Goal: Task Accomplishment & Management: Use online tool/utility

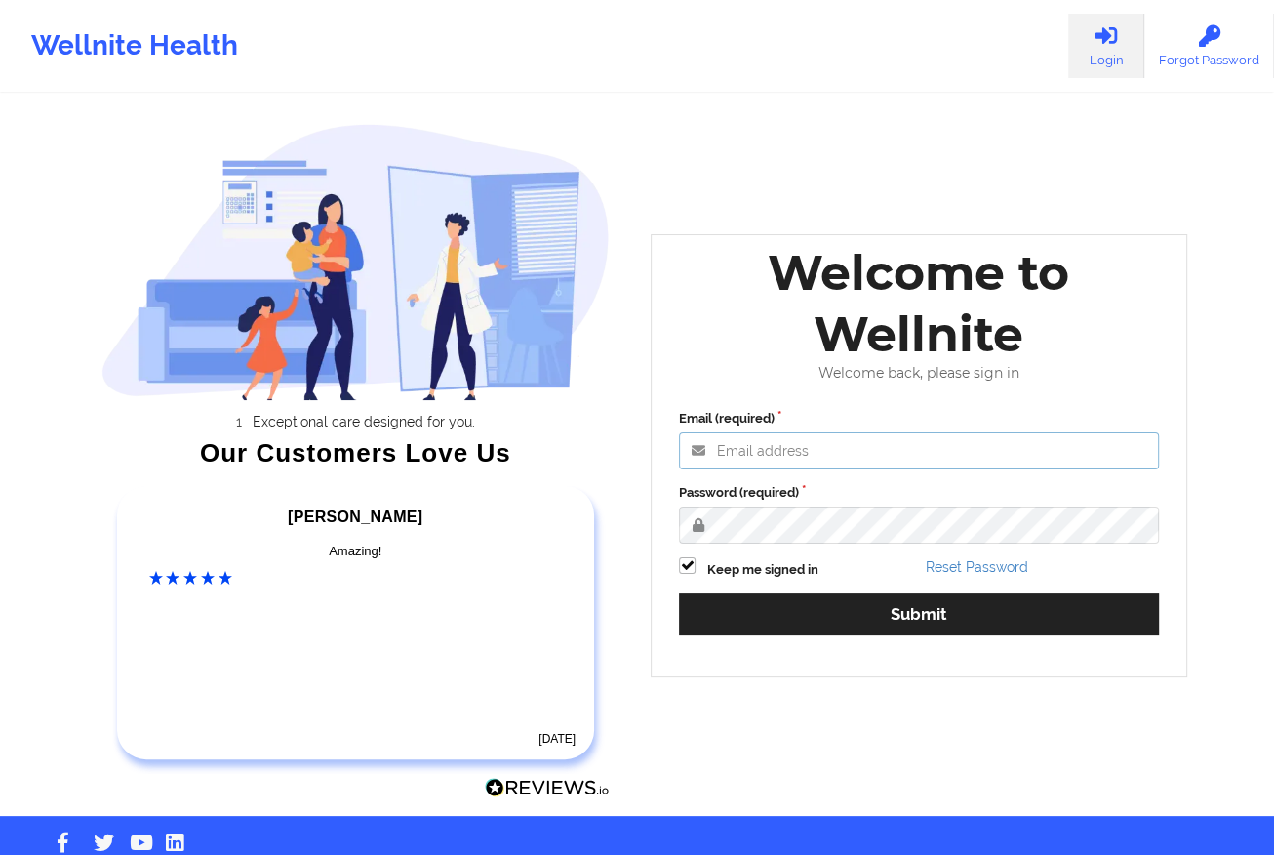
type input "[EMAIL_ADDRESS][DOMAIN_NAME]"
drag, startPoint x: 826, startPoint y: 649, endPoint x: 797, endPoint y: 640, distance: 30.6
click at [797, 640] on div "Email (required) [EMAIL_ADDRESS][DOMAIN_NAME] Password (required) Keep me signe…" at bounding box center [918, 528] width 507 height 267
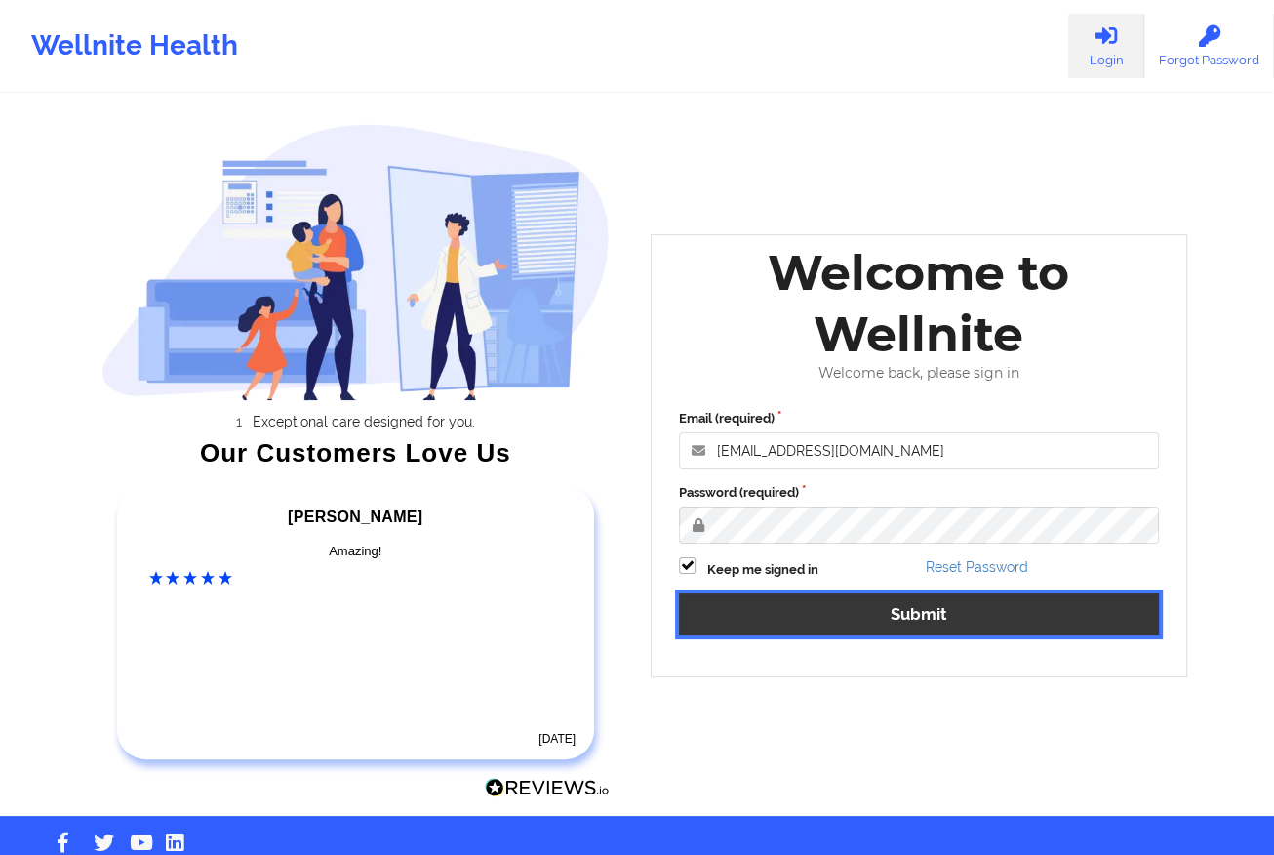
click at [808, 626] on button "Submit" at bounding box center [919, 614] width 480 height 42
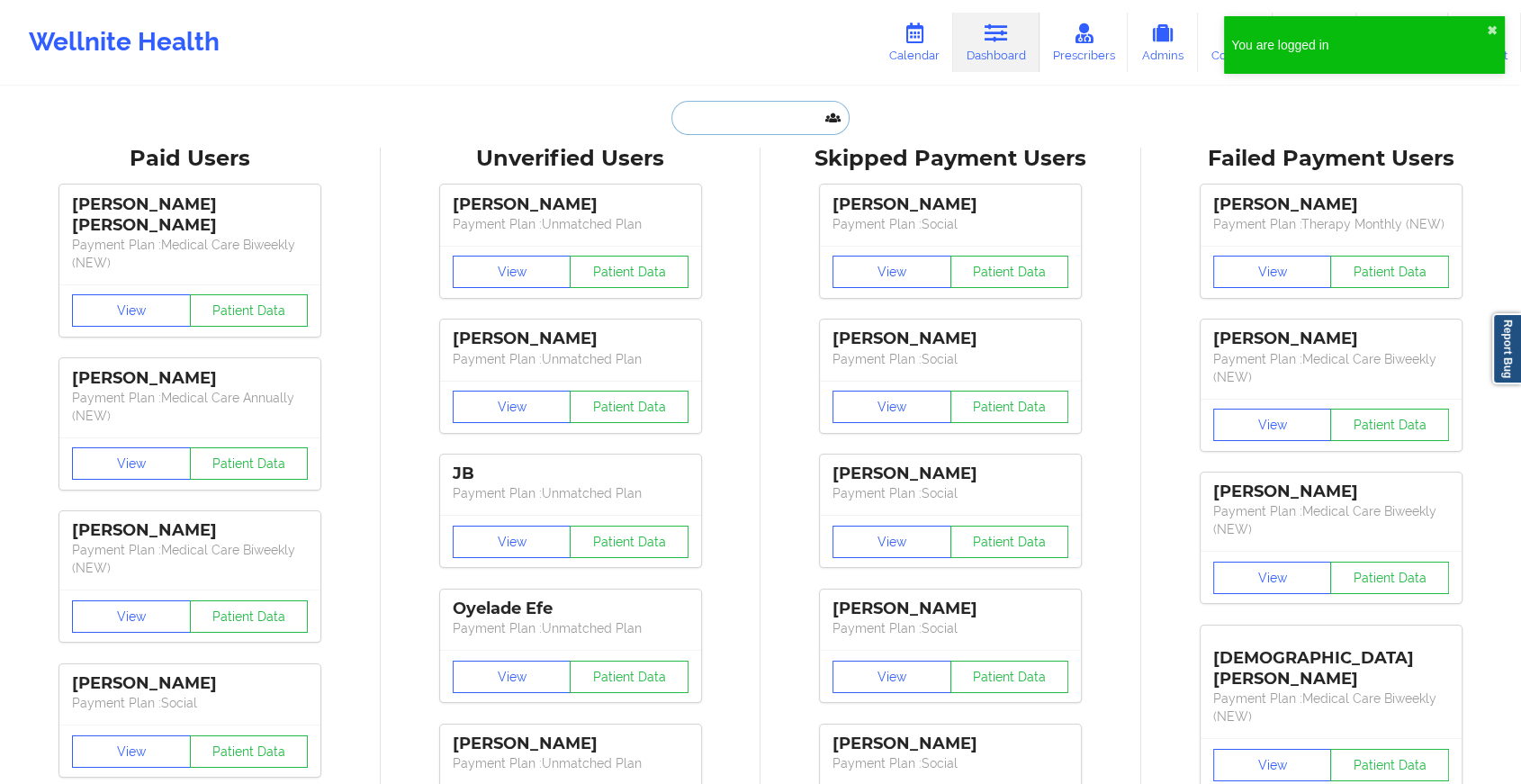
click at [740, 125] on input "text" at bounding box center [760, 117] width 178 height 34
paste input "[PERSON_NAME][EMAIL_ADDRESS][DOMAIN_NAME]"
type input "[PERSON_NAME][EMAIL_ADDRESS][DOMAIN_NAME]"
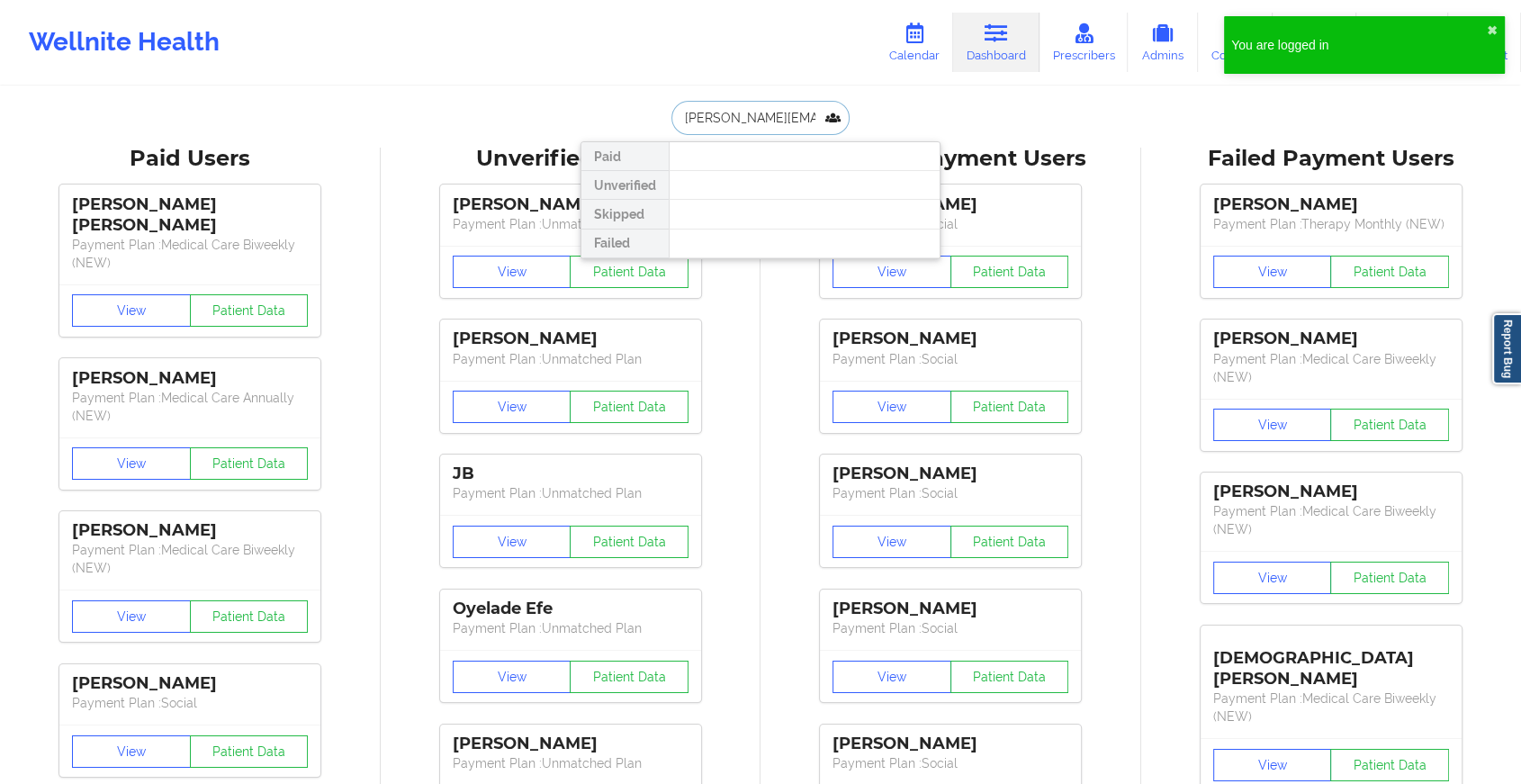
scroll to position [0, 54]
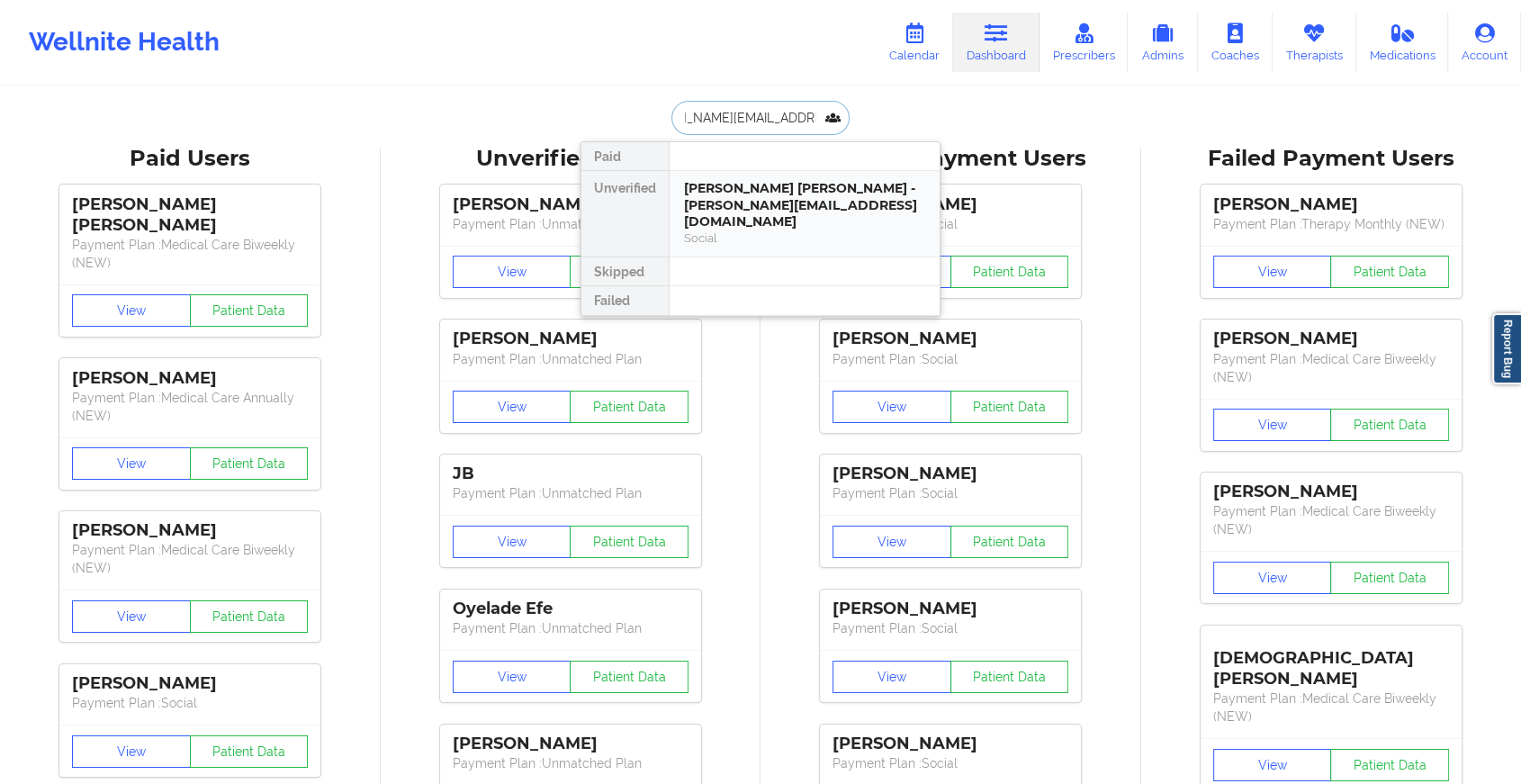
click at [757, 181] on div "[PERSON_NAME] [PERSON_NAME] - [PERSON_NAME][EMAIL_ADDRESS][DOMAIN_NAME]" at bounding box center [803, 205] width 241 height 51
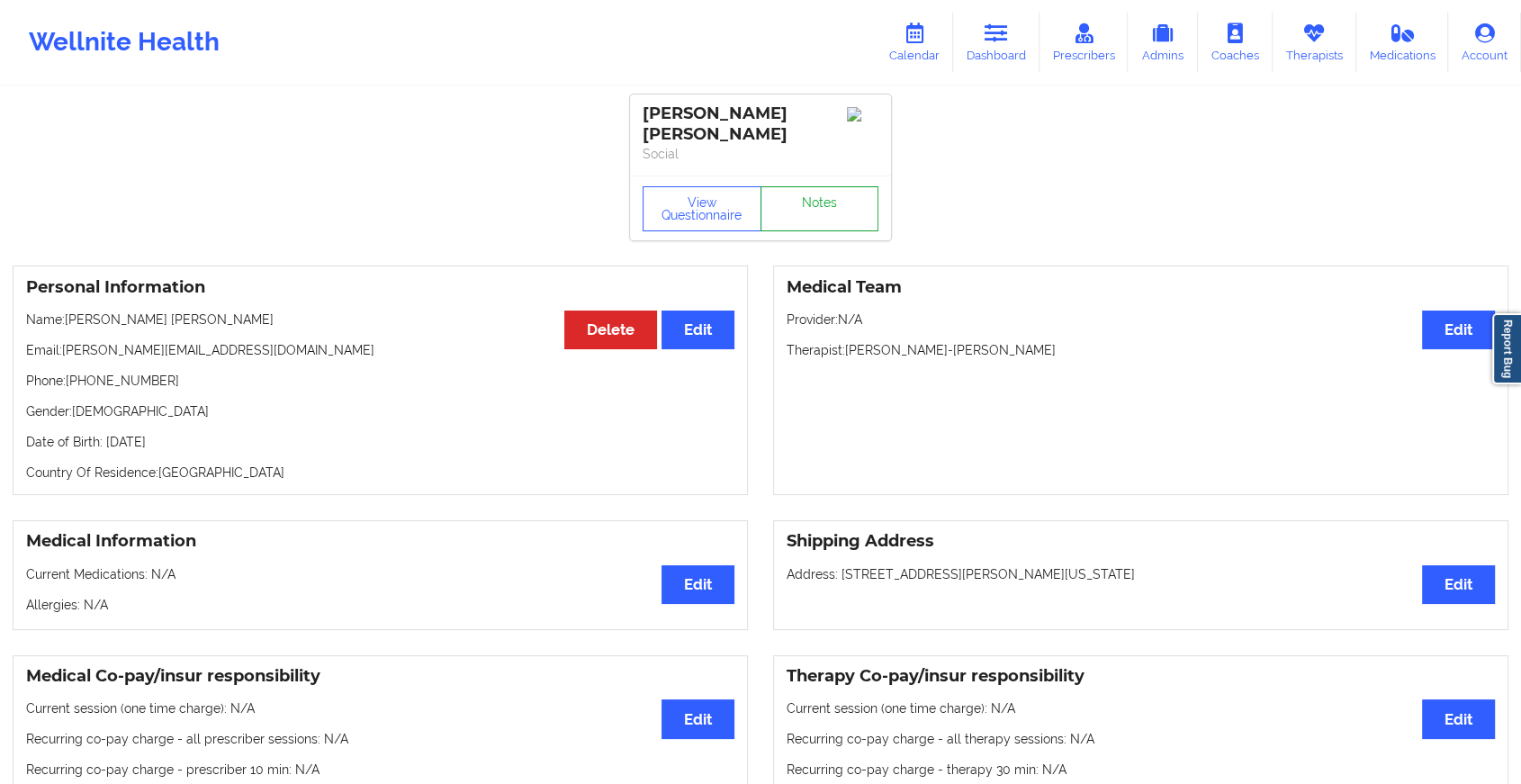
click at [816, 195] on link "Notes" at bounding box center [819, 208] width 119 height 45
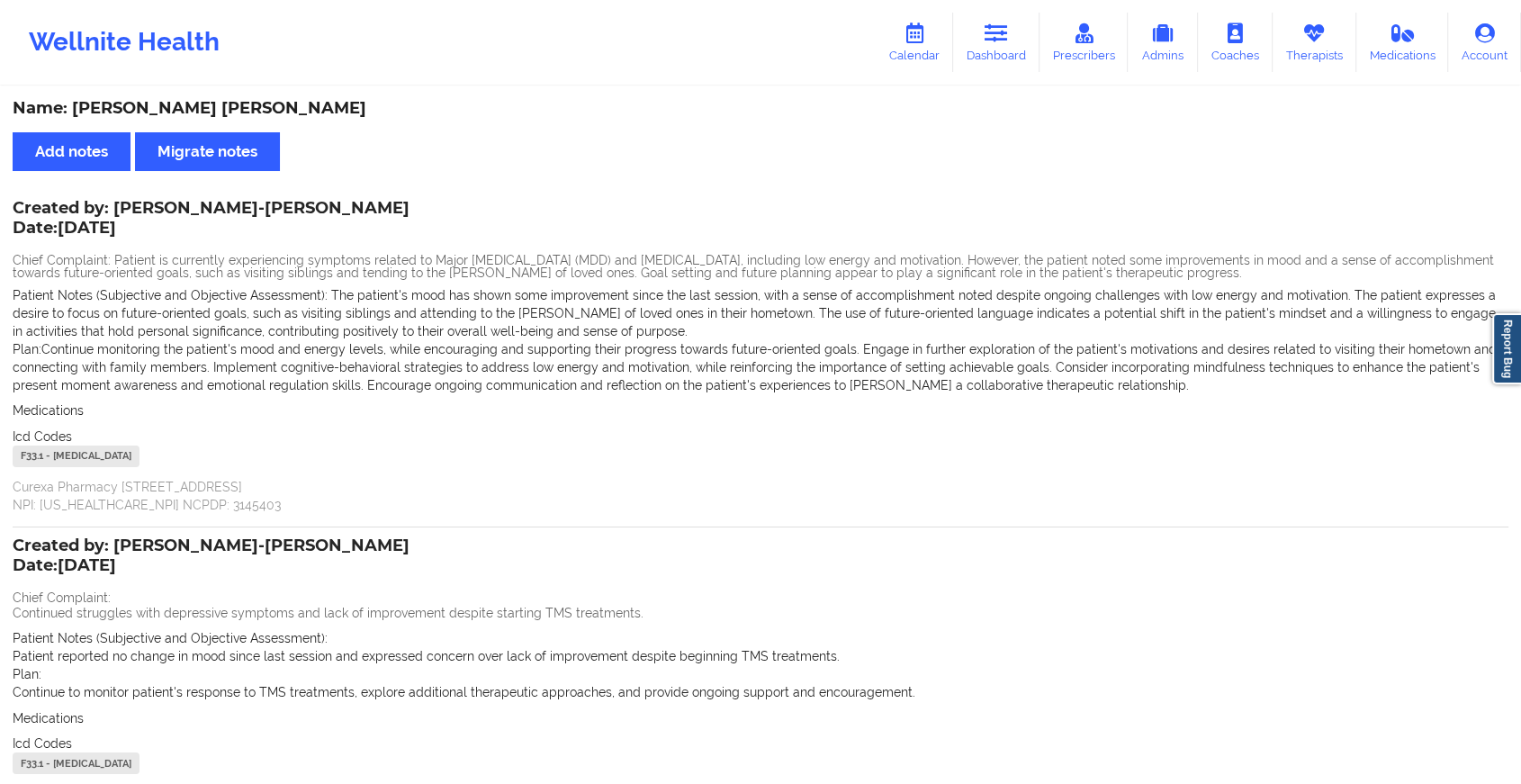
click at [1019, 6] on div "Wellnite Health Calendar Dashboard Prescribers Admins Coaches Therapists Medica…" at bounding box center [760, 42] width 1521 height 72
click at [1008, 23] on icon at bounding box center [995, 32] width 23 height 19
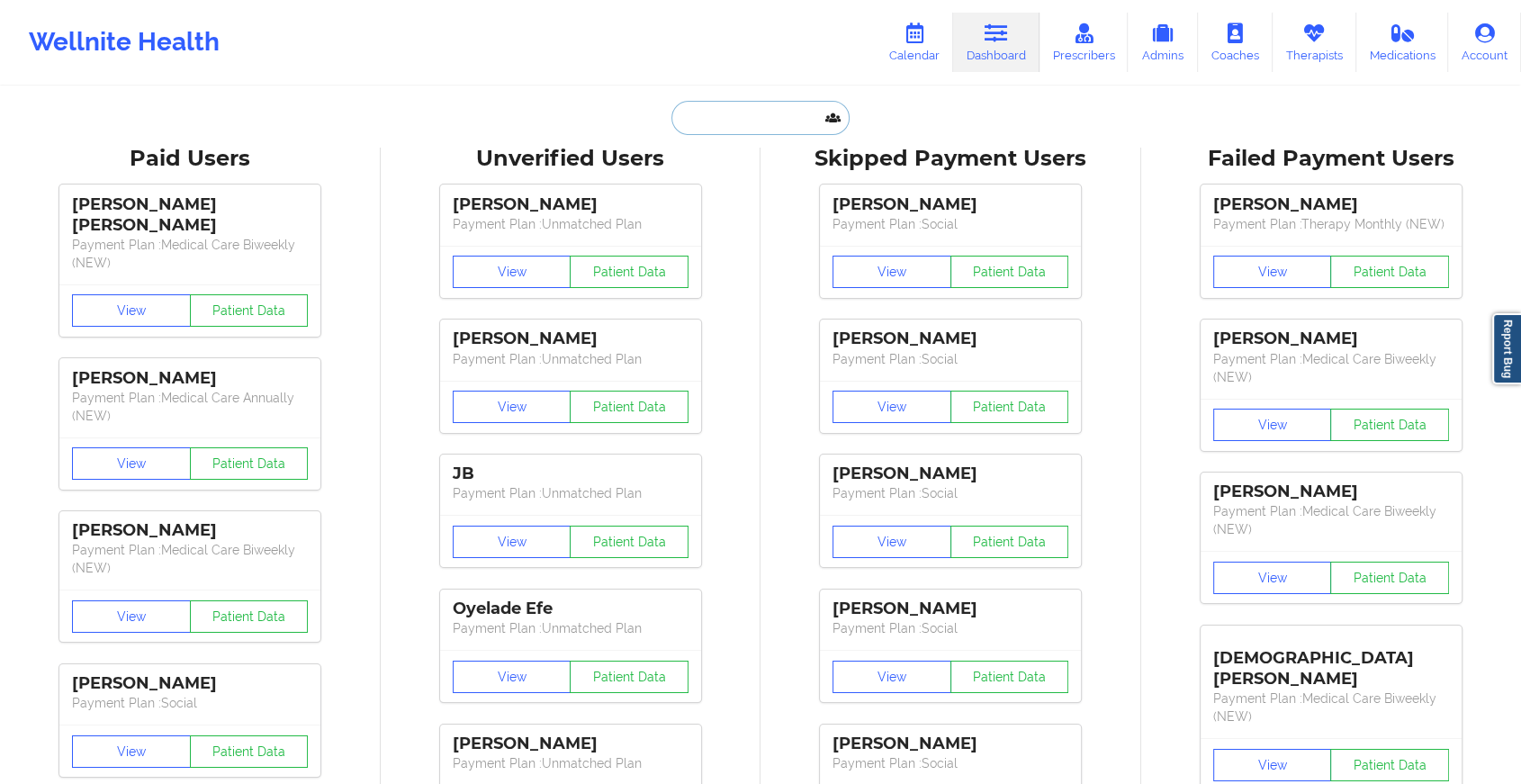
click at [770, 115] on input "text" at bounding box center [760, 117] width 178 height 34
paste input "[EMAIL_ADDRESS][DOMAIN_NAME]"
type input "[EMAIL_ADDRESS][DOMAIN_NAME]"
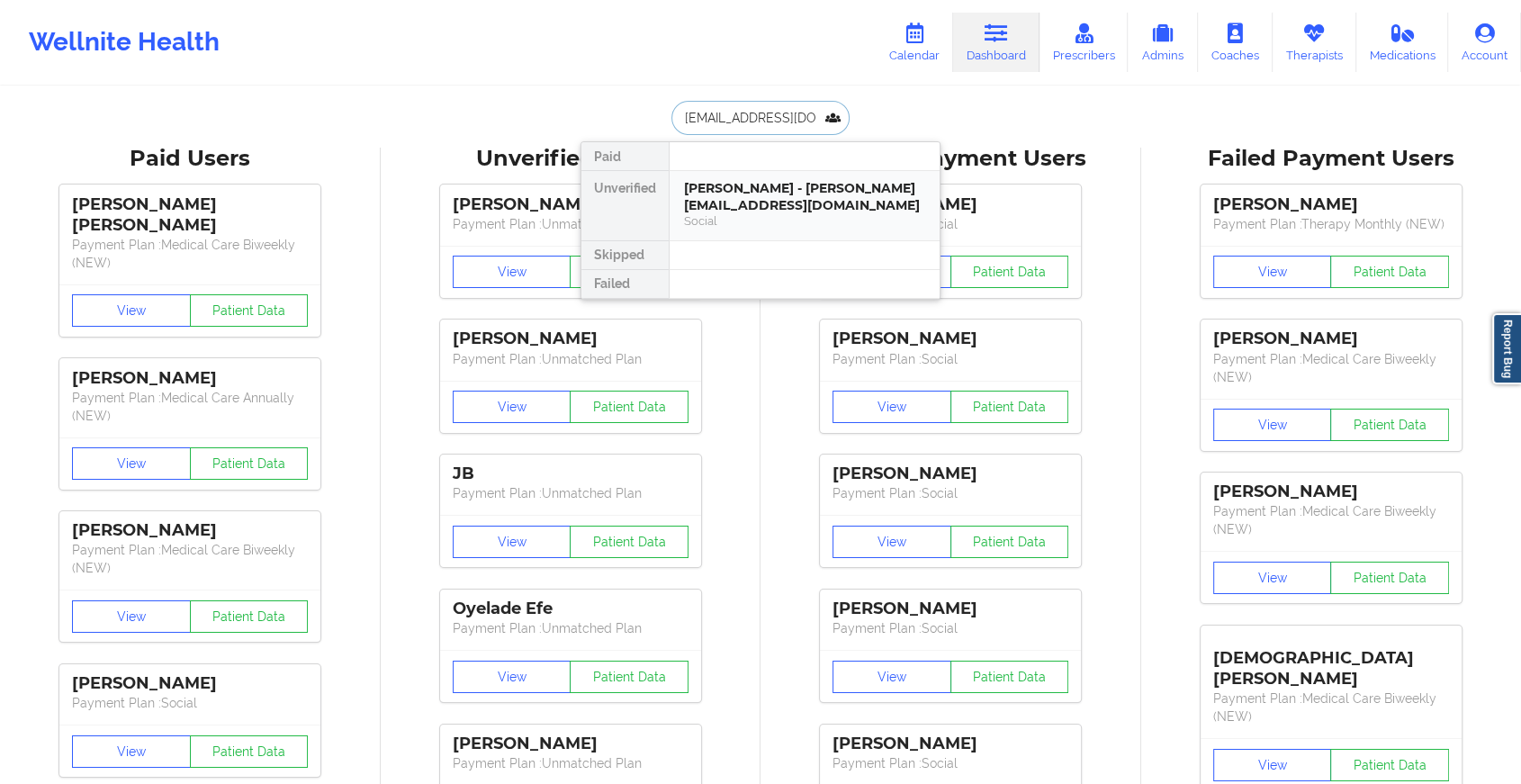
click at [806, 184] on div "[PERSON_NAME] - [PERSON_NAME][EMAIL_ADDRESS][DOMAIN_NAME]" at bounding box center [803, 196] width 241 height 33
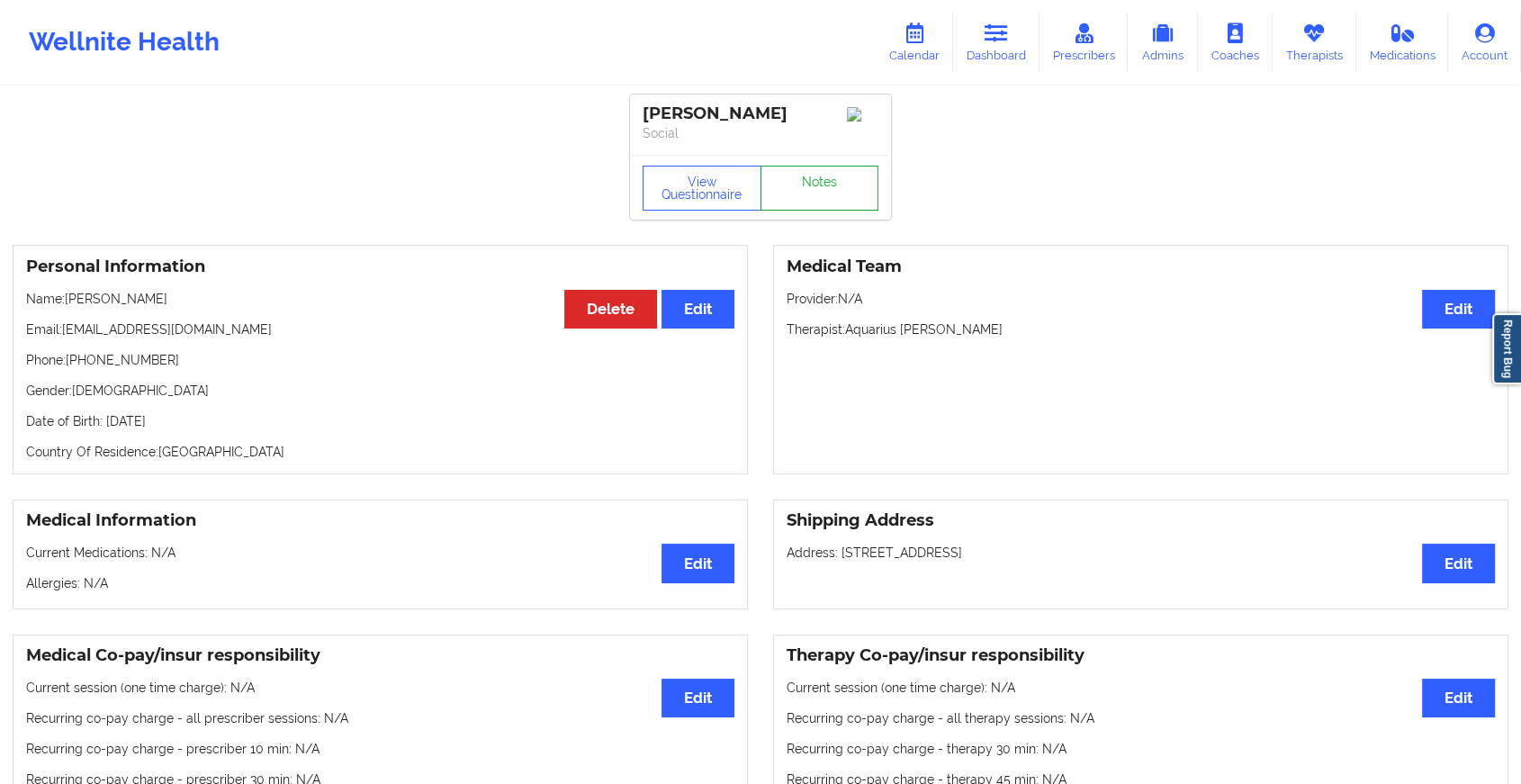
click at [828, 197] on link "Notes" at bounding box center [819, 188] width 119 height 45
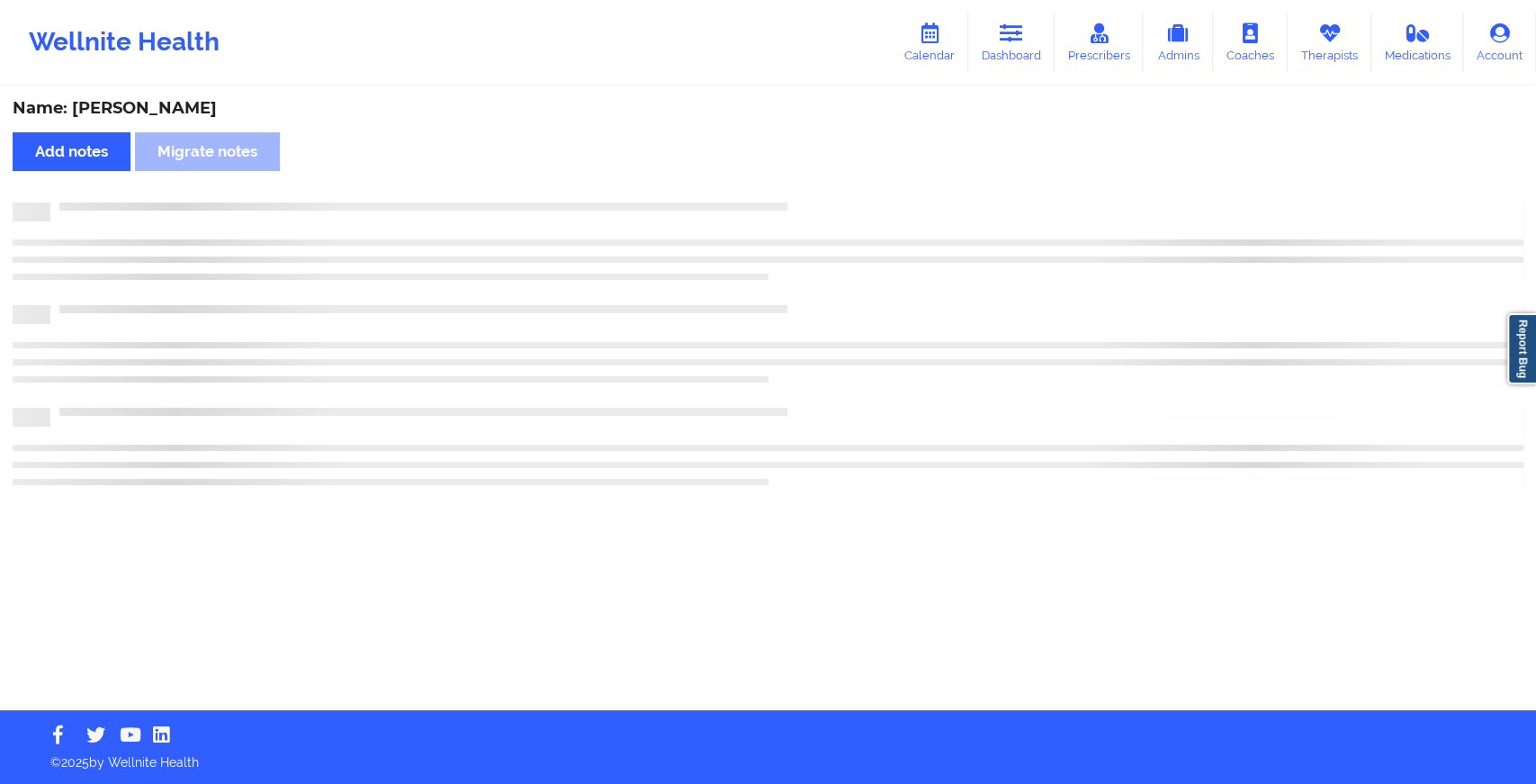
click at [828, 197] on div "Name: [PERSON_NAME] Add notes Migrate notes" at bounding box center [768, 399] width 1536 height 622
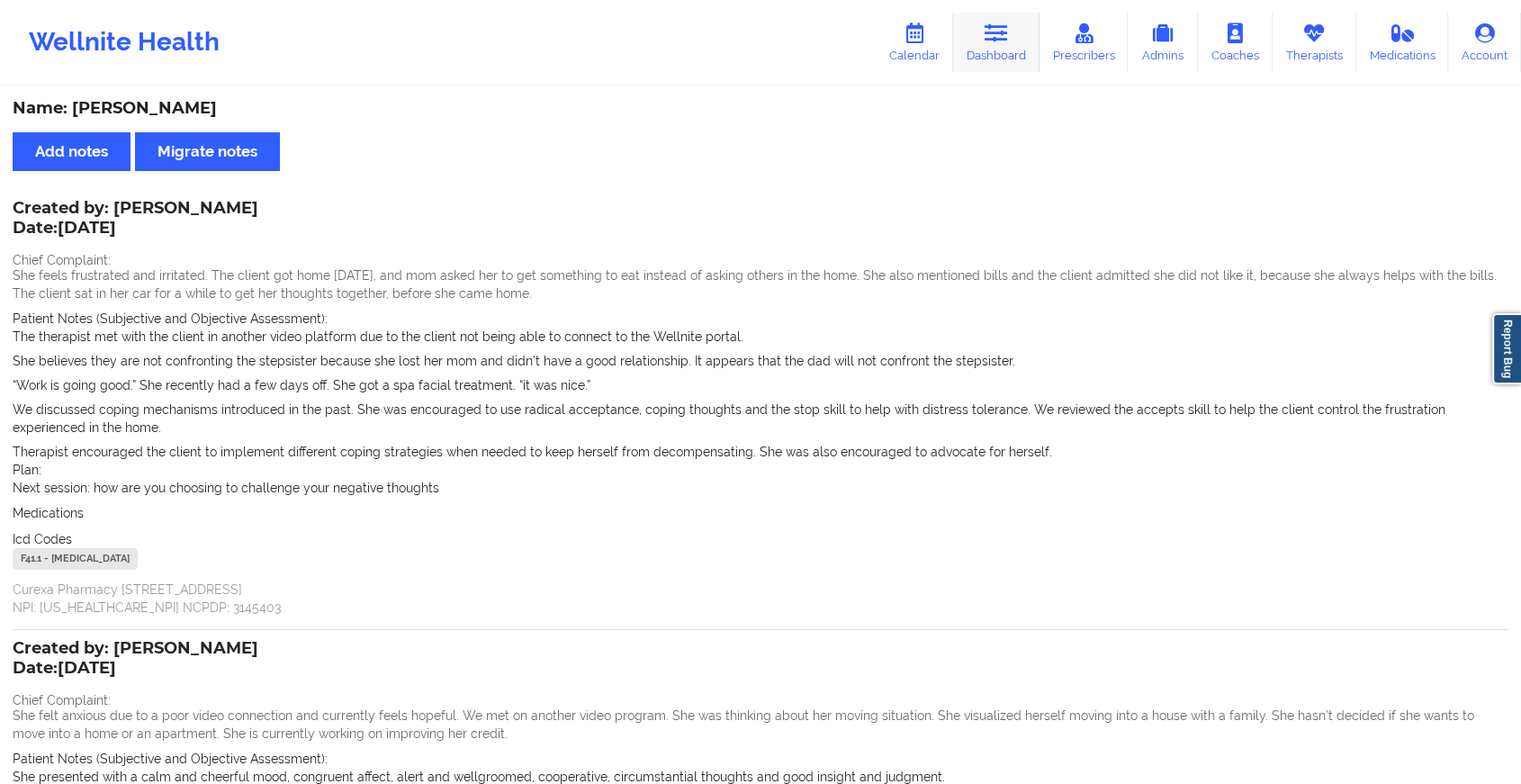
click at [993, 40] on icon at bounding box center [995, 32] width 23 height 19
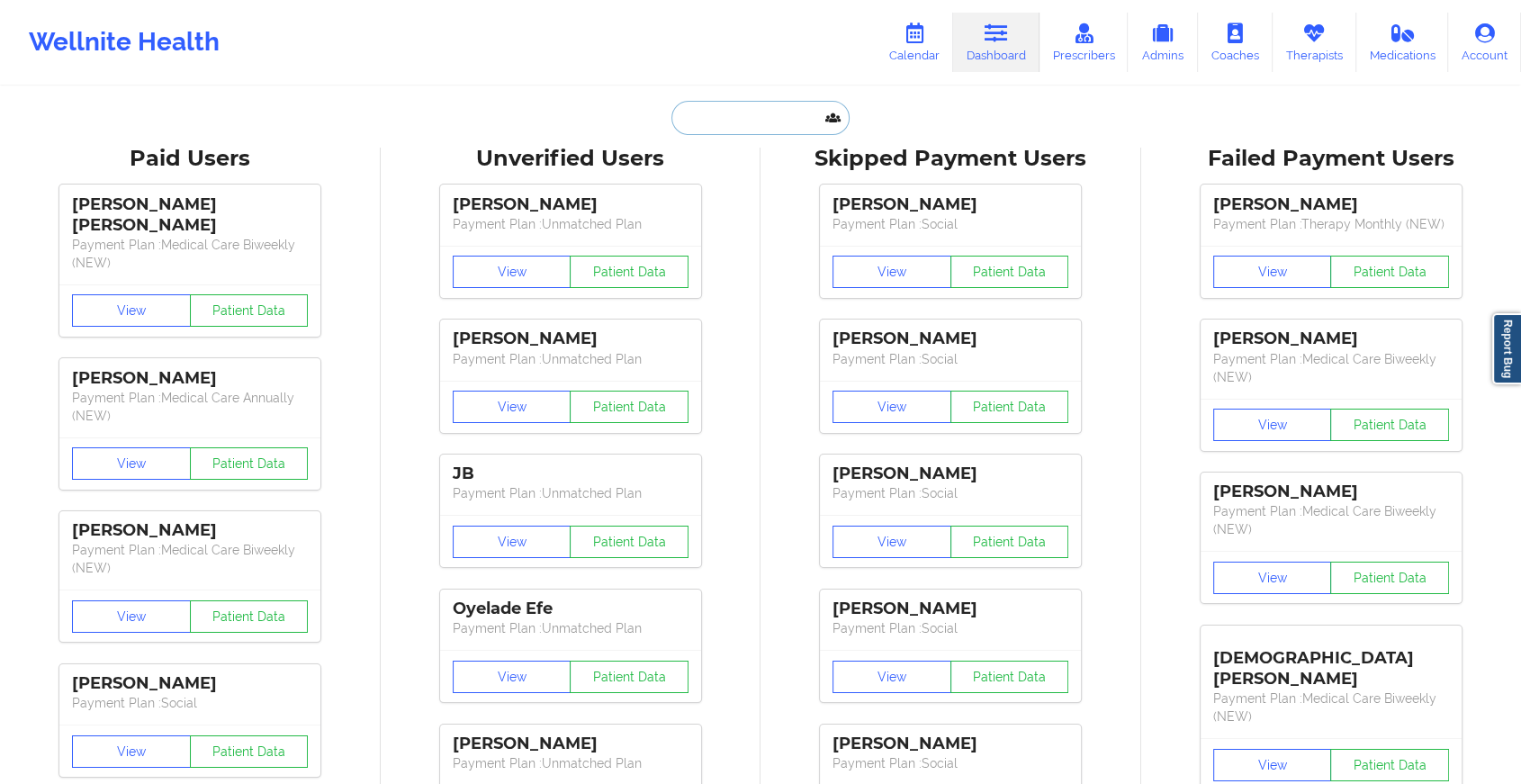
click at [761, 117] on input "text" at bounding box center [760, 117] width 178 height 34
paste input "[EMAIL_ADDRESS][DOMAIN_NAME]"
type input "[EMAIL_ADDRESS][DOMAIN_NAME]"
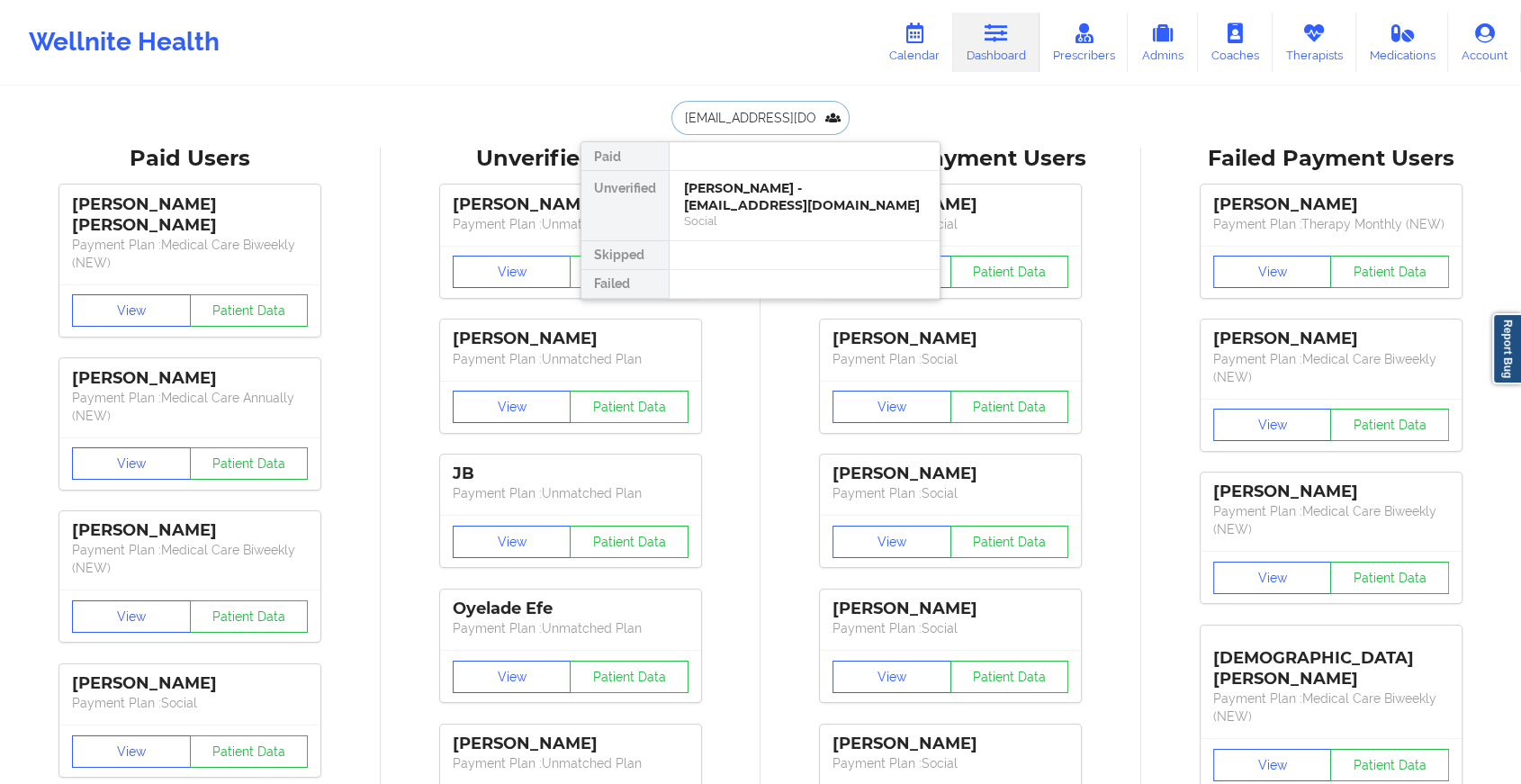
click at [785, 213] on div "Social" at bounding box center [803, 220] width 241 height 16
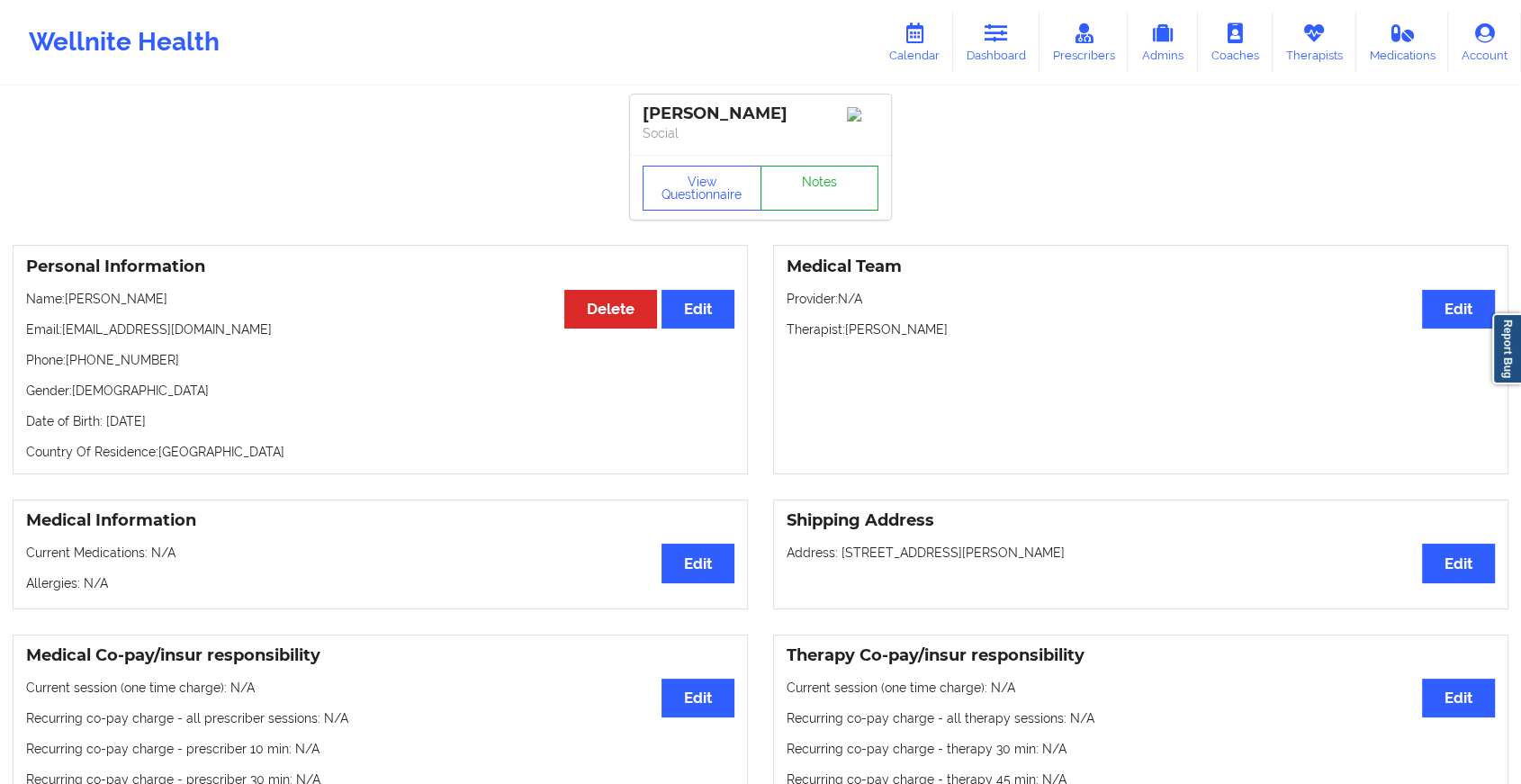
click at [820, 186] on link "Notes" at bounding box center [819, 188] width 119 height 45
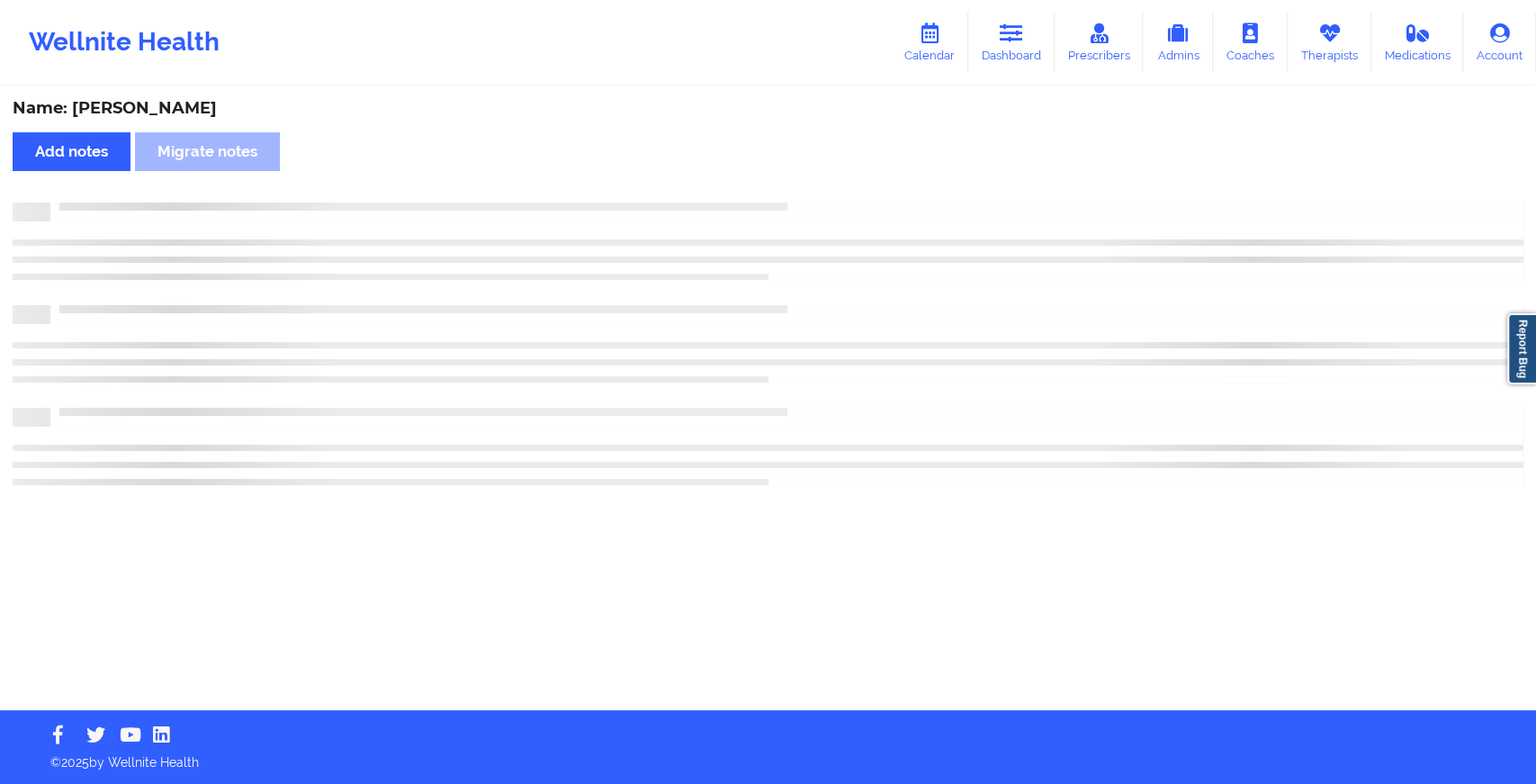
click at [820, 186] on div "Name: [PERSON_NAME] Add notes Migrate notes" at bounding box center [768, 399] width 1536 height 622
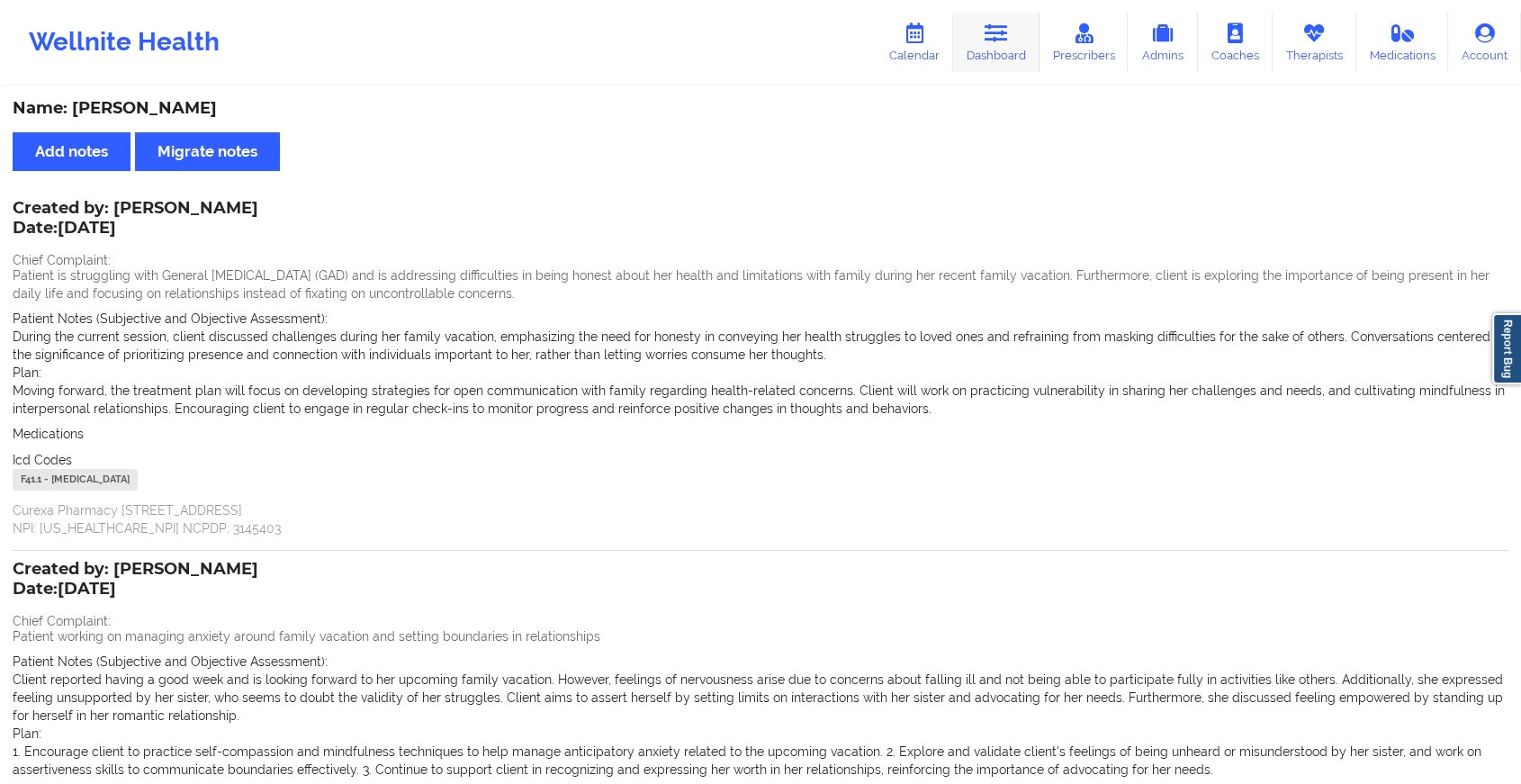
click at [980, 13] on link "Dashboard" at bounding box center [996, 42] width 87 height 59
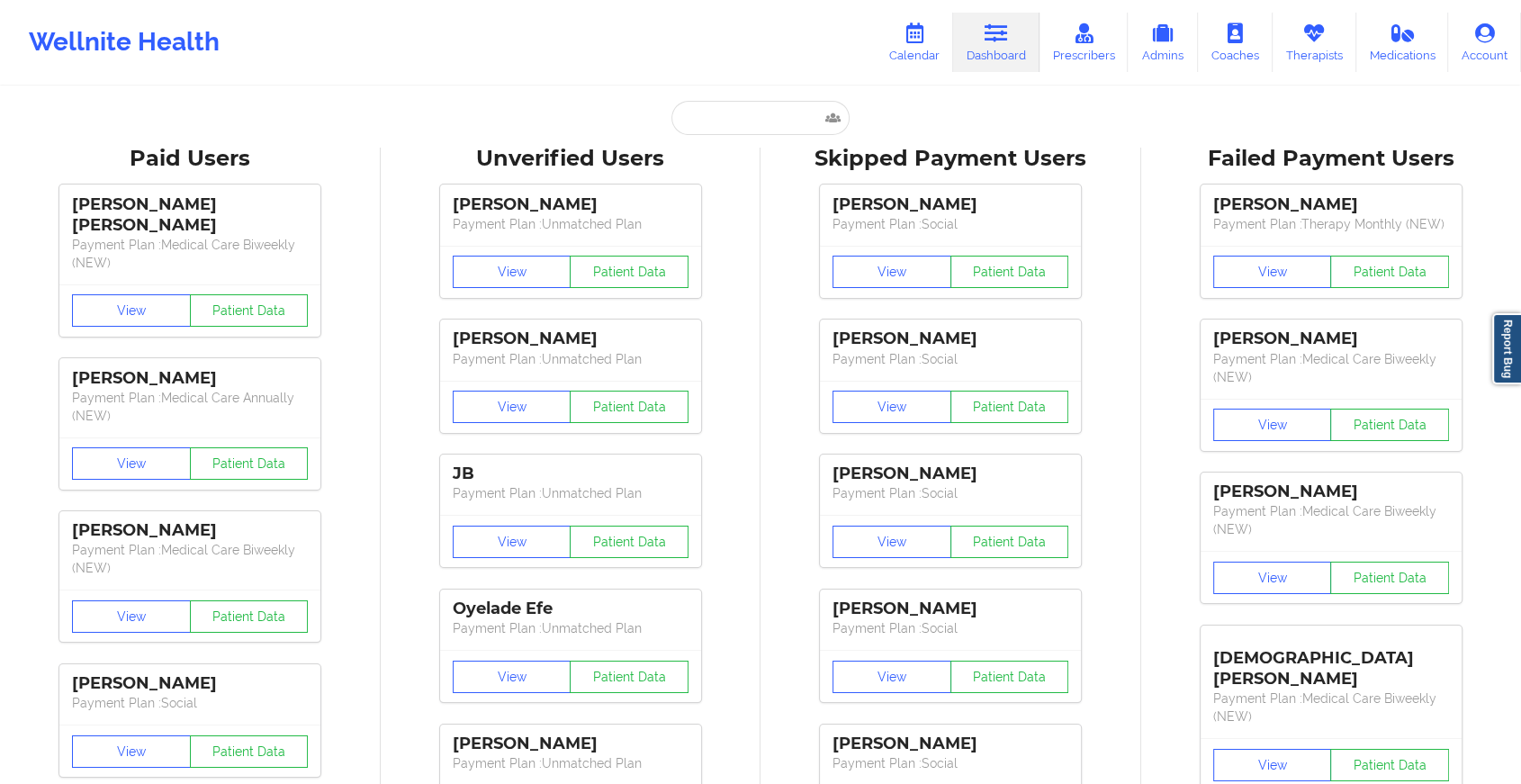
click at [733, 132] on input "text" at bounding box center [760, 117] width 178 height 34
paste input "[EMAIL_ADDRESS][PERSON_NAME][DOMAIN_NAME]"
type input "[EMAIL_ADDRESS][PERSON_NAME][DOMAIN_NAME]"
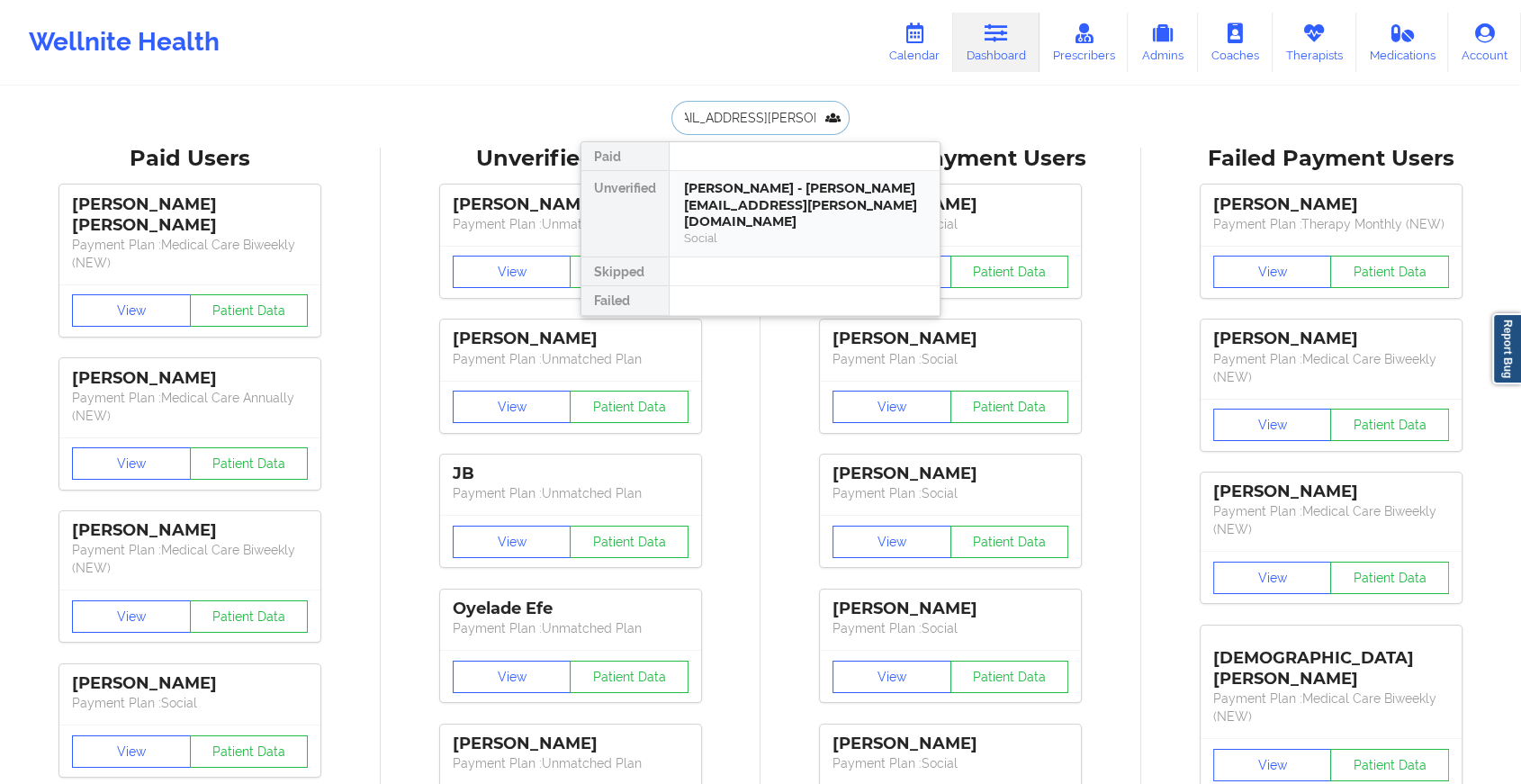
click at [774, 231] on div "Social" at bounding box center [803, 238] width 241 height 16
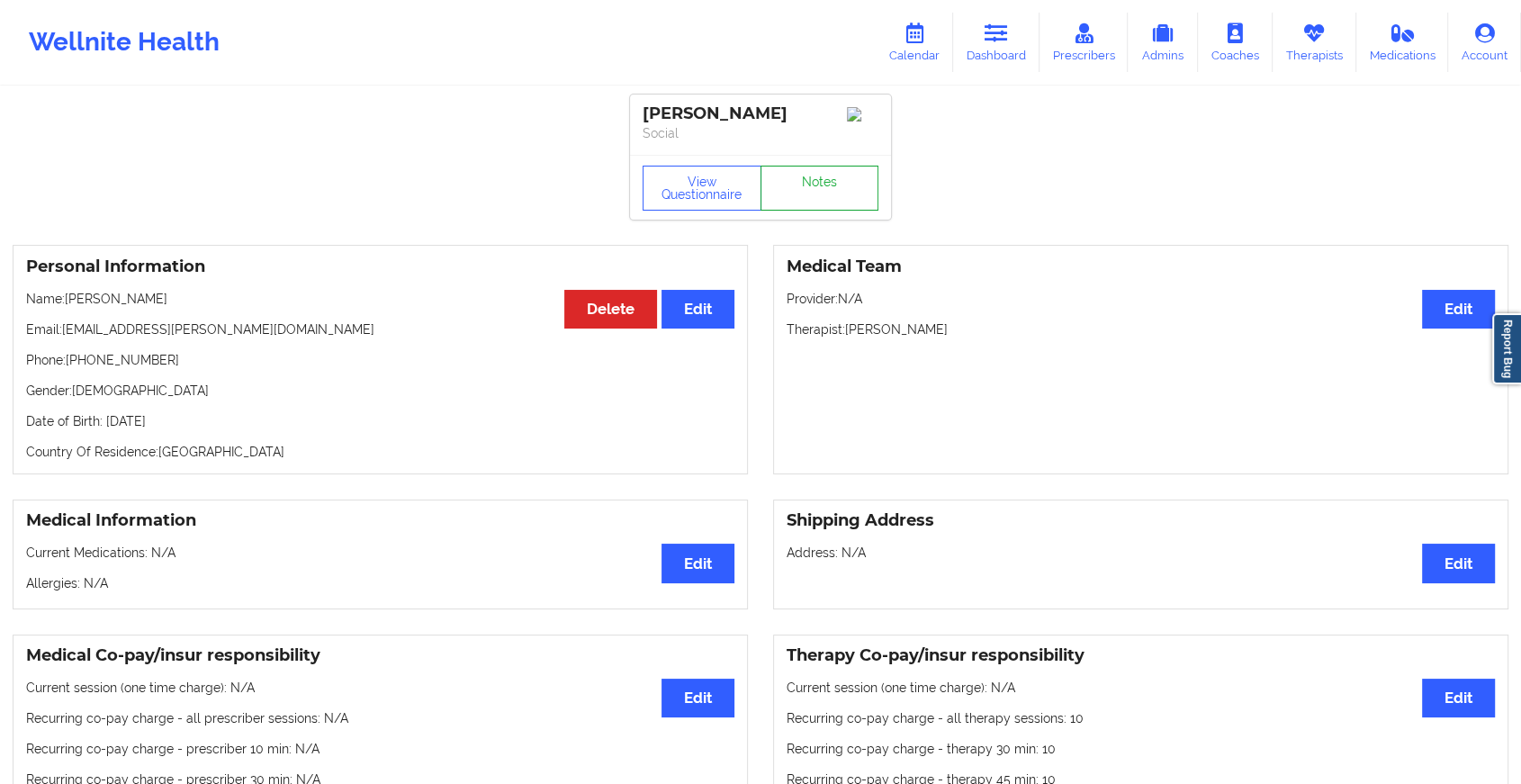
click at [814, 187] on link "Notes" at bounding box center [819, 188] width 119 height 45
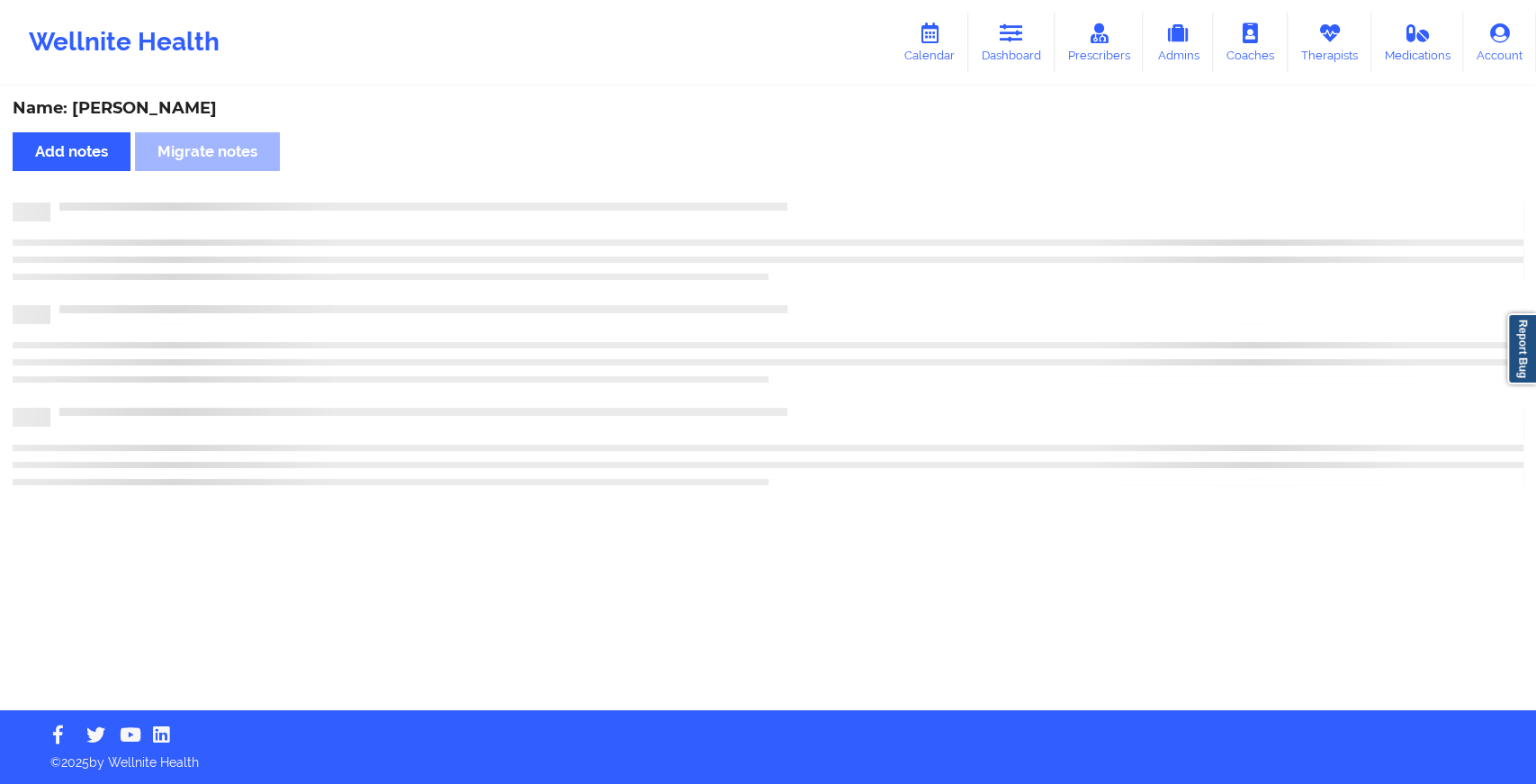
click at [815, 187] on div "Name: [PERSON_NAME] Add notes Migrate notes" at bounding box center [768, 399] width 1536 height 622
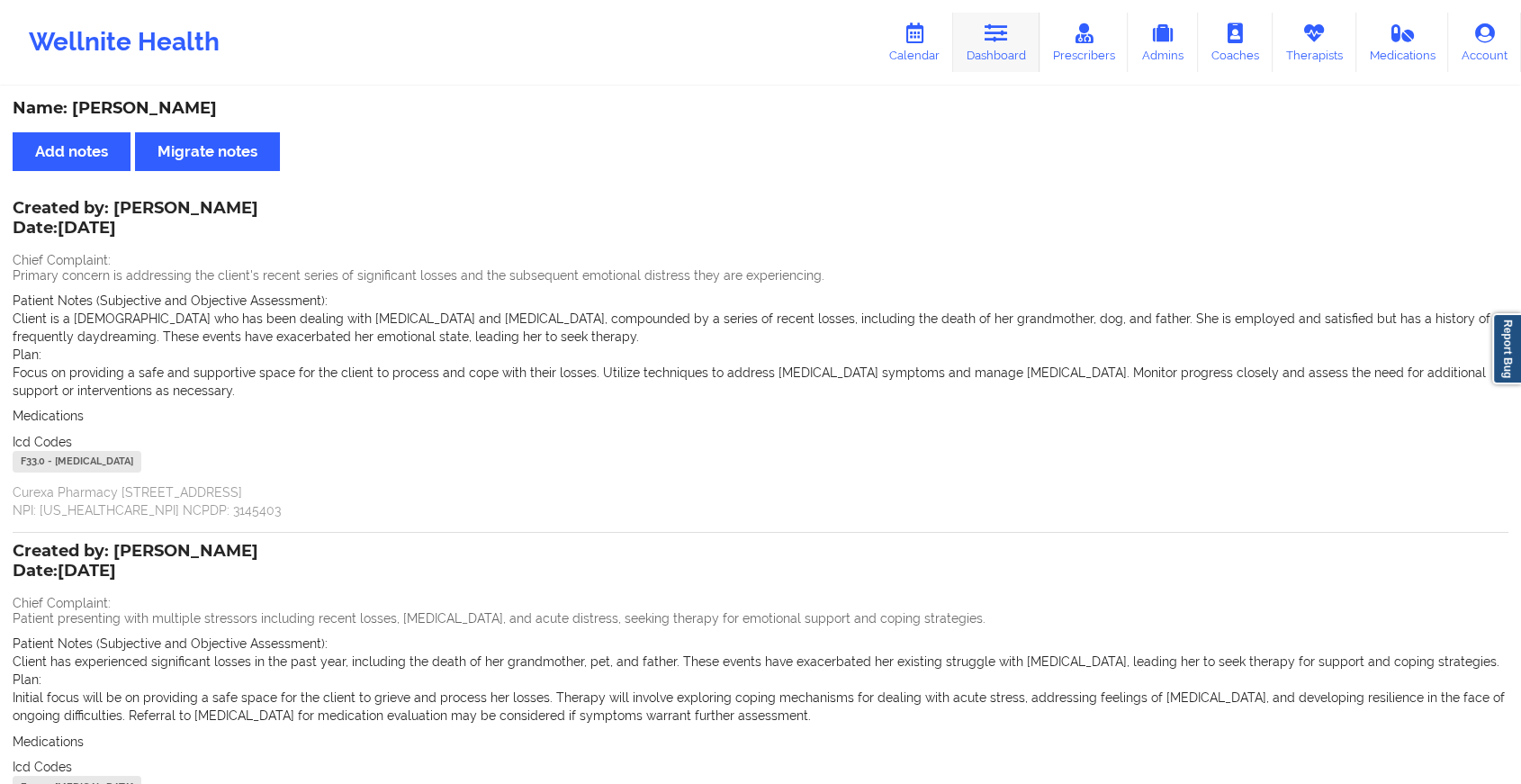
click at [1001, 37] on icon at bounding box center [995, 32] width 23 height 19
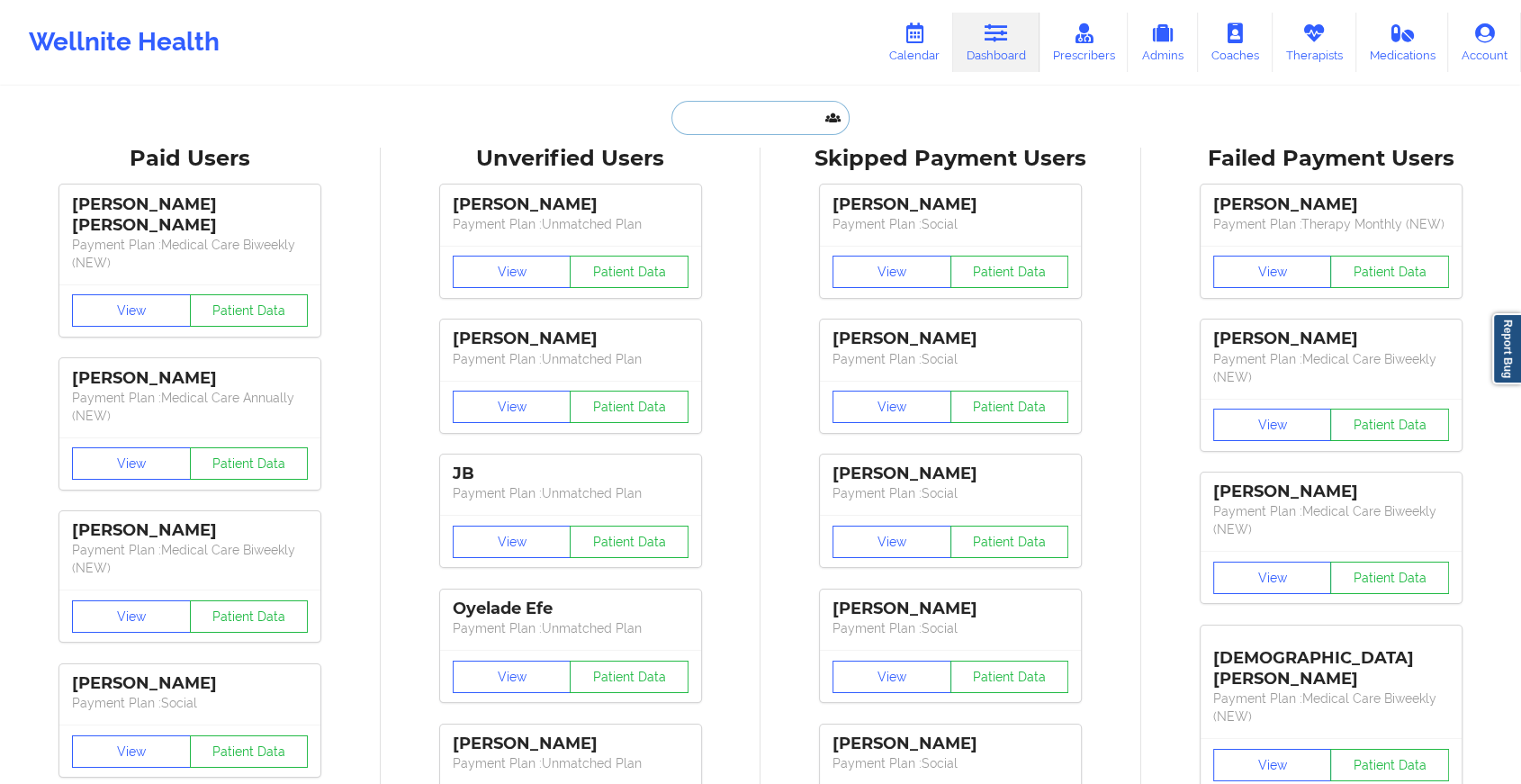
click at [776, 125] on input "text" at bounding box center [760, 117] width 178 height 34
paste input "[EMAIL_ADDRESS][DOMAIN_NAME]"
type input "[EMAIL_ADDRESS][DOMAIN_NAME]"
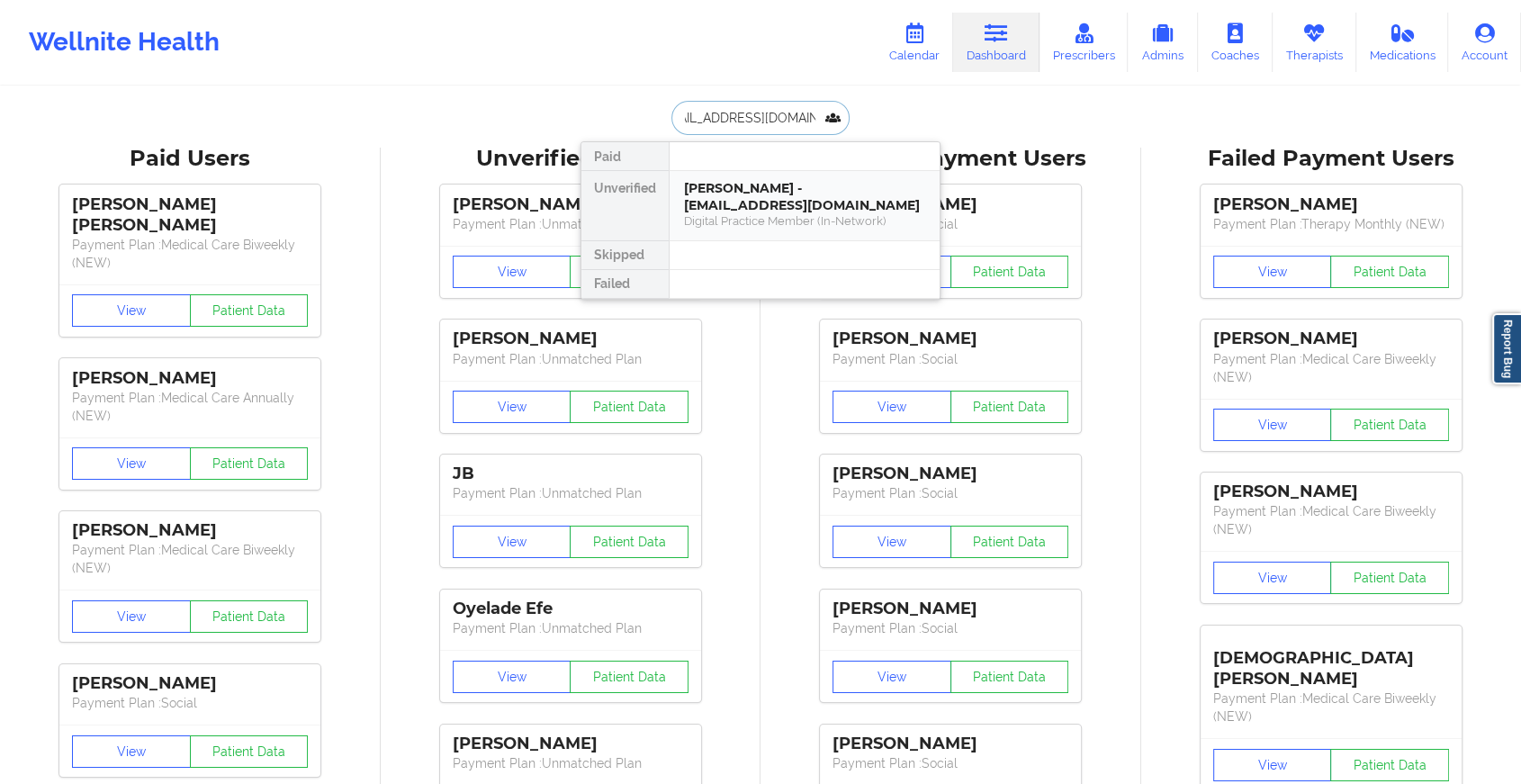
click at [755, 196] on div "[PERSON_NAME] - [EMAIL_ADDRESS][DOMAIN_NAME]" at bounding box center [803, 196] width 241 height 33
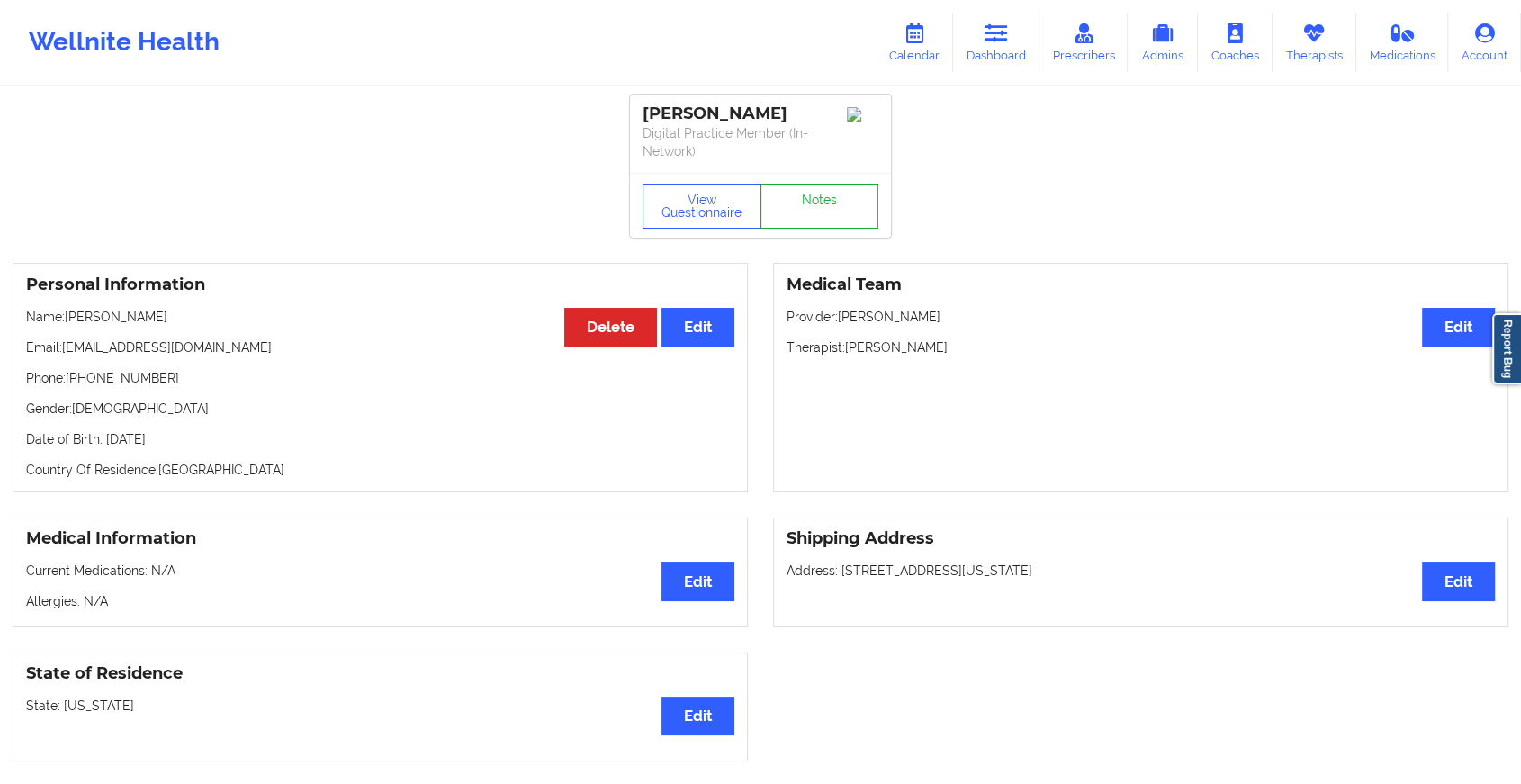
drag, startPoint x: 808, startPoint y: 178, endPoint x: 800, endPoint y: 208, distance: 31.0
click at [800, 208] on div "View Questionnaire Notes" at bounding box center [760, 205] width 261 height 65
click at [800, 208] on link "Notes" at bounding box center [819, 206] width 119 height 45
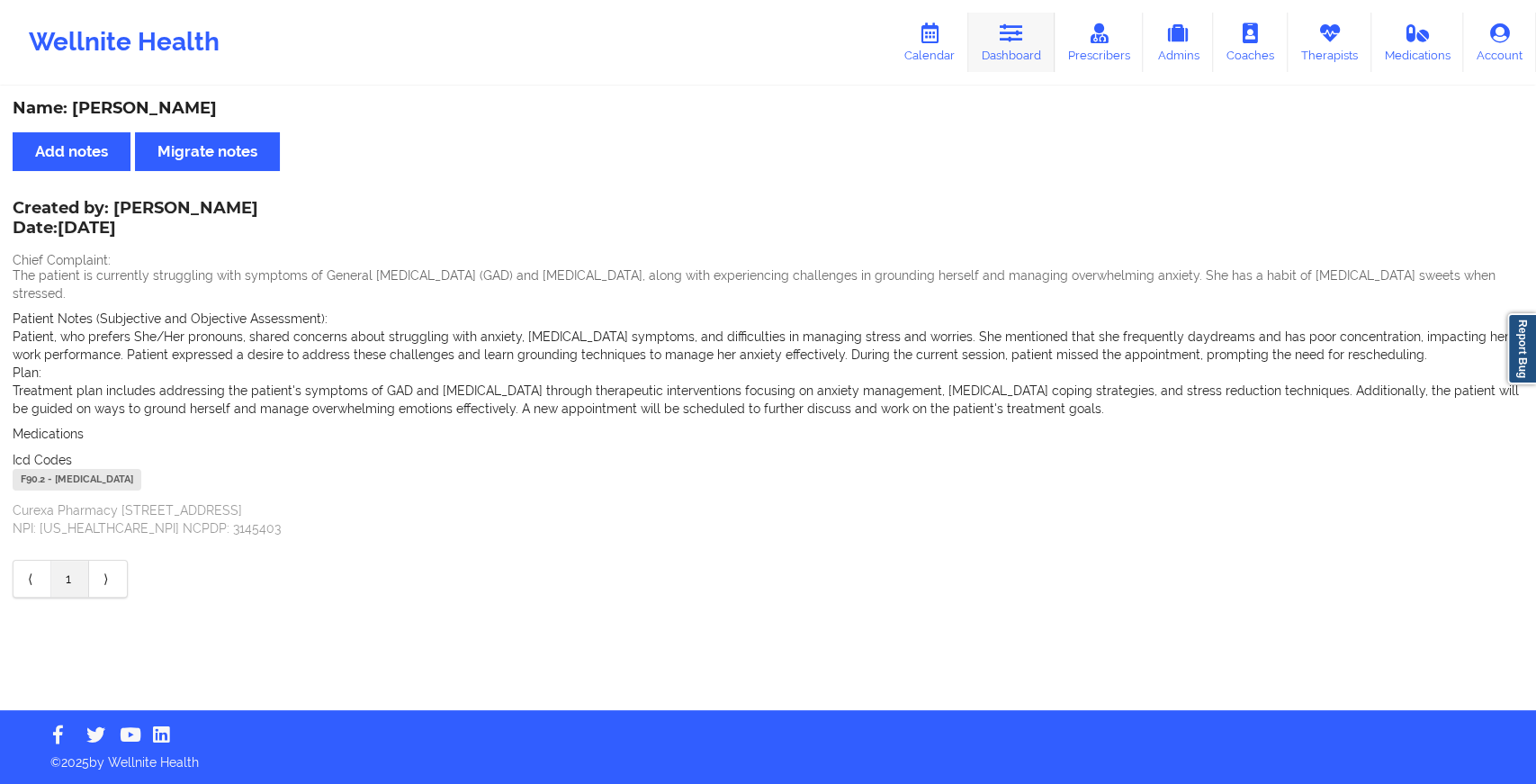
click at [1018, 55] on link "Dashboard" at bounding box center [1012, 42] width 87 height 59
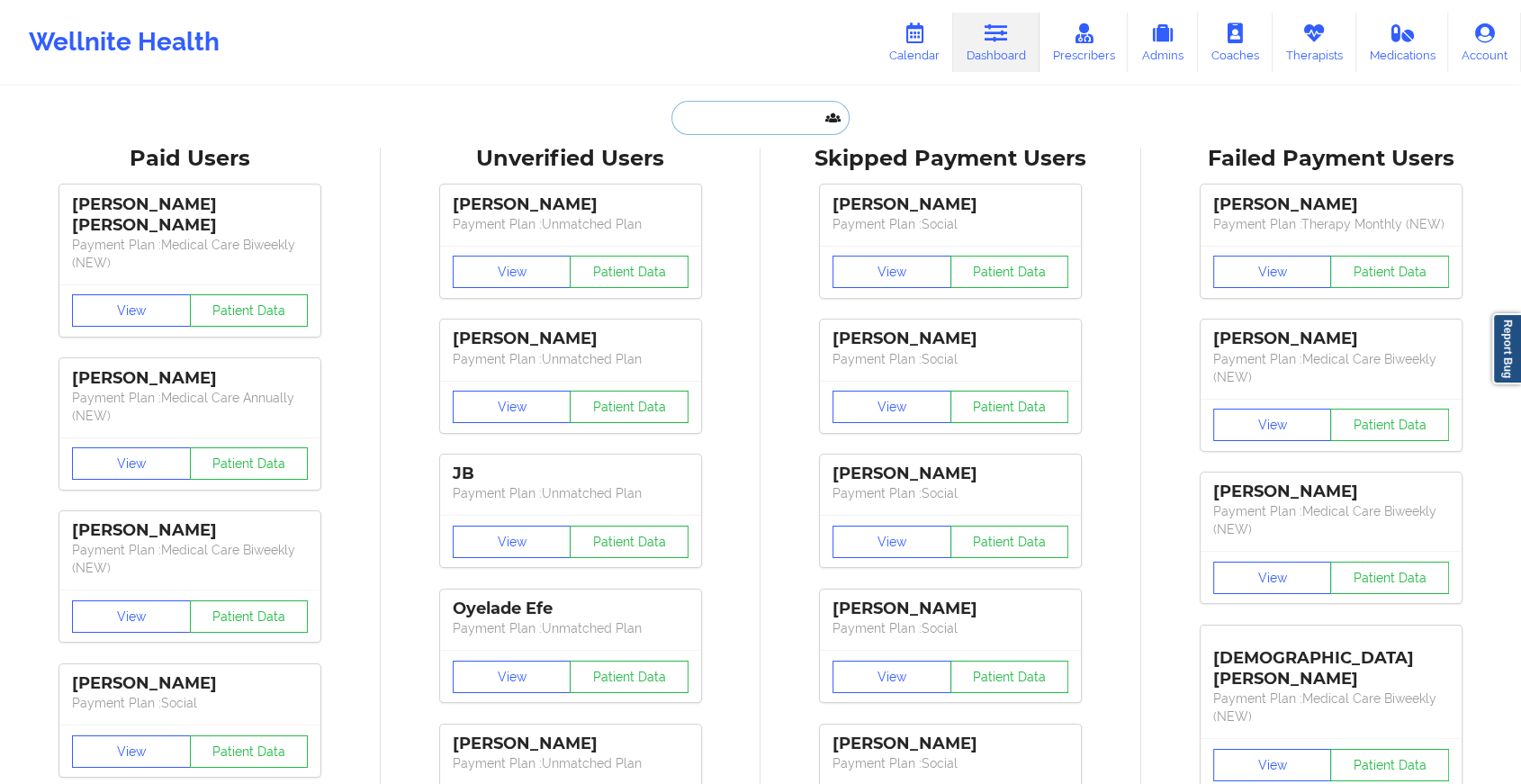
click at [748, 129] on input "text" at bounding box center [760, 117] width 178 height 34
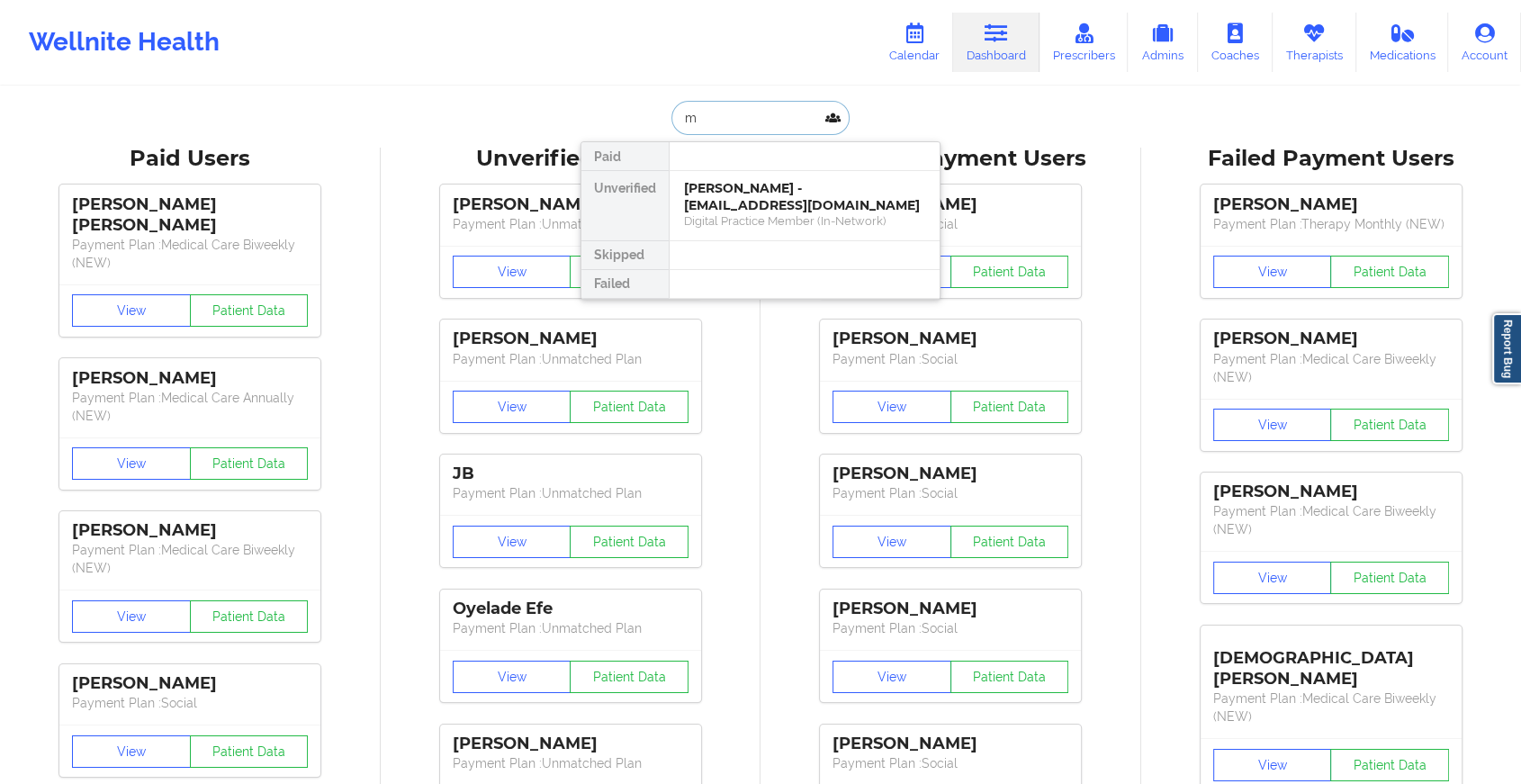
type input "m"
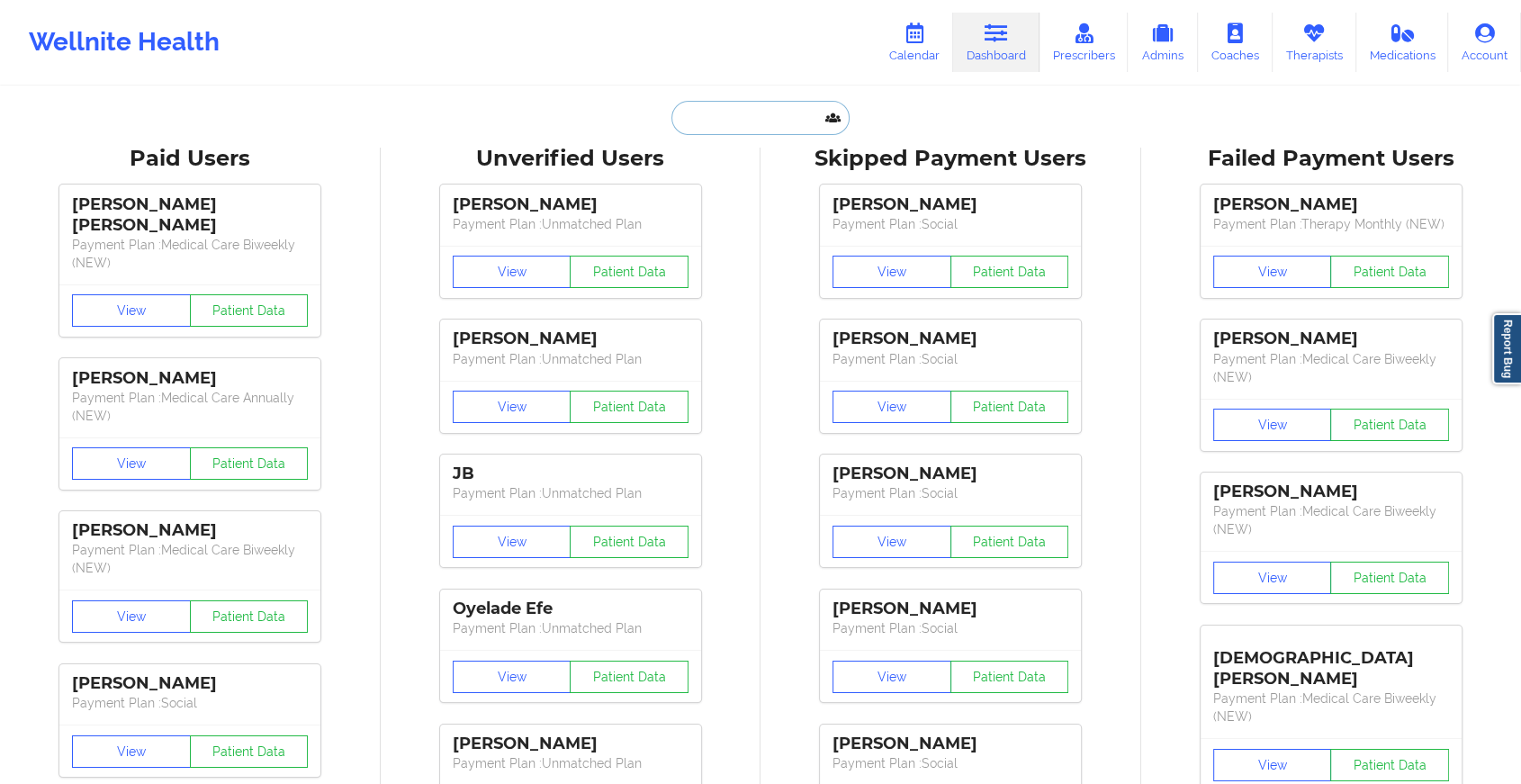
paste input "[EMAIL_ADDRESS][DOMAIN_NAME]"
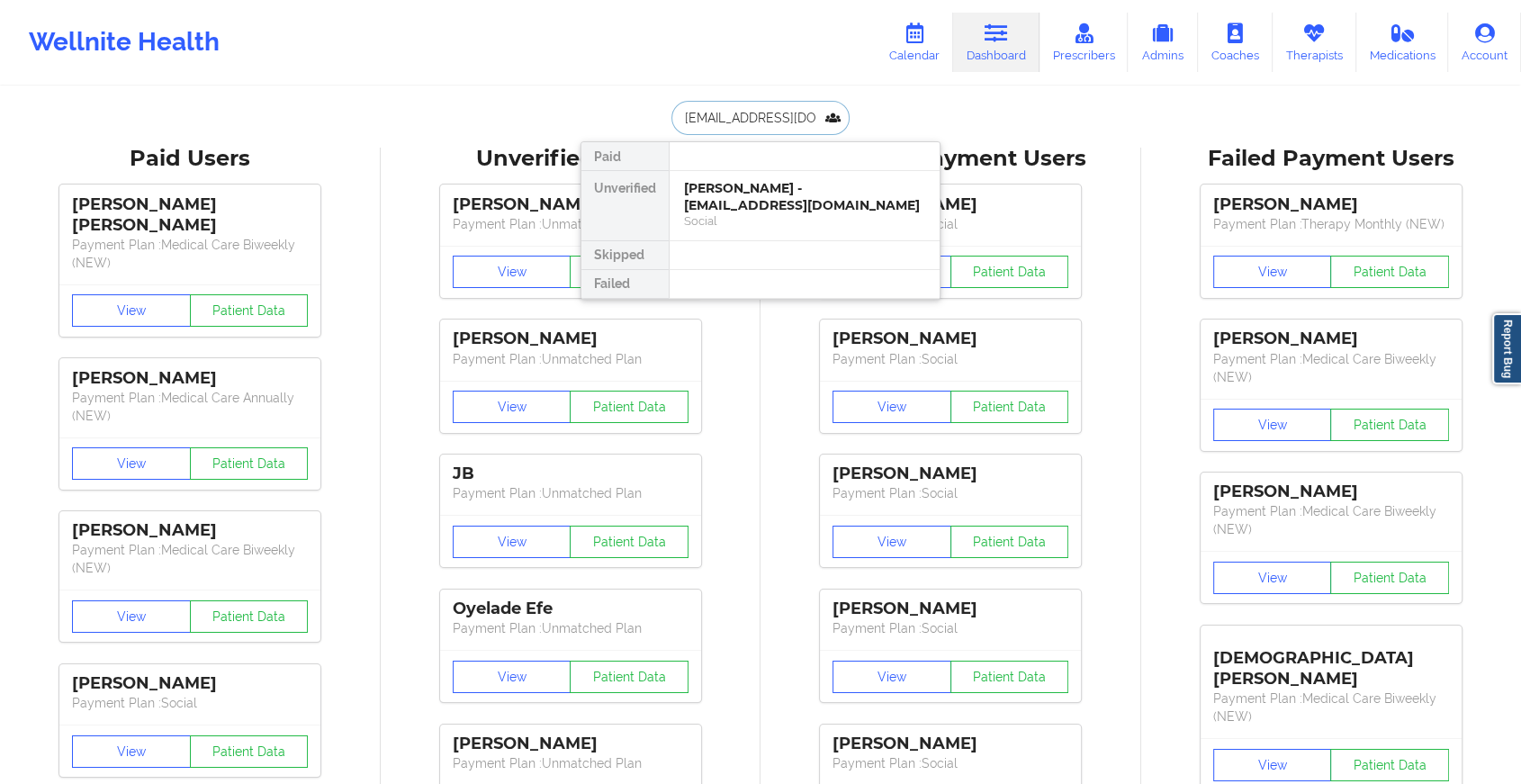
click at [769, 106] on input "[EMAIL_ADDRESS][DOMAIN_NAME]" at bounding box center [760, 117] width 178 height 34
click at [750, 121] on input "[DOMAIN_NAME]" at bounding box center [760, 117] width 178 height 34
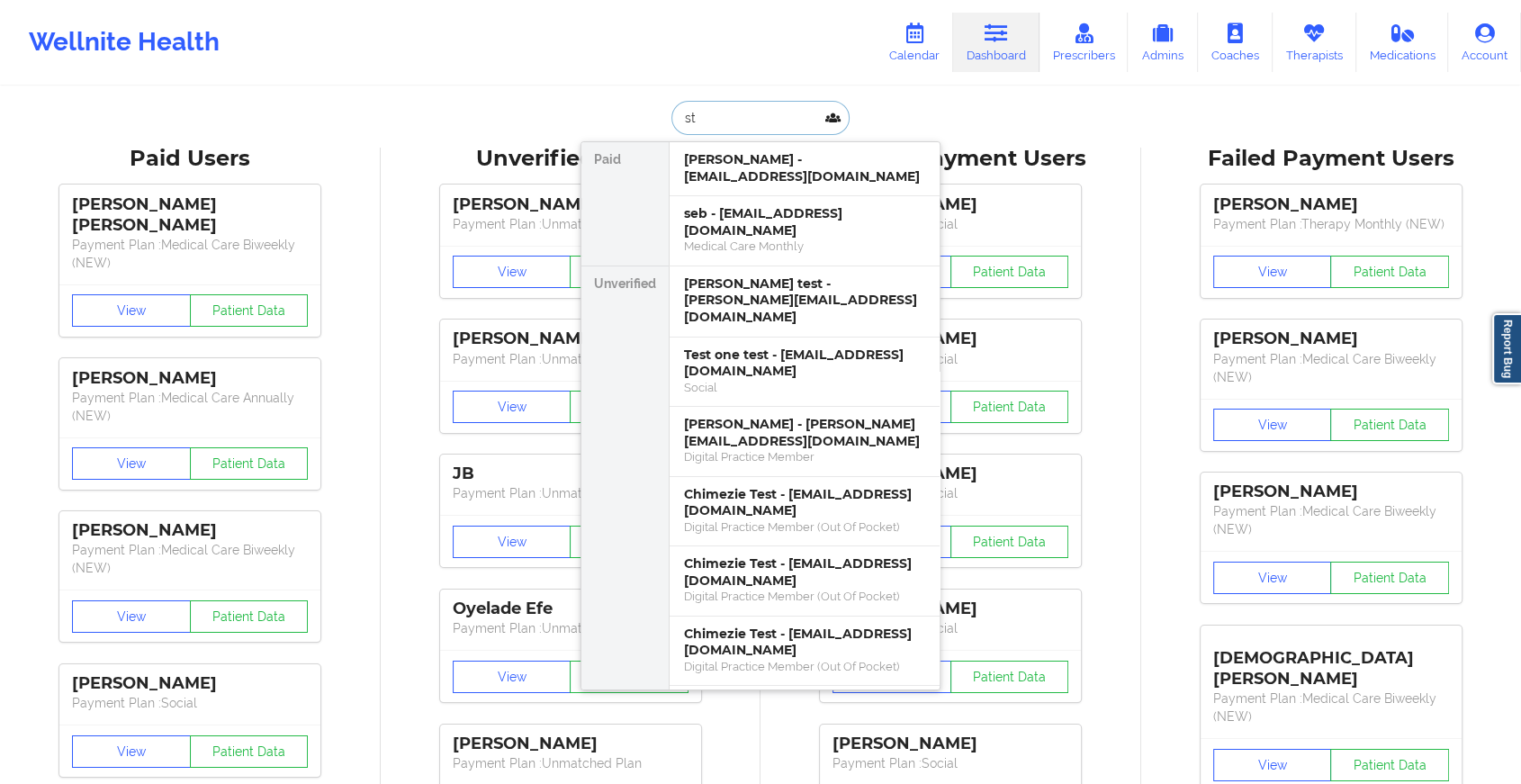
type input "s"
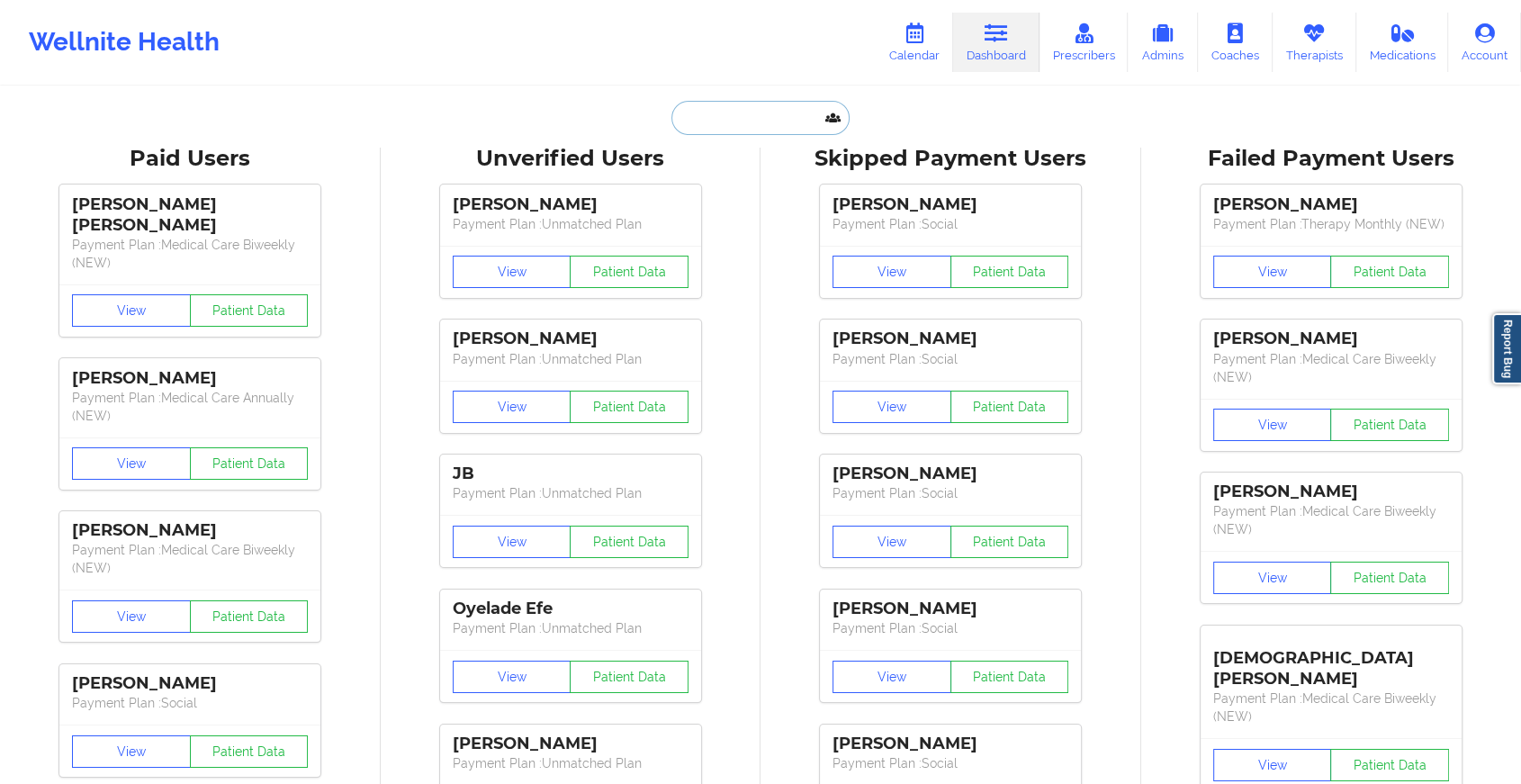
paste input "[EMAIL_ADDRESS][DOMAIN_NAME]"
type input "[EMAIL_ADDRESS][DOMAIN_NAME]"
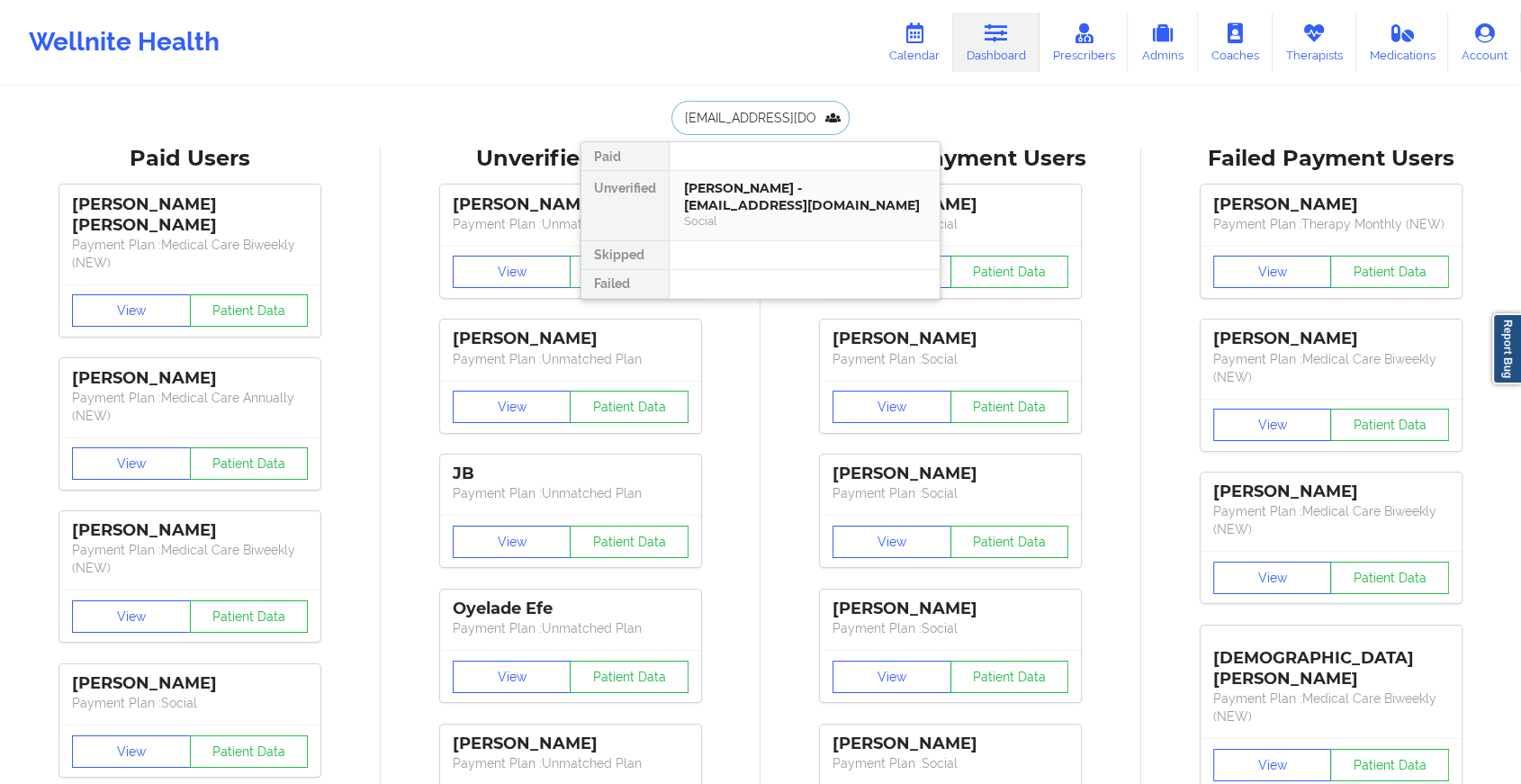
click at [756, 222] on div "Social" at bounding box center [803, 220] width 241 height 16
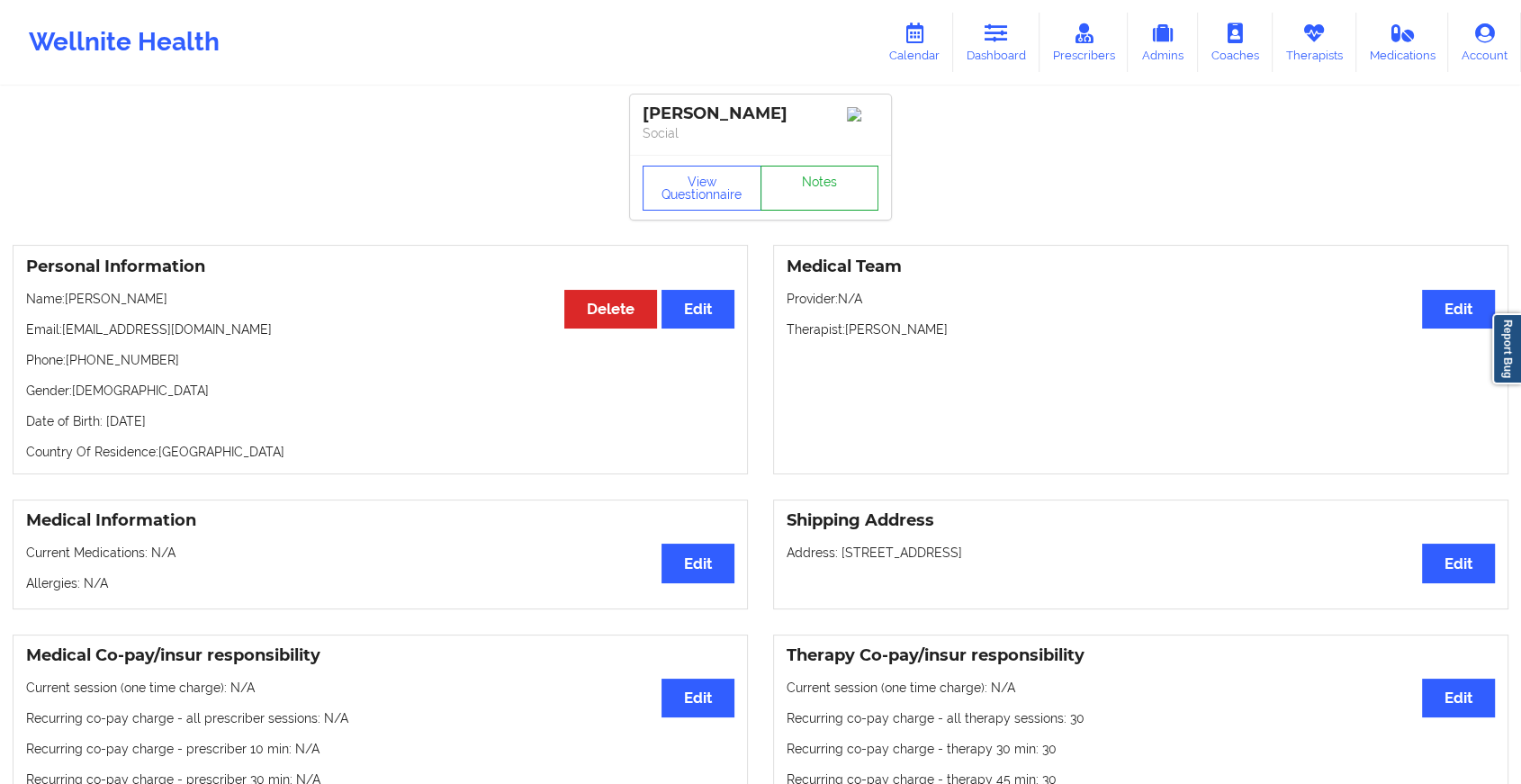
click at [810, 202] on link "Notes" at bounding box center [819, 188] width 119 height 45
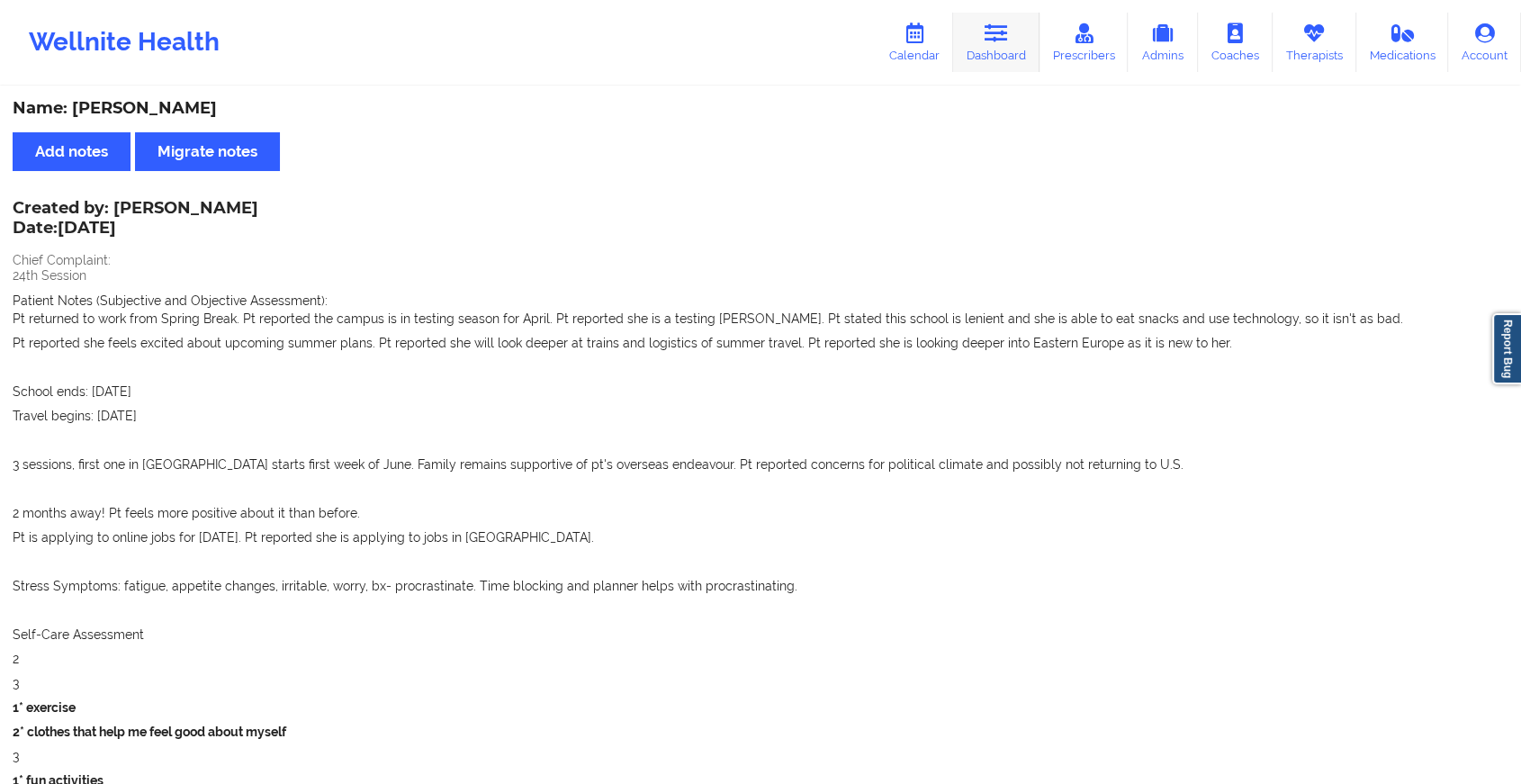
click at [1001, 61] on link "Dashboard" at bounding box center [996, 42] width 87 height 59
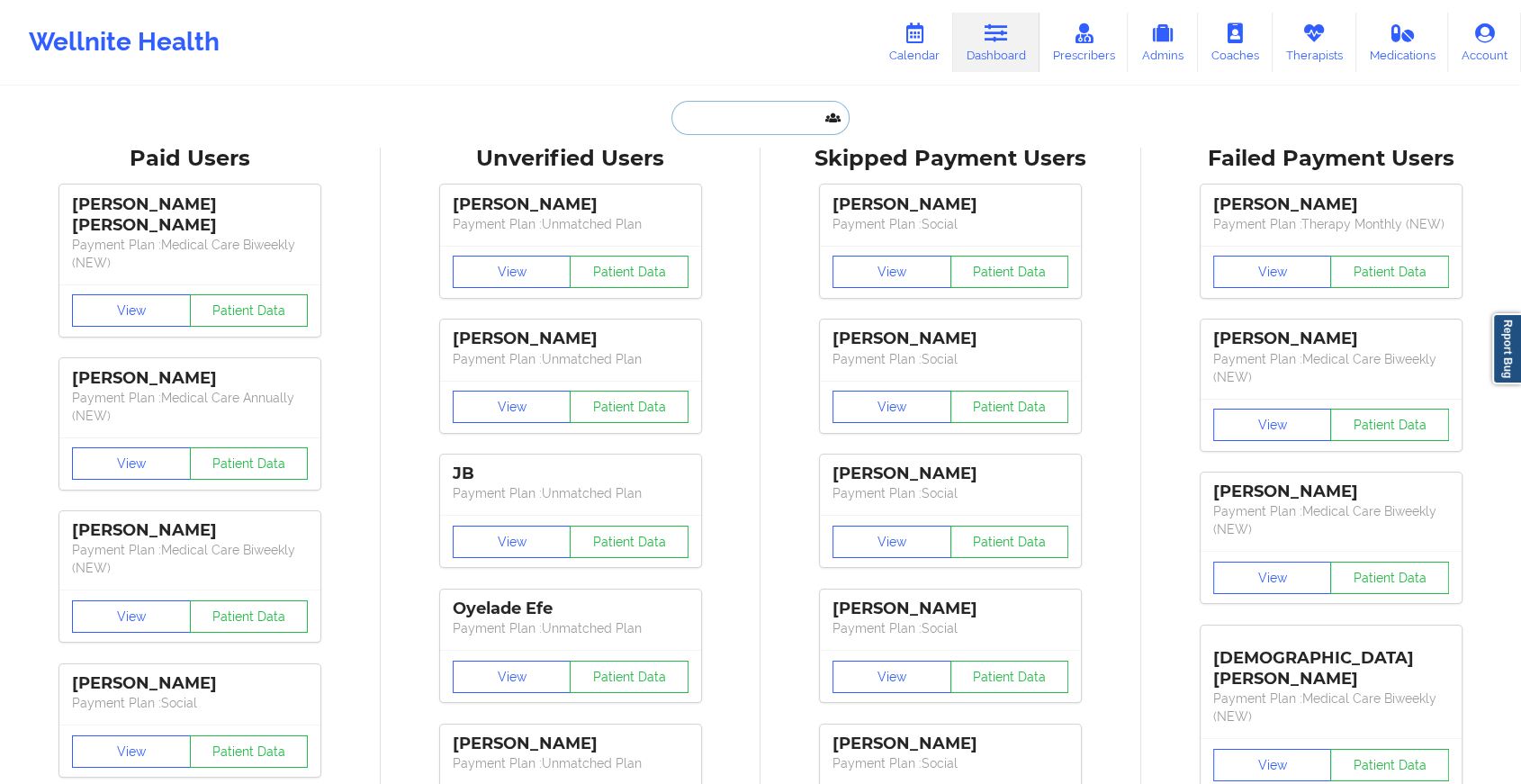
click at [722, 118] on input "text" at bounding box center [760, 117] width 178 height 34
paste input "[EMAIL_ADDRESS][DOMAIN_NAME]"
type input "[EMAIL_ADDRESS][DOMAIN_NAME]"
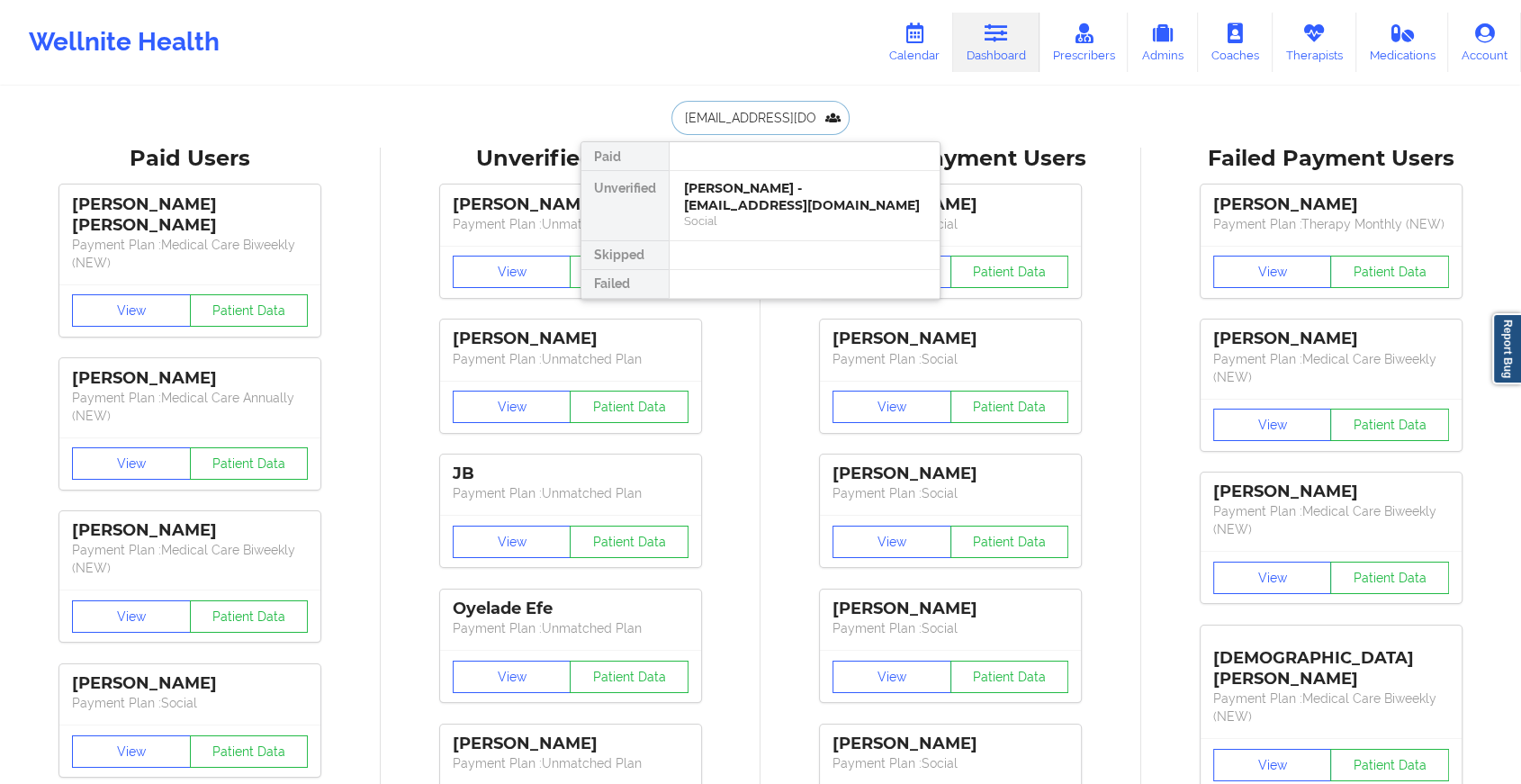
click at [758, 204] on div "[PERSON_NAME] - [EMAIL_ADDRESS][DOMAIN_NAME]" at bounding box center [803, 196] width 241 height 33
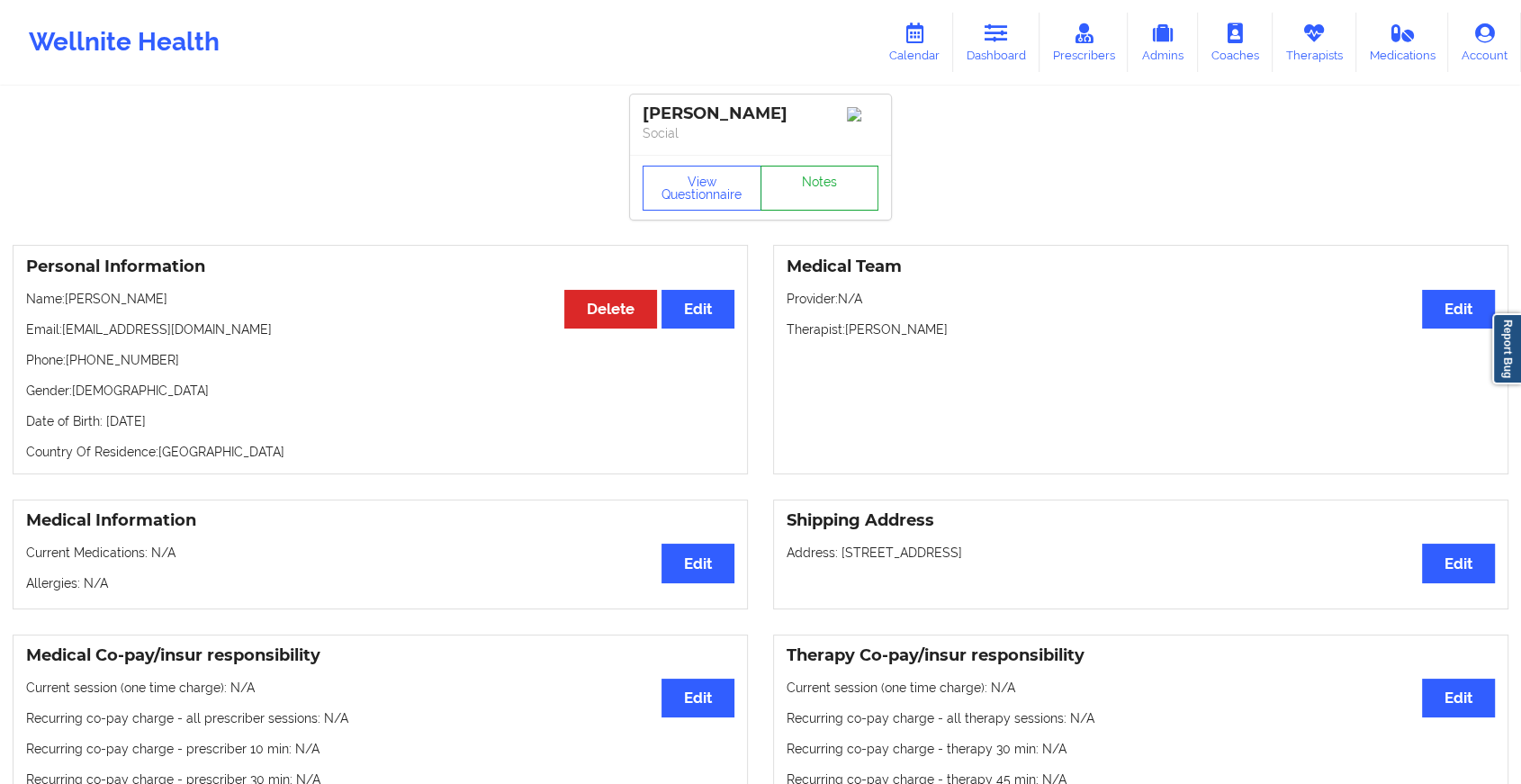
click at [810, 188] on link "Notes" at bounding box center [819, 188] width 119 height 45
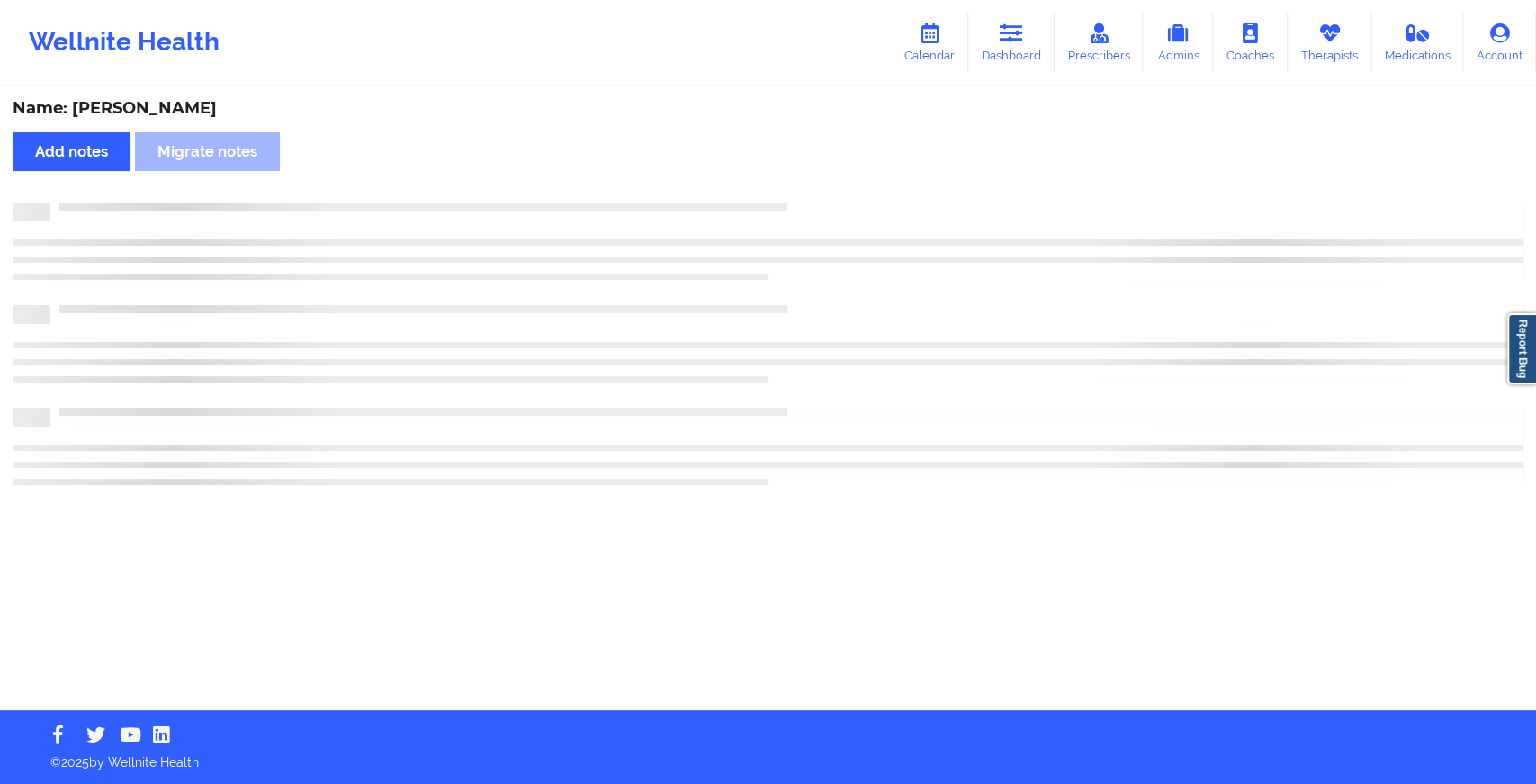
click at [810, 188] on div "Name: [PERSON_NAME] Add notes Migrate notes" at bounding box center [768, 399] width 1536 height 622
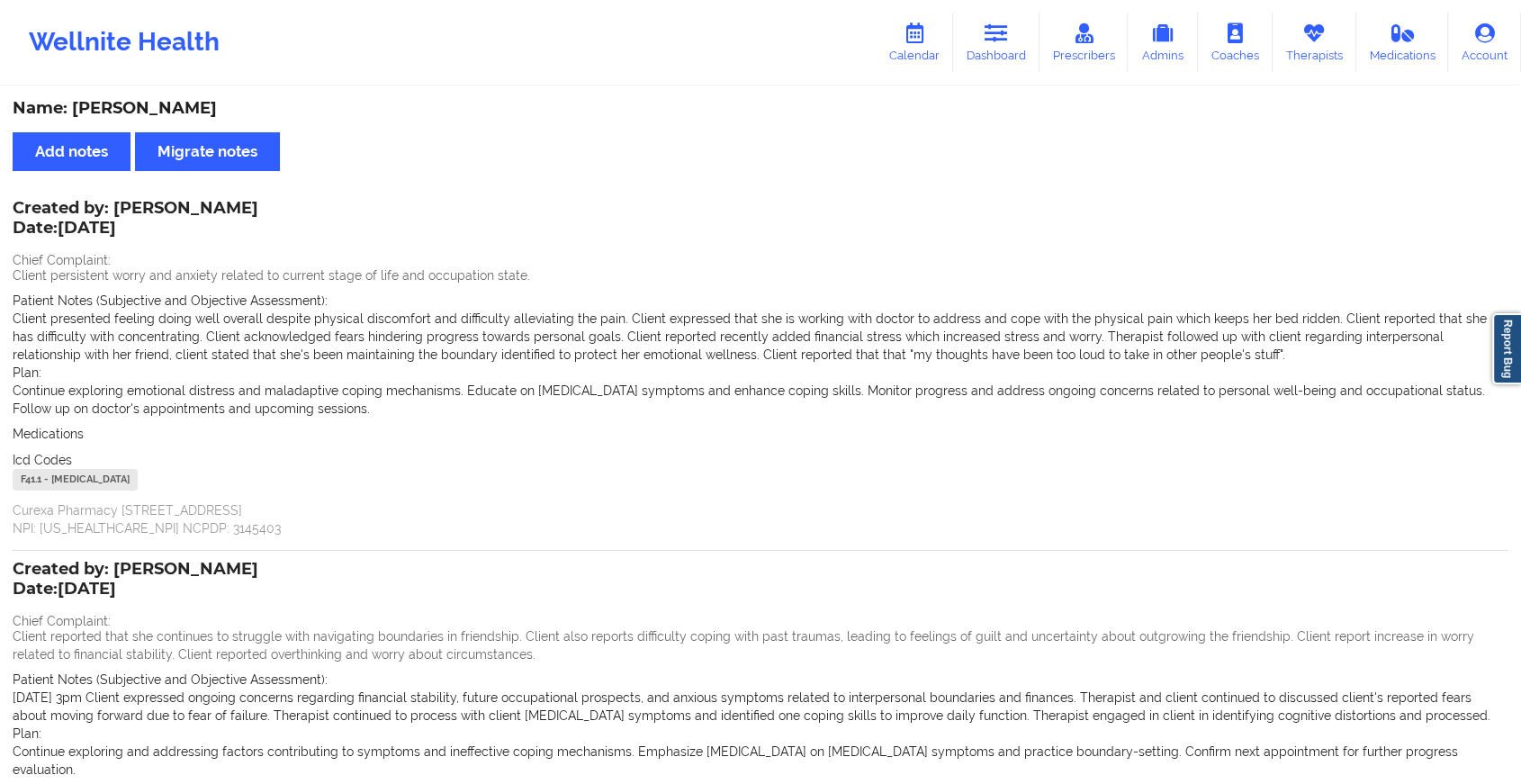
click at [1008, 74] on div "Wellnite Health Calendar Dashboard Prescribers Admins Coaches Therapists Medica…" at bounding box center [760, 42] width 1521 height 72
click at [1015, 30] on link "Dashboard" at bounding box center [996, 42] width 87 height 59
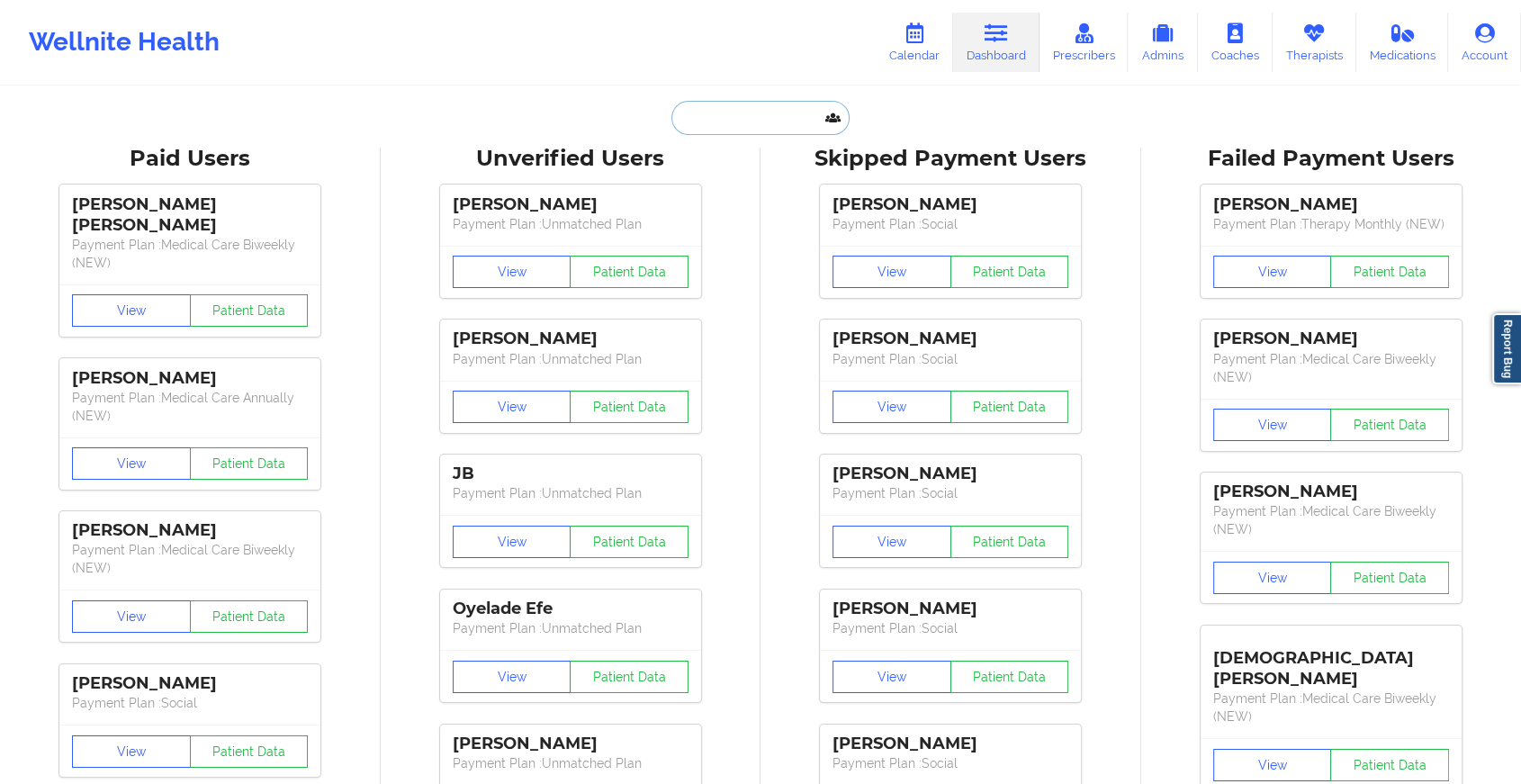
click at [725, 115] on input "text" at bounding box center [760, 117] width 178 height 34
paste input "[EMAIL_ADDRESS][DOMAIN_NAME]"
type input "[EMAIL_ADDRESS][DOMAIN_NAME]"
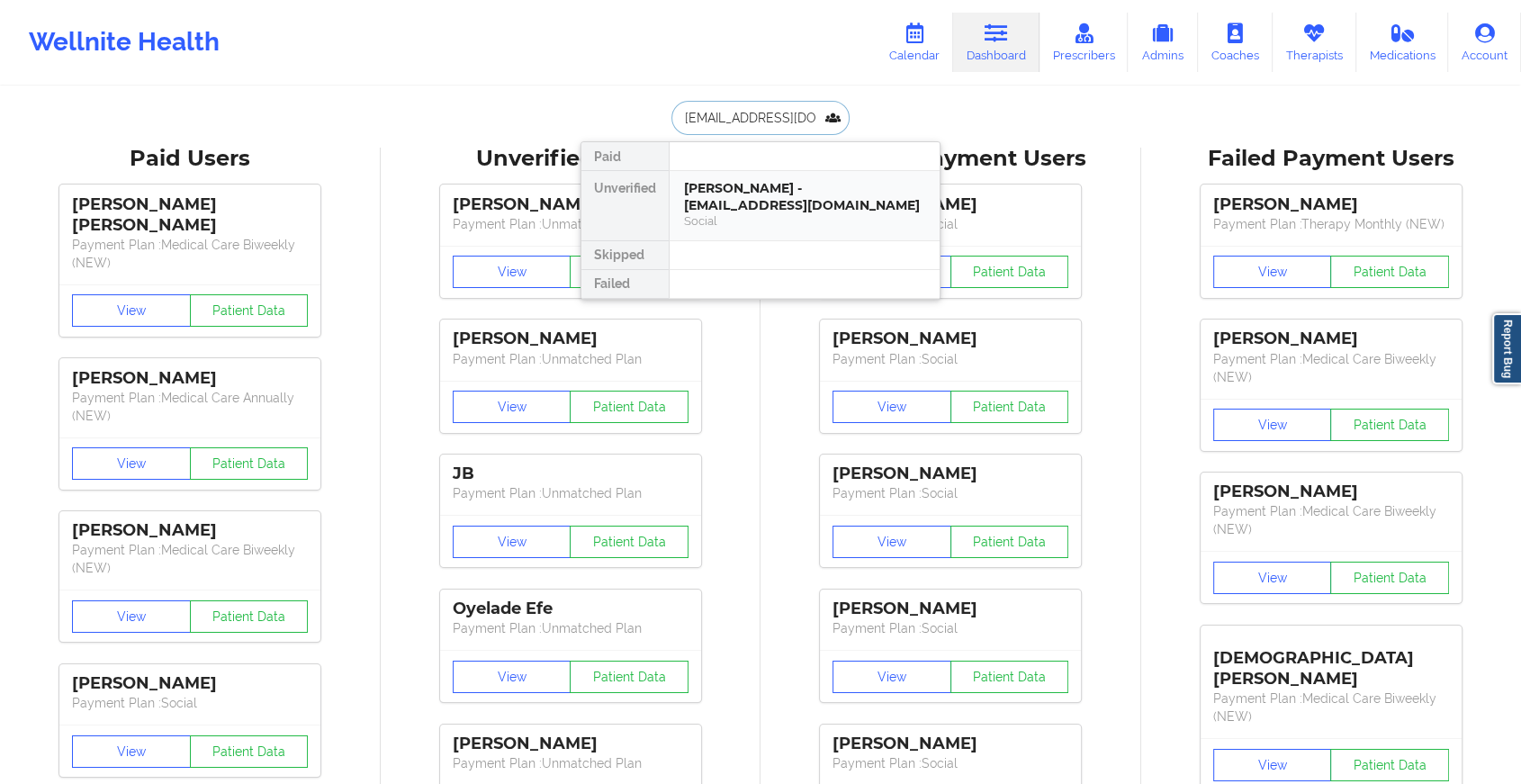
click at [731, 199] on div "[PERSON_NAME] - [EMAIL_ADDRESS][DOMAIN_NAME]" at bounding box center [803, 196] width 241 height 33
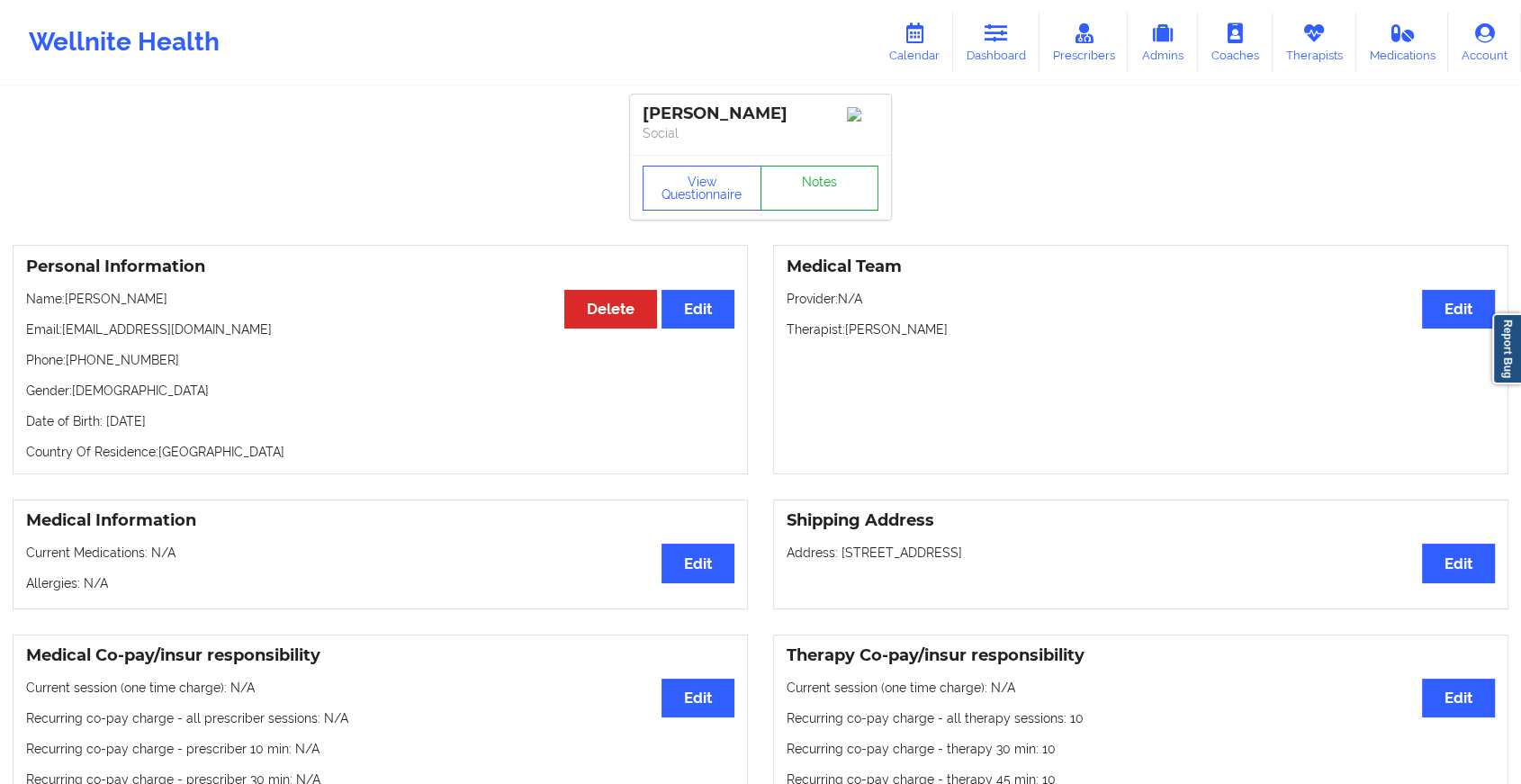
click at [805, 185] on link "Notes" at bounding box center [819, 188] width 119 height 45
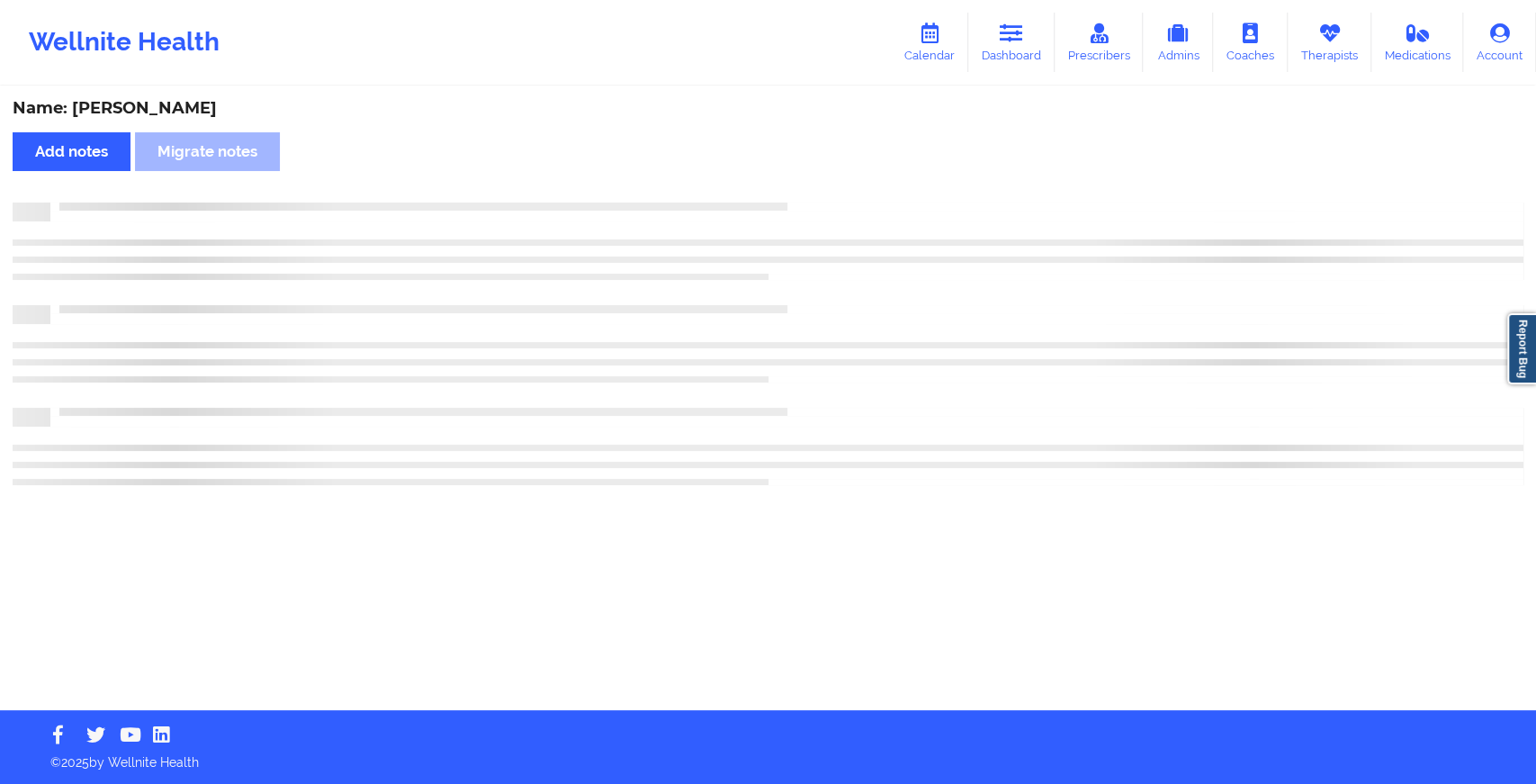
click at [805, 185] on div "Name: [PERSON_NAME] Add notes Migrate notes" at bounding box center [768, 399] width 1536 height 622
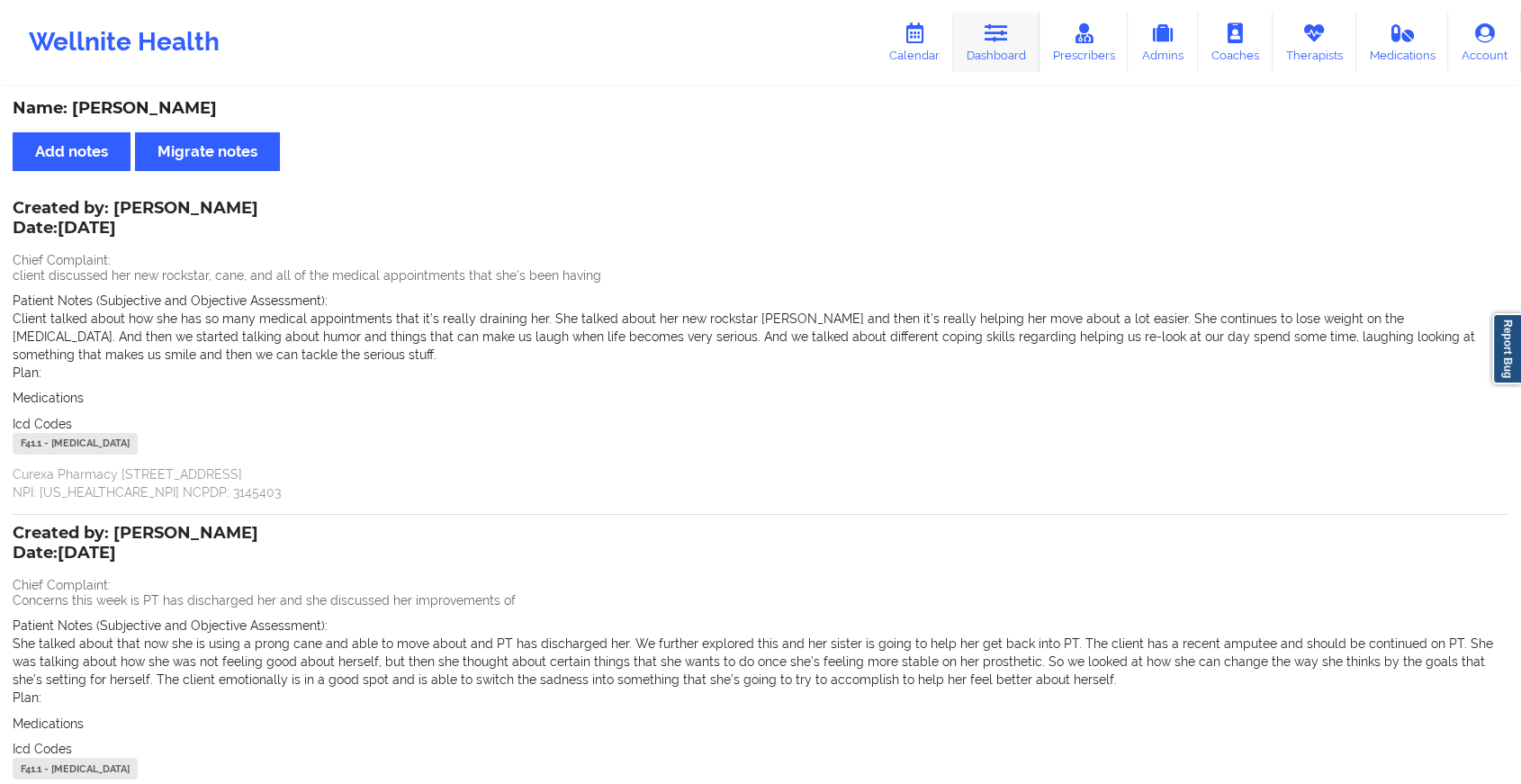
click at [995, 55] on link "Dashboard" at bounding box center [996, 42] width 87 height 59
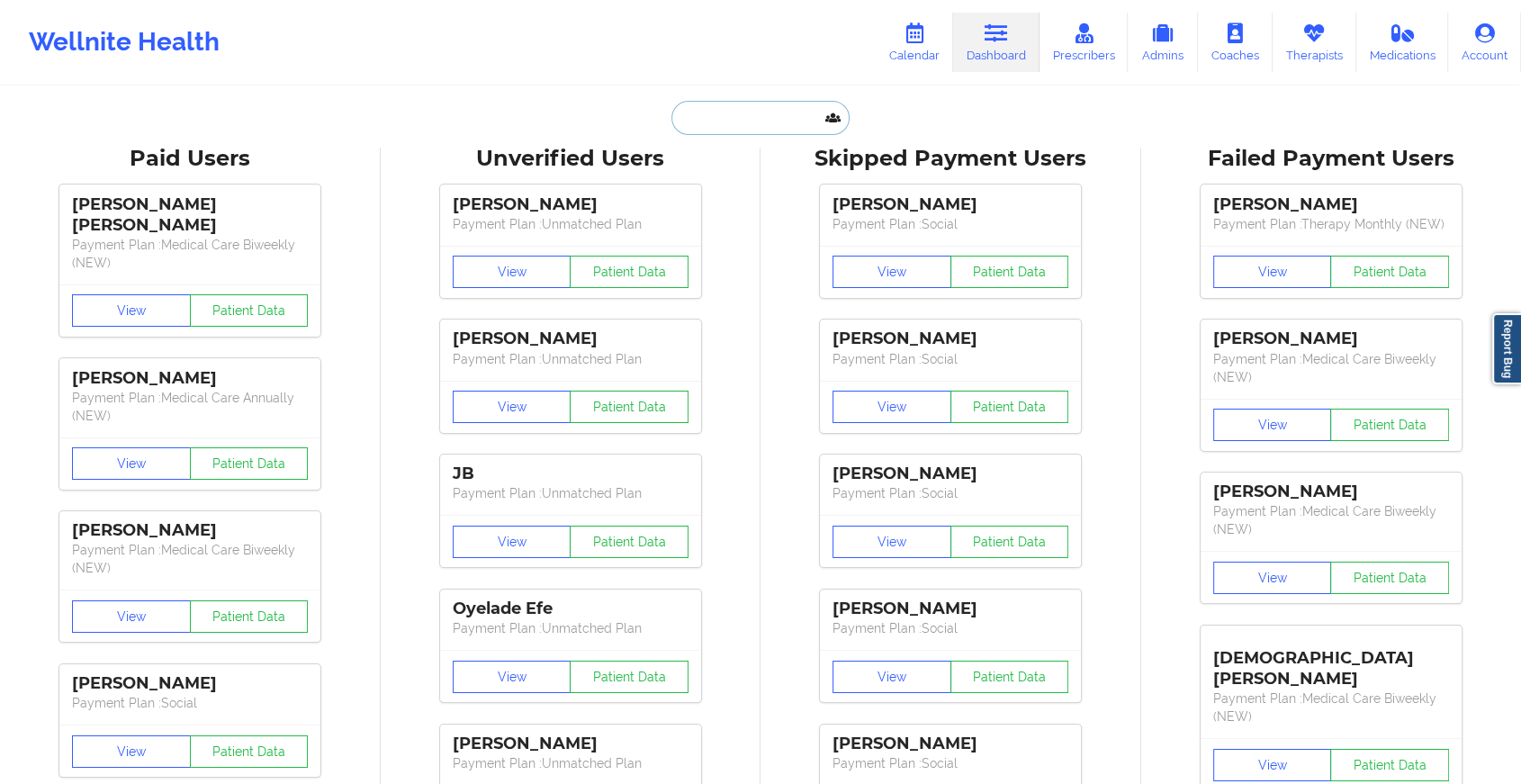
click at [722, 113] on input "text" at bounding box center [760, 117] width 178 height 34
paste input "[PERSON_NAME][EMAIL_ADDRESS][PERSON_NAME][DOMAIN_NAME]"
type input "[PERSON_NAME][EMAIL_ADDRESS][PERSON_NAME][DOMAIN_NAME]"
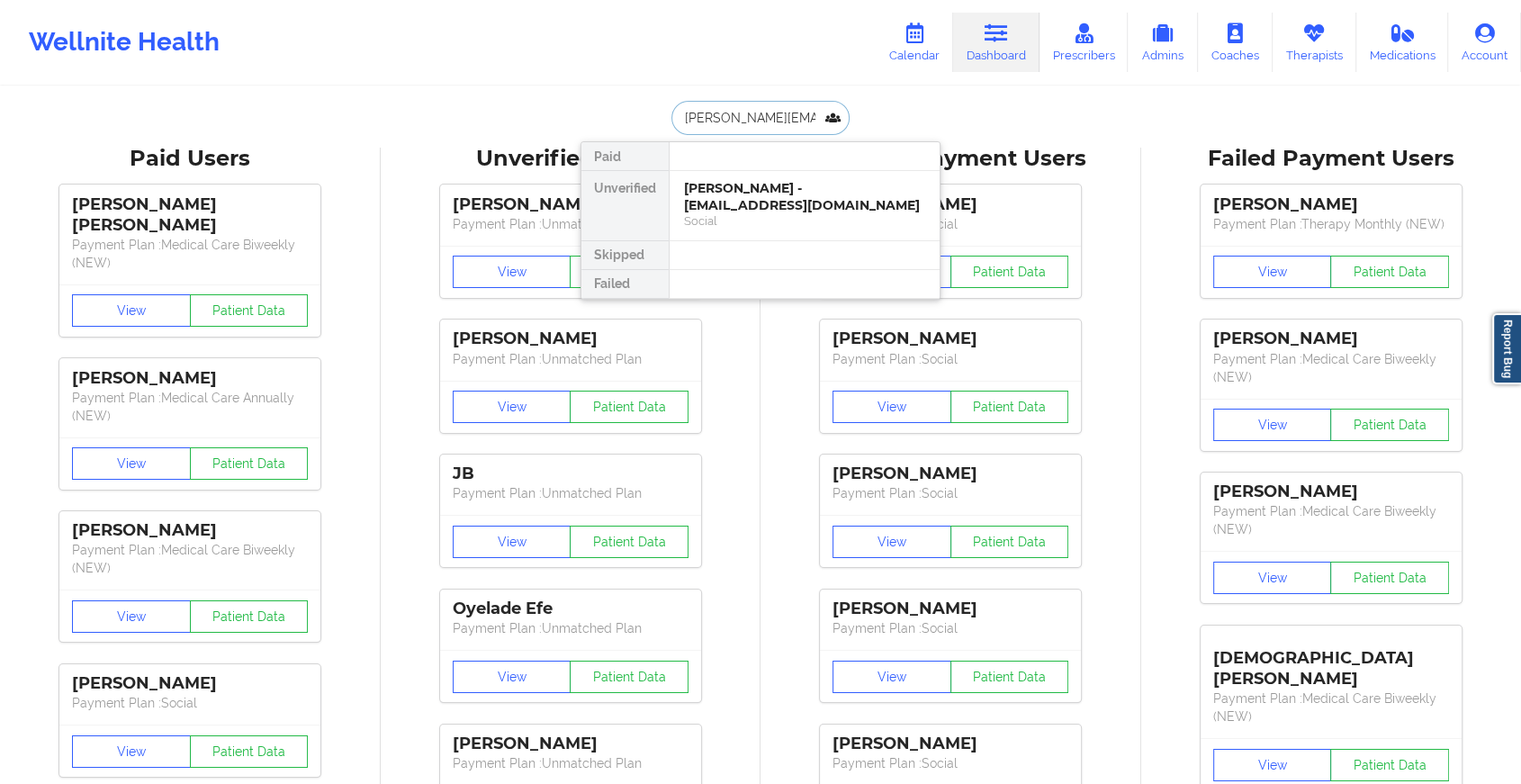
scroll to position [0, 5]
click at [752, 199] on div "Kelsey Wilborn - [EMAIL_ADDRESS][PERSON_NAME][DOMAIN_NAME]" at bounding box center [803, 196] width 241 height 33
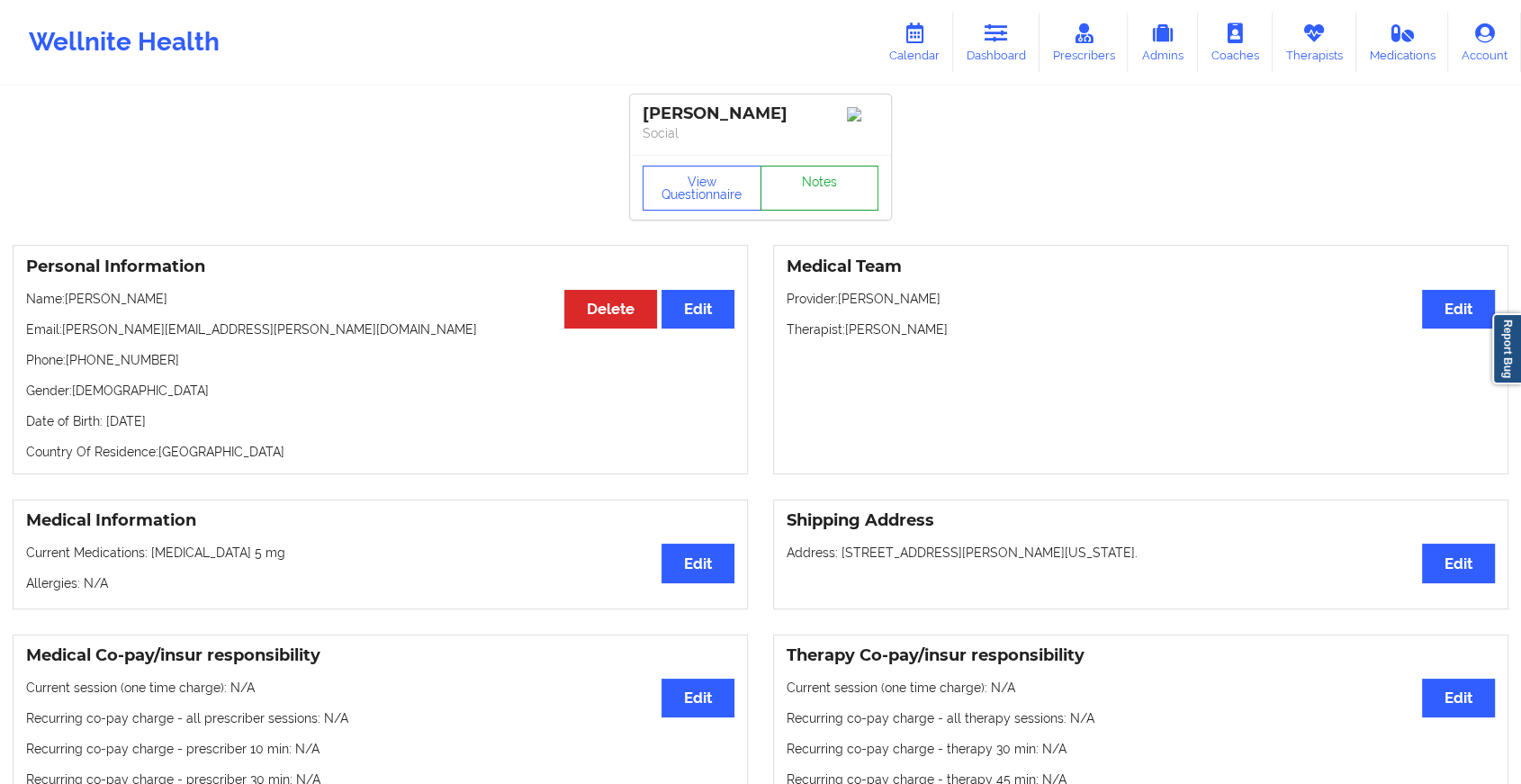
click at [838, 204] on link "Notes" at bounding box center [819, 188] width 119 height 45
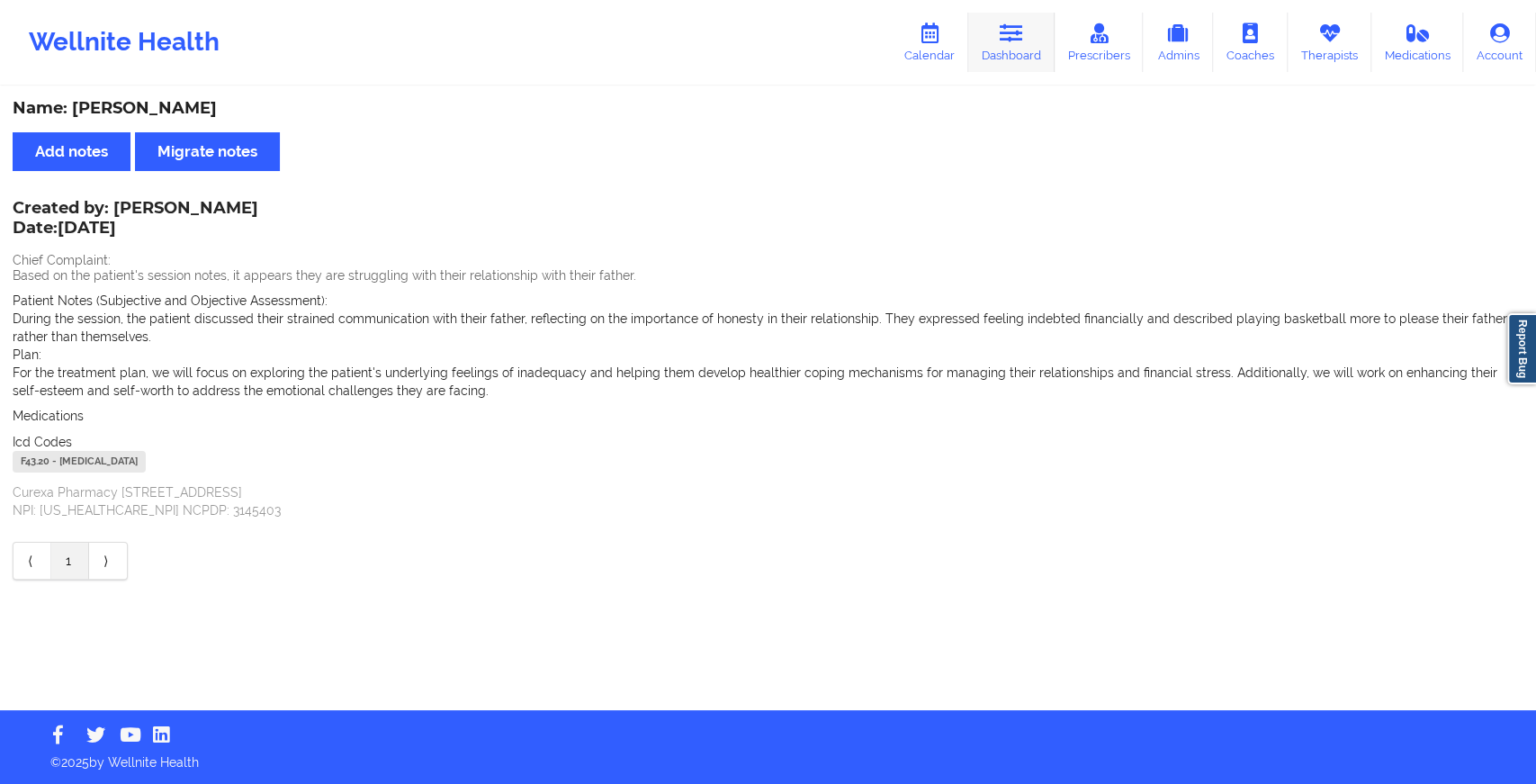
click at [1031, 52] on link "Dashboard" at bounding box center [1012, 42] width 87 height 59
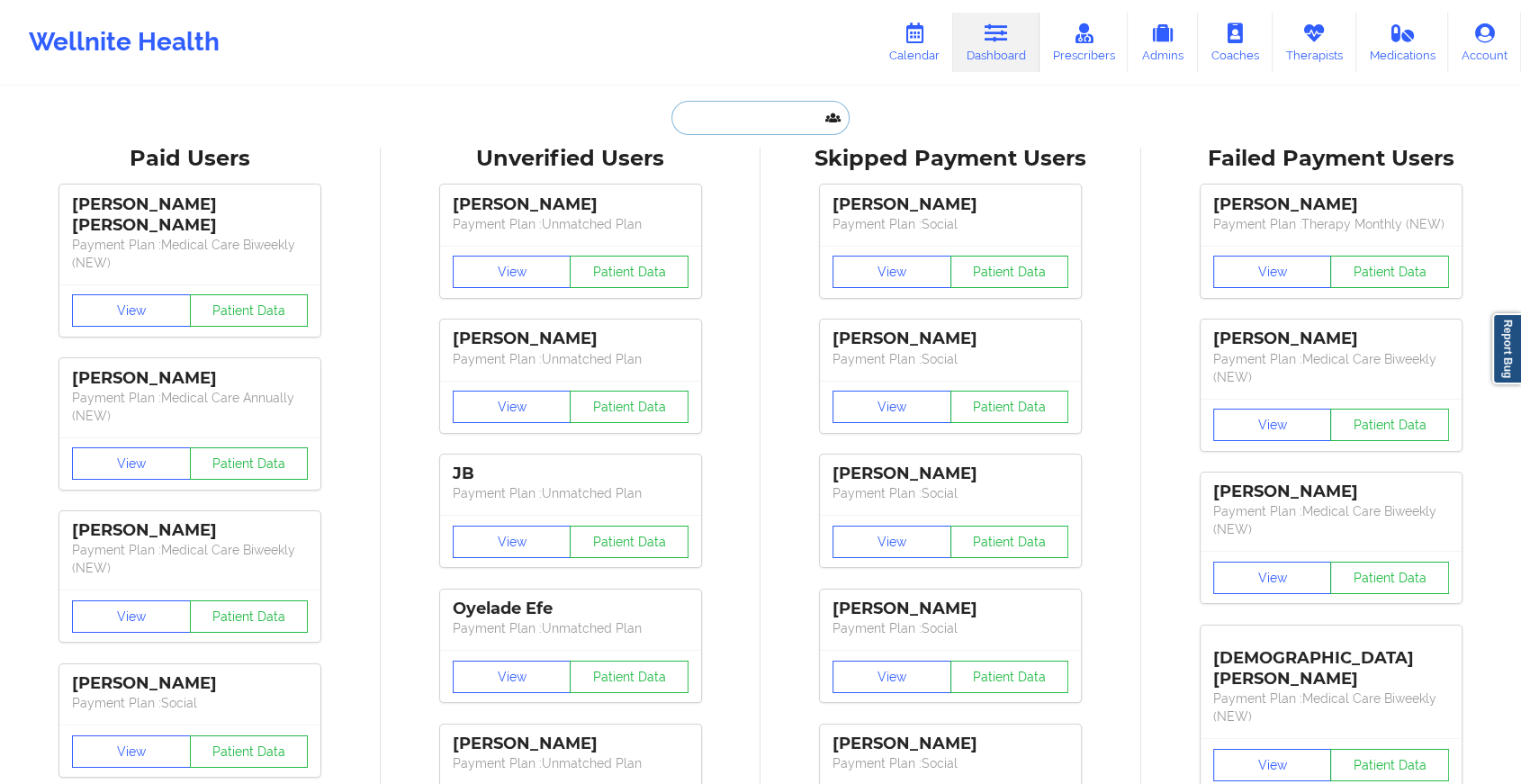
click at [768, 110] on input "text" at bounding box center [760, 117] width 178 height 34
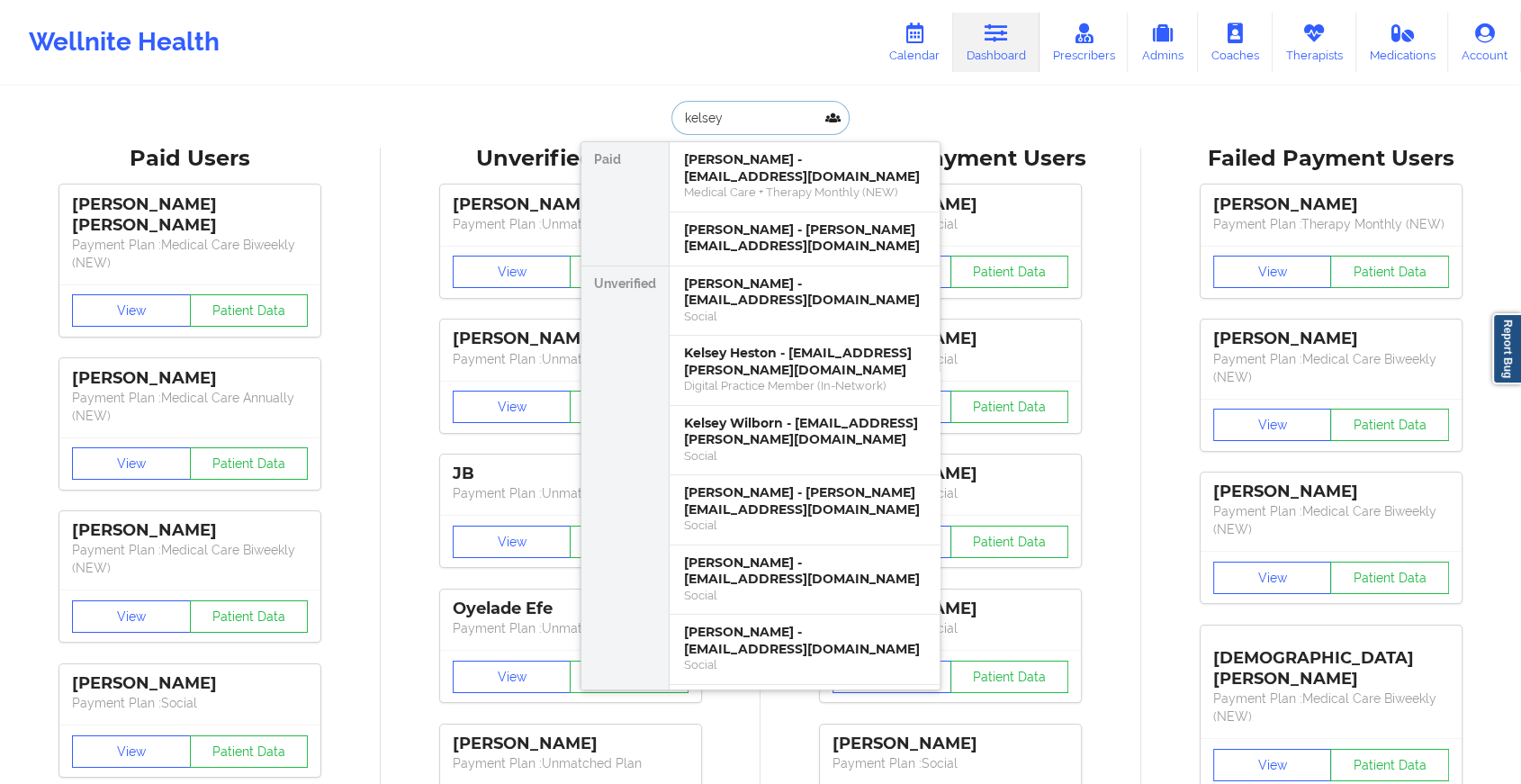
drag, startPoint x: 781, startPoint y: 103, endPoint x: 598, endPoint y: 87, distance: 183.7
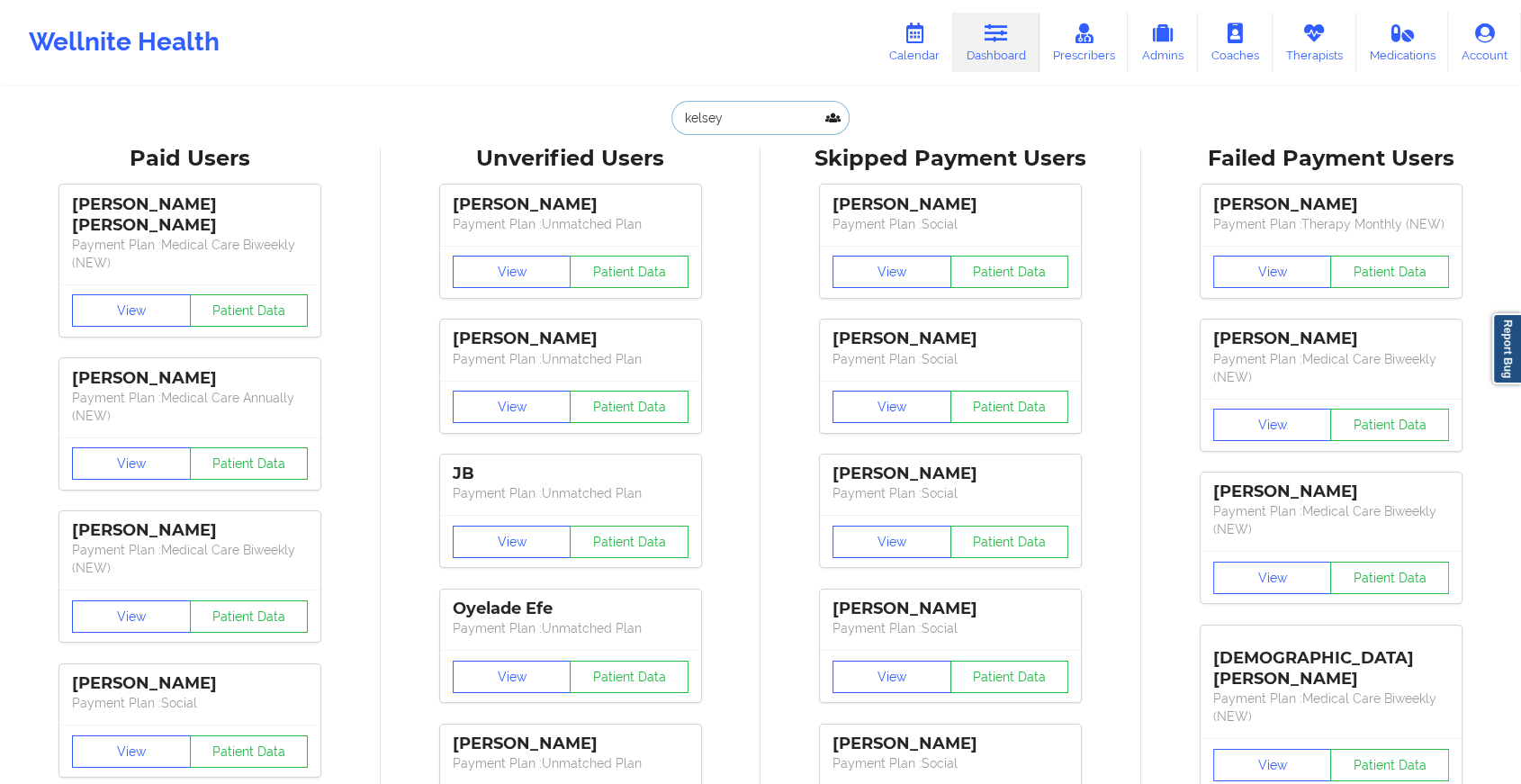
paste input ".[PERSON_NAME][EMAIL_ADDRESS][DOMAIN_NAME]"
type input "[PERSON_NAME][EMAIL_ADDRESS][PERSON_NAME][DOMAIN_NAME]"
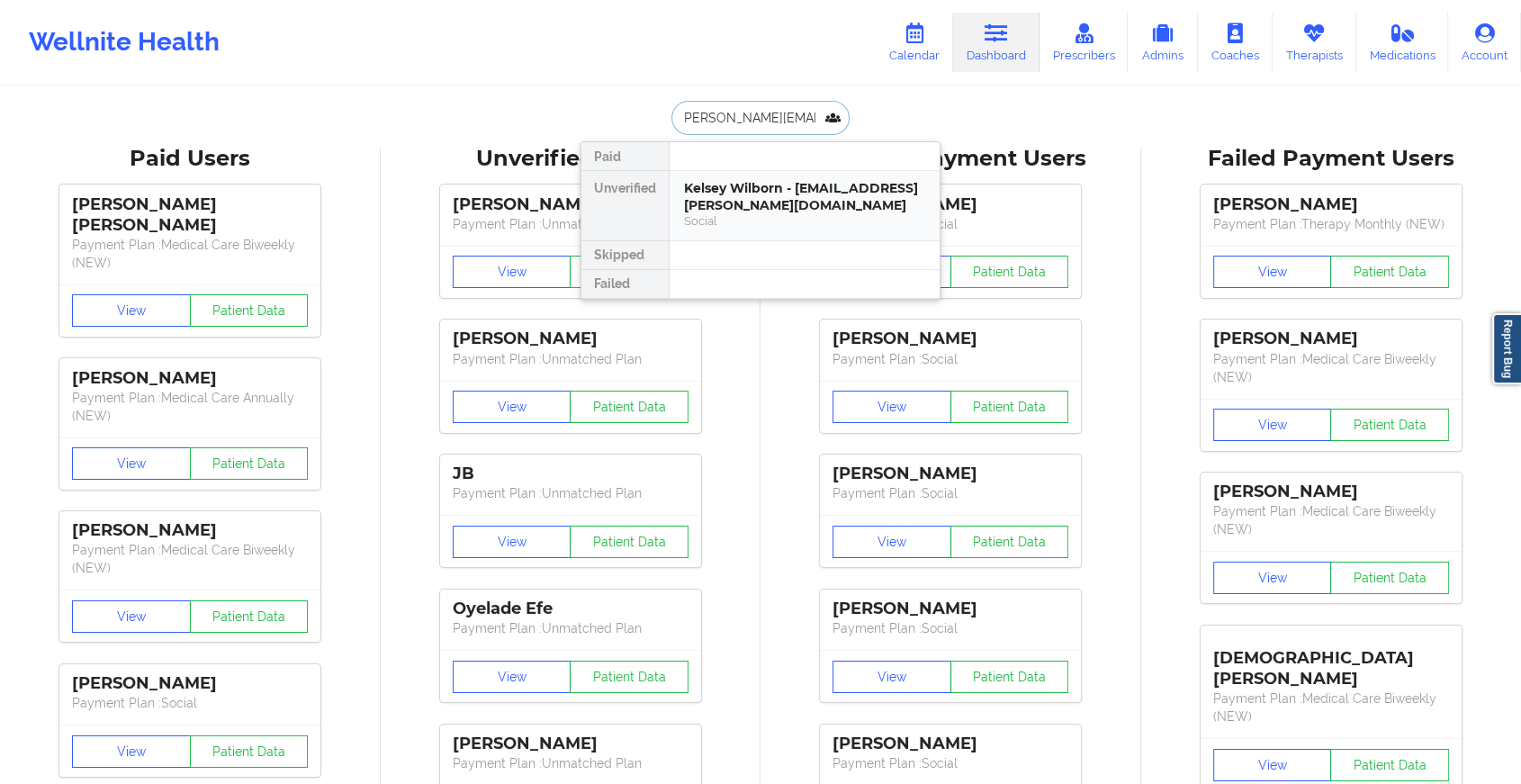
click at [755, 193] on div "Kelsey Wilborn - [EMAIL_ADDRESS][PERSON_NAME][DOMAIN_NAME]" at bounding box center [803, 196] width 241 height 33
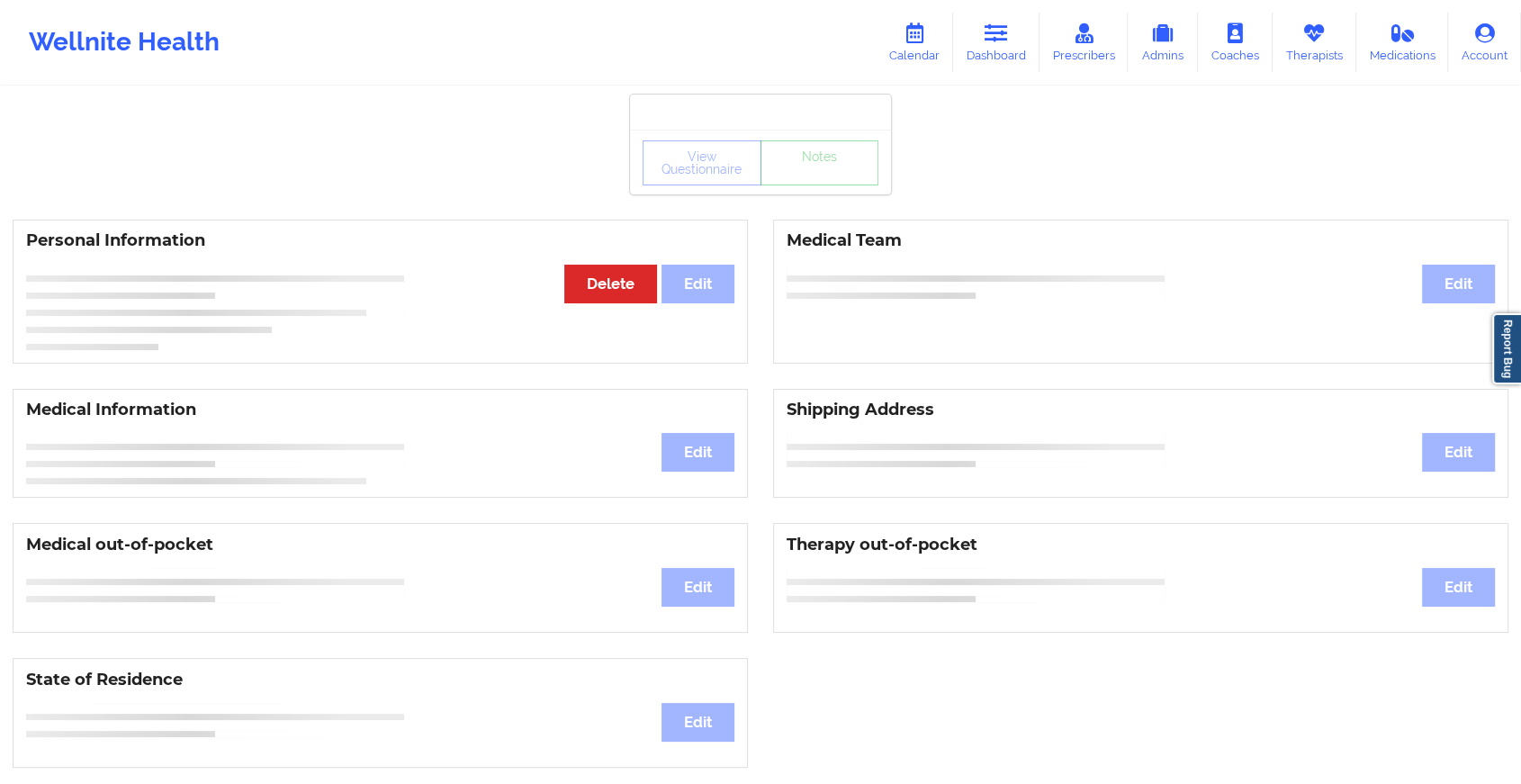
click at [827, 181] on div "View Questionnaire Notes" at bounding box center [761, 162] width 236 height 45
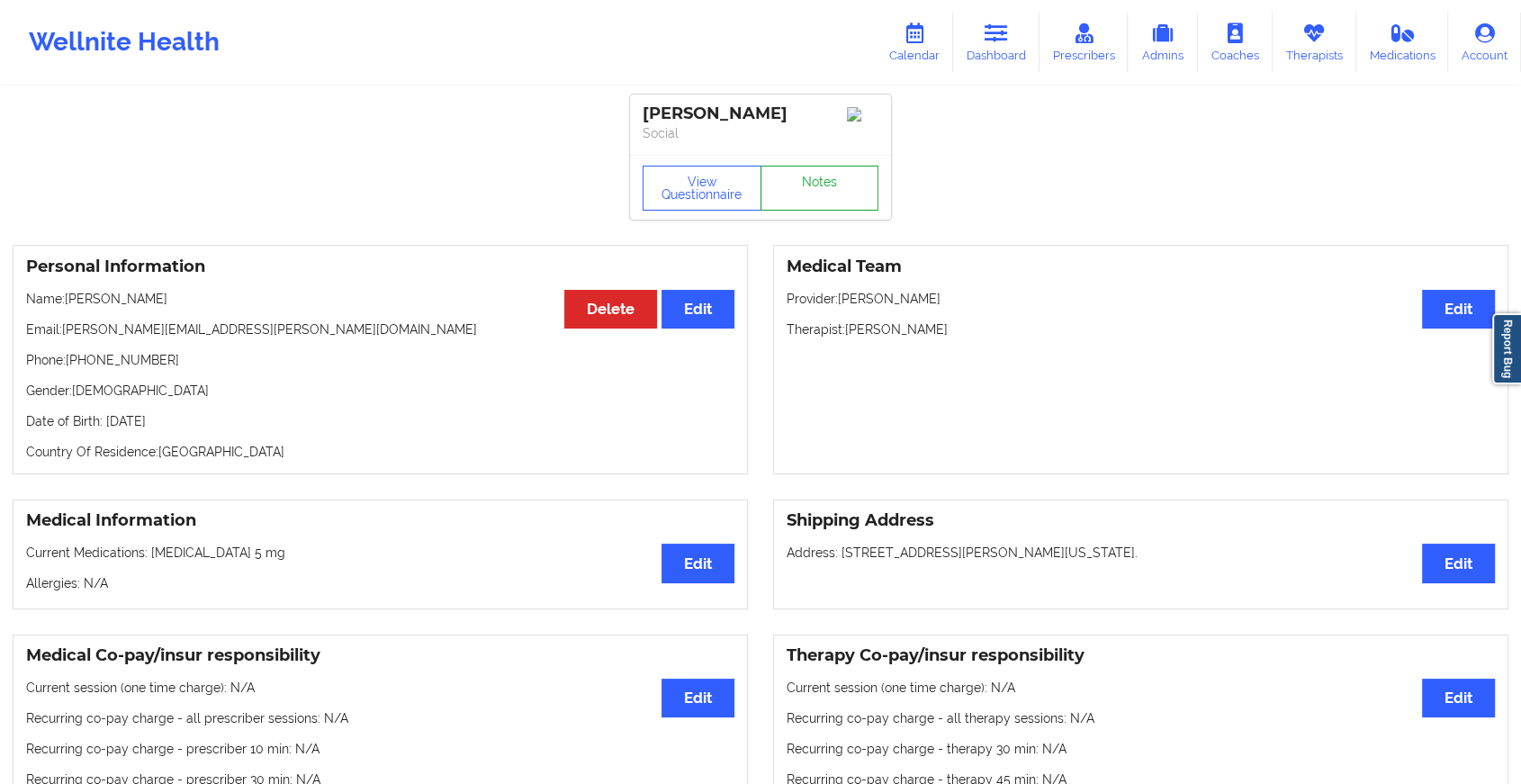
click at [827, 181] on link "Notes" at bounding box center [819, 188] width 119 height 45
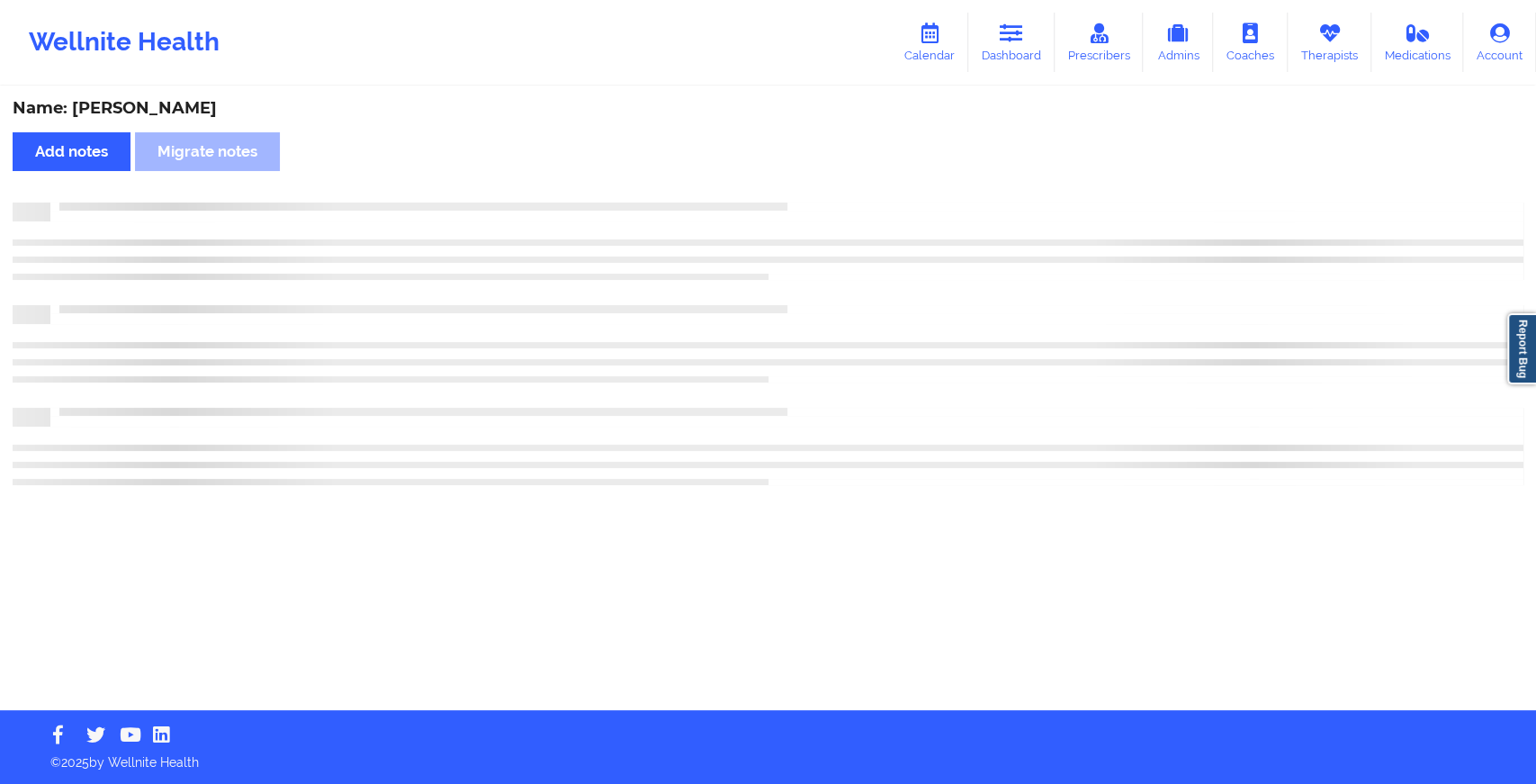
click at [828, 181] on div "Name: [PERSON_NAME] Add notes Migrate notes" at bounding box center [768, 399] width 1536 height 622
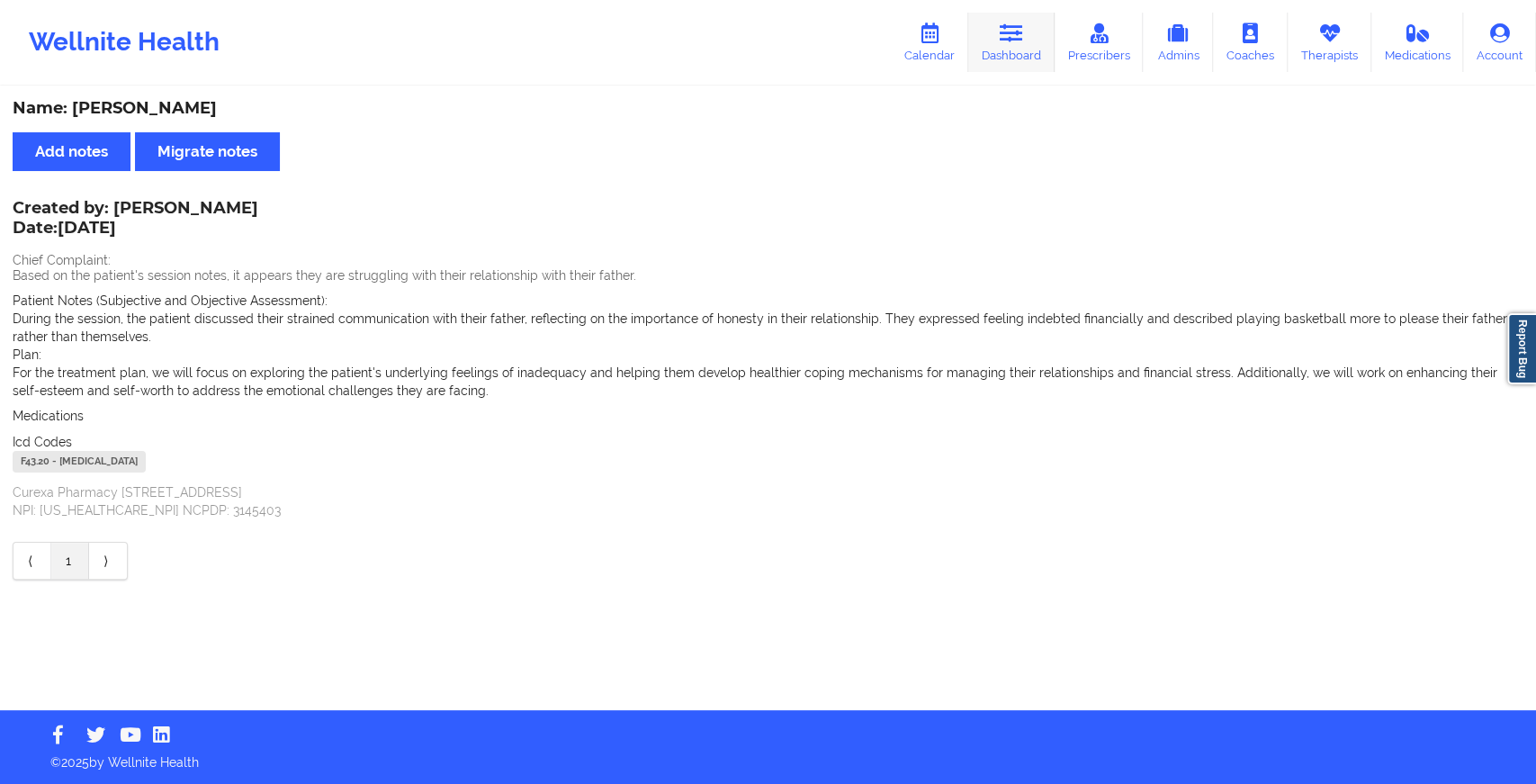
click at [1001, 36] on link "Dashboard" at bounding box center [1012, 42] width 87 height 59
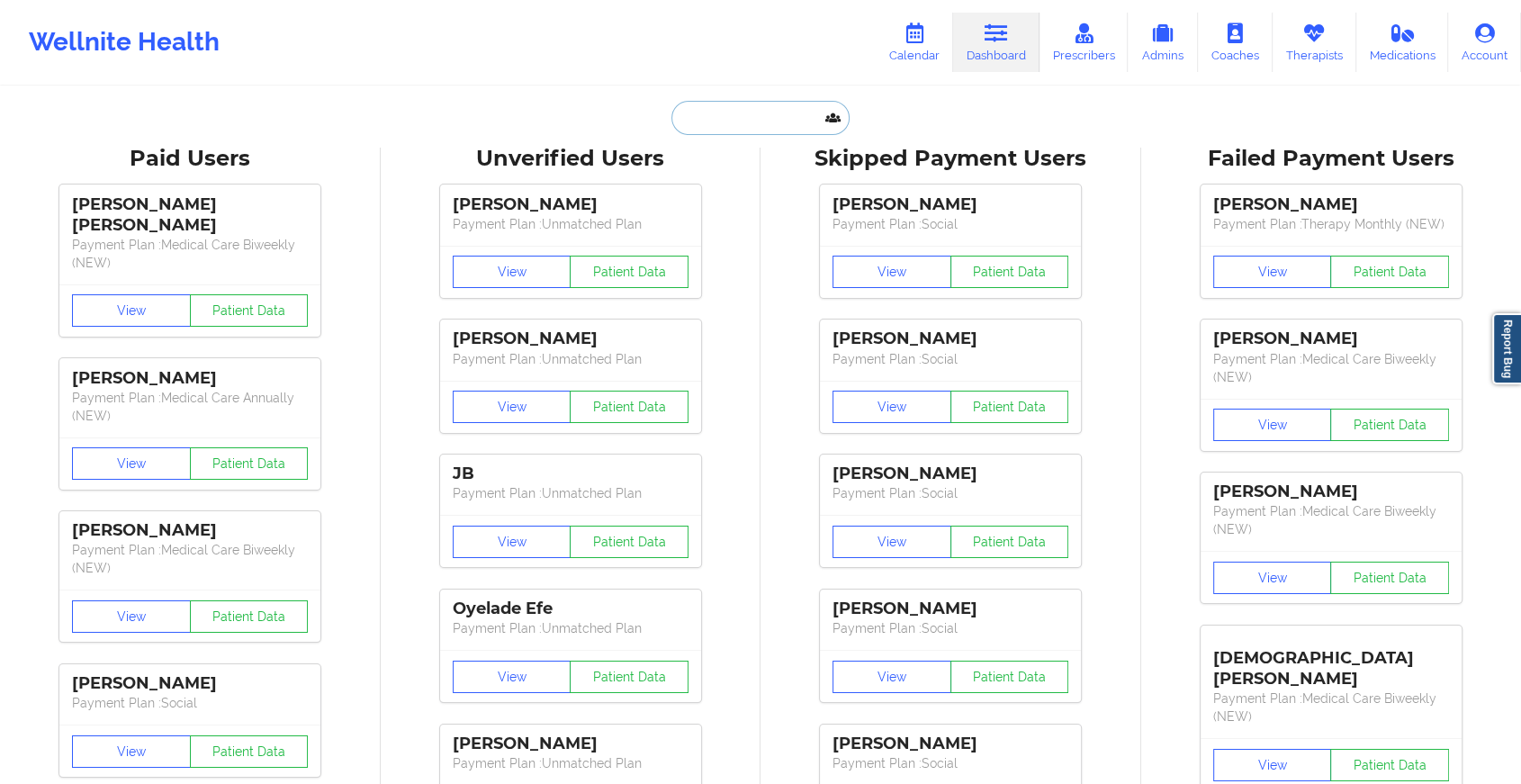
click at [765, 113] on input "text" at bounding box center [760, 117] width 178 height 34
paste input "[EMAIL_ADDRESS][DOMAIN_NAME]"
type input "[EMAIL_ADDRESS][DOMAIN_NAME]"
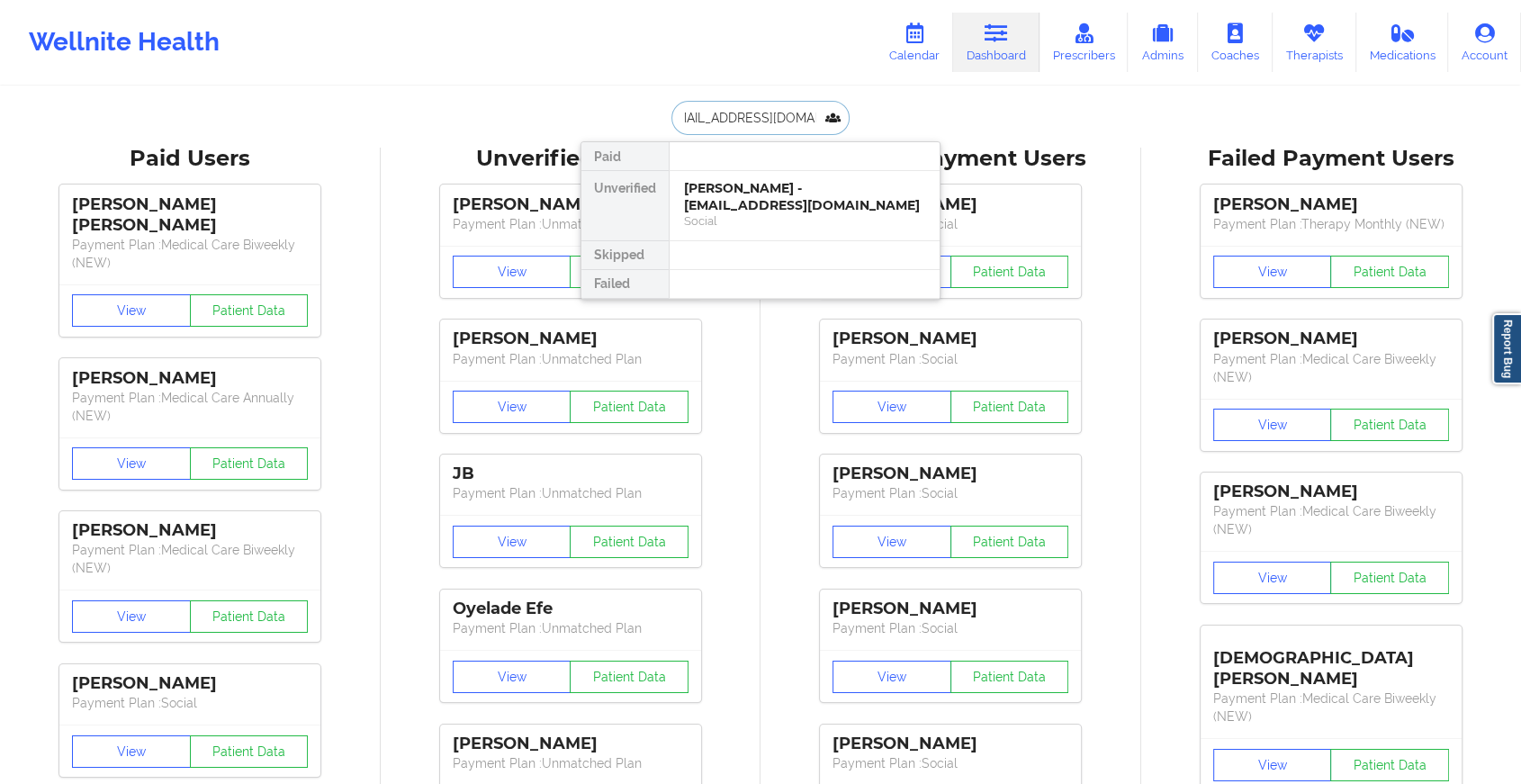
click at [796, 204] on div "[PERSON_NAME] - [EMAIL_ADDRESS][DOMAIN_NAME]" at bounding box center [803, 196] width 241 height 33
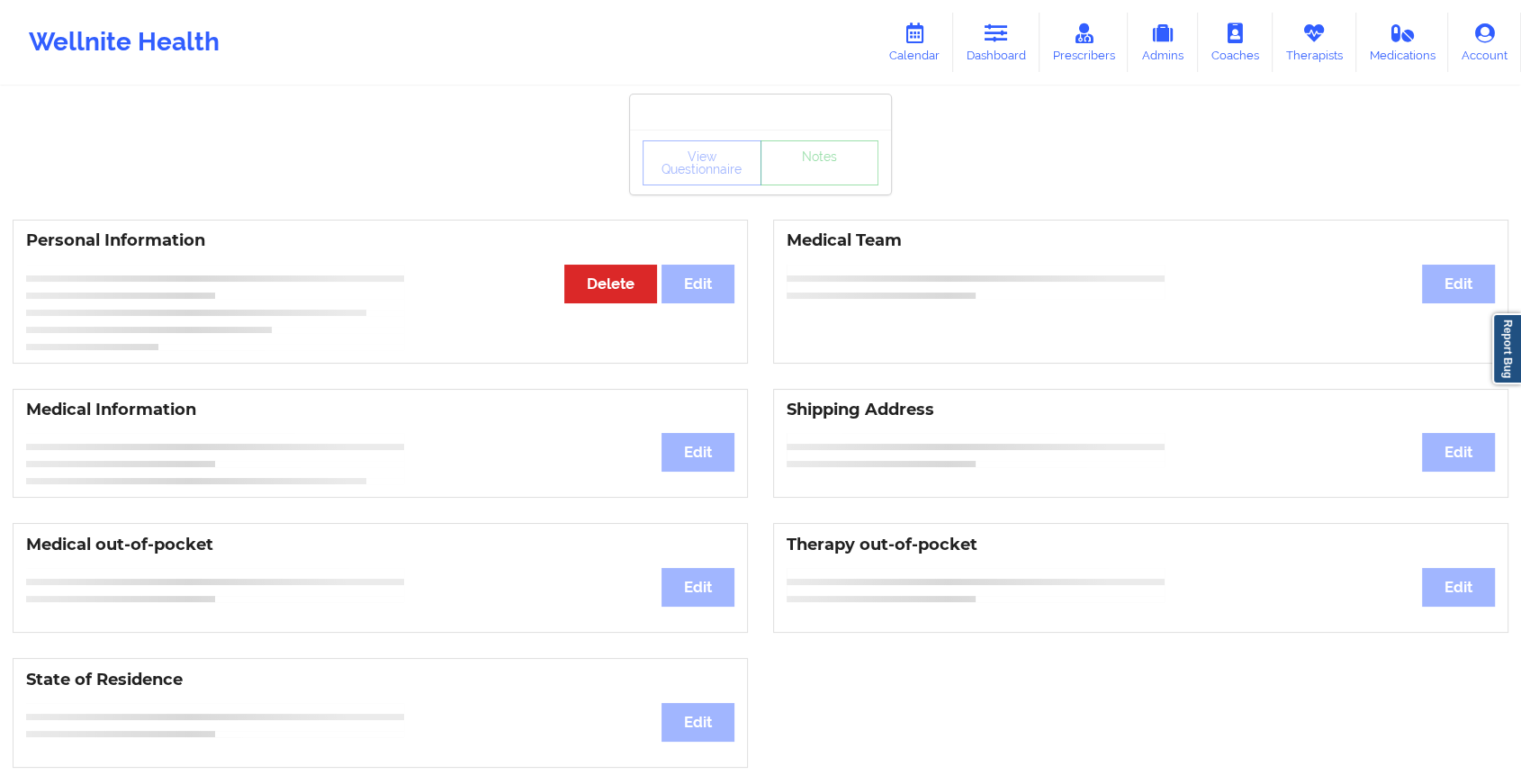
click at [824, 175] on div "View Questionnaire Notes" at bounding box center [761, 162] width 236 height 45
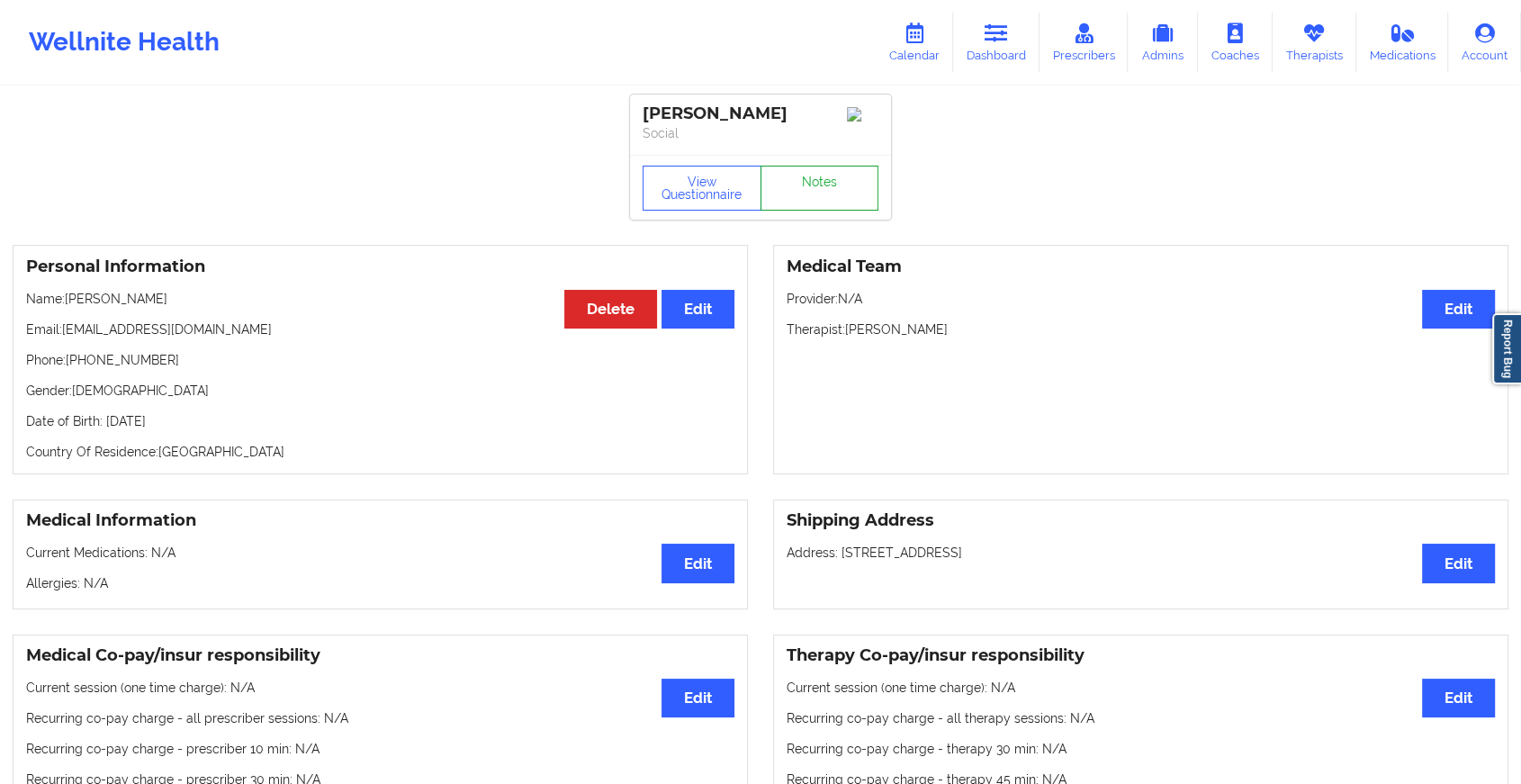
click at [824, 175] on link "Notes" at bounding box center [819, 188] width 119 height 45
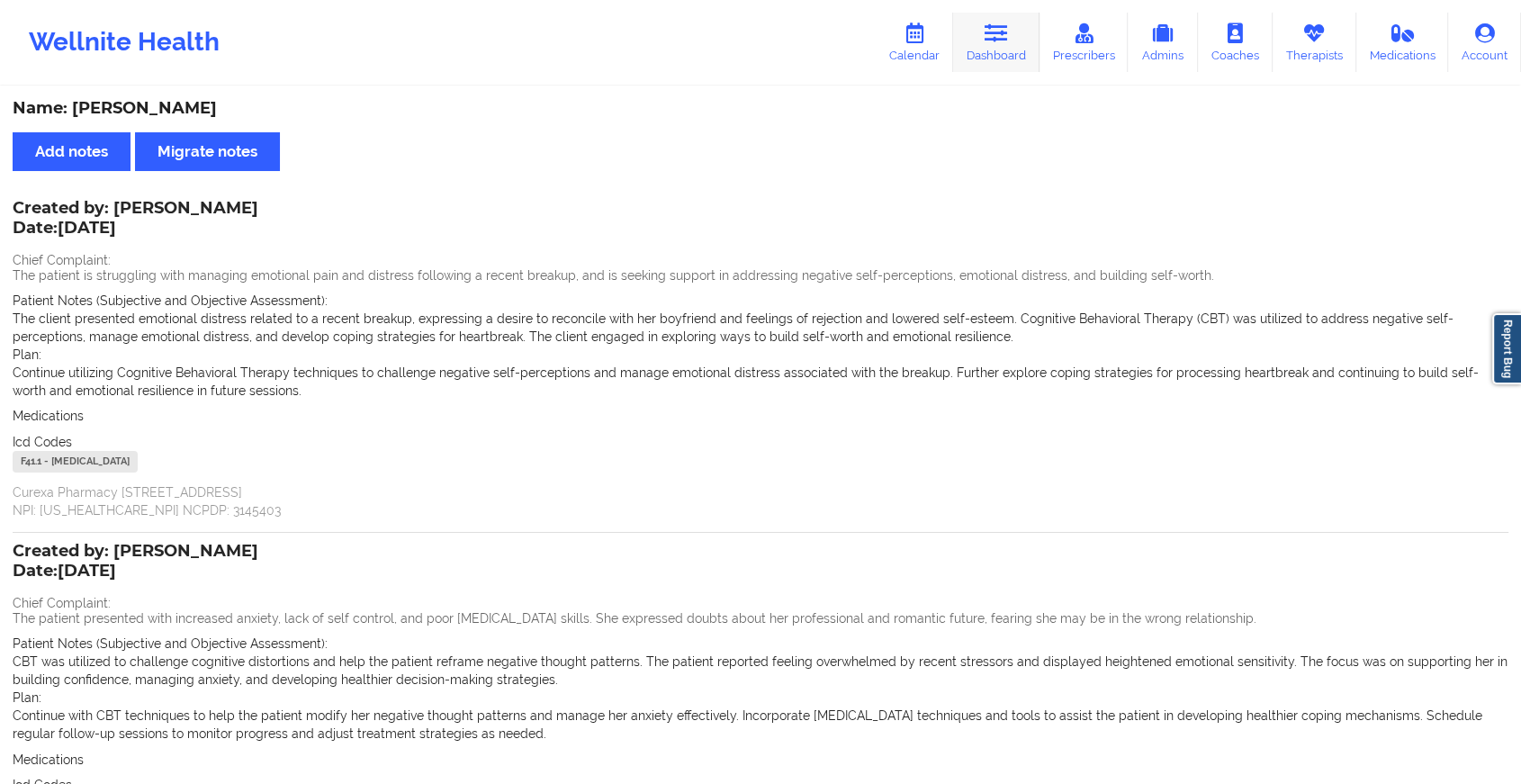
click at [973, 42] on link "Dashboard" at bounding box center [996, 42] width 87 height 59
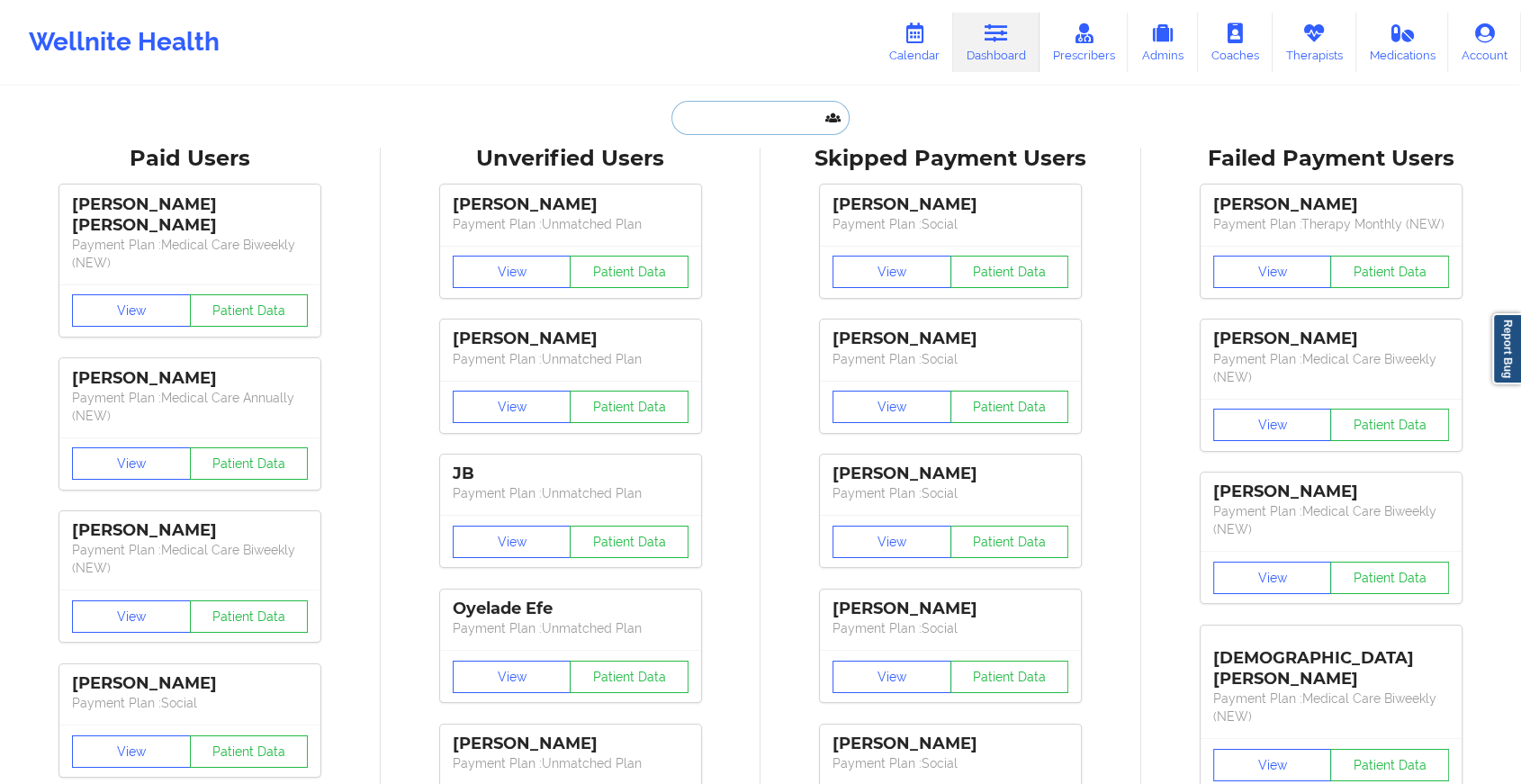
click at [749, 130] on input "text" at bounding box center [760, 117] width 178 height 34
paste input "[EMAIL_ADDRESS][DOMAIN_NAME]"
type input "[EMAIL_ADDRESS][DOMAIN_NAME]"
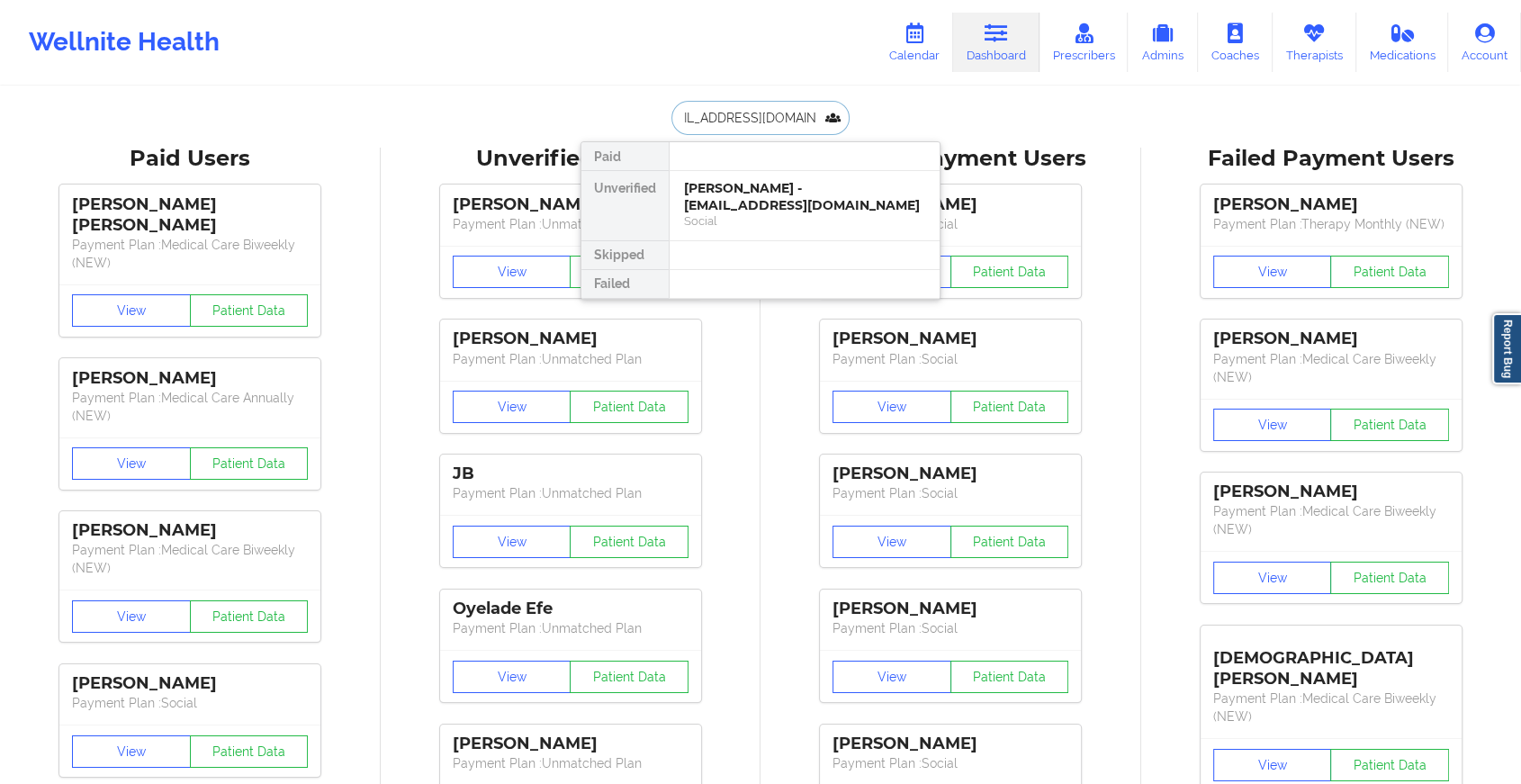
click at [753, 195] on div "[PERSON_NAME] - [EMAIL_ADDRESS][DOMAIN_NAME]" at bounding box center [803, 196] width 241 height 33
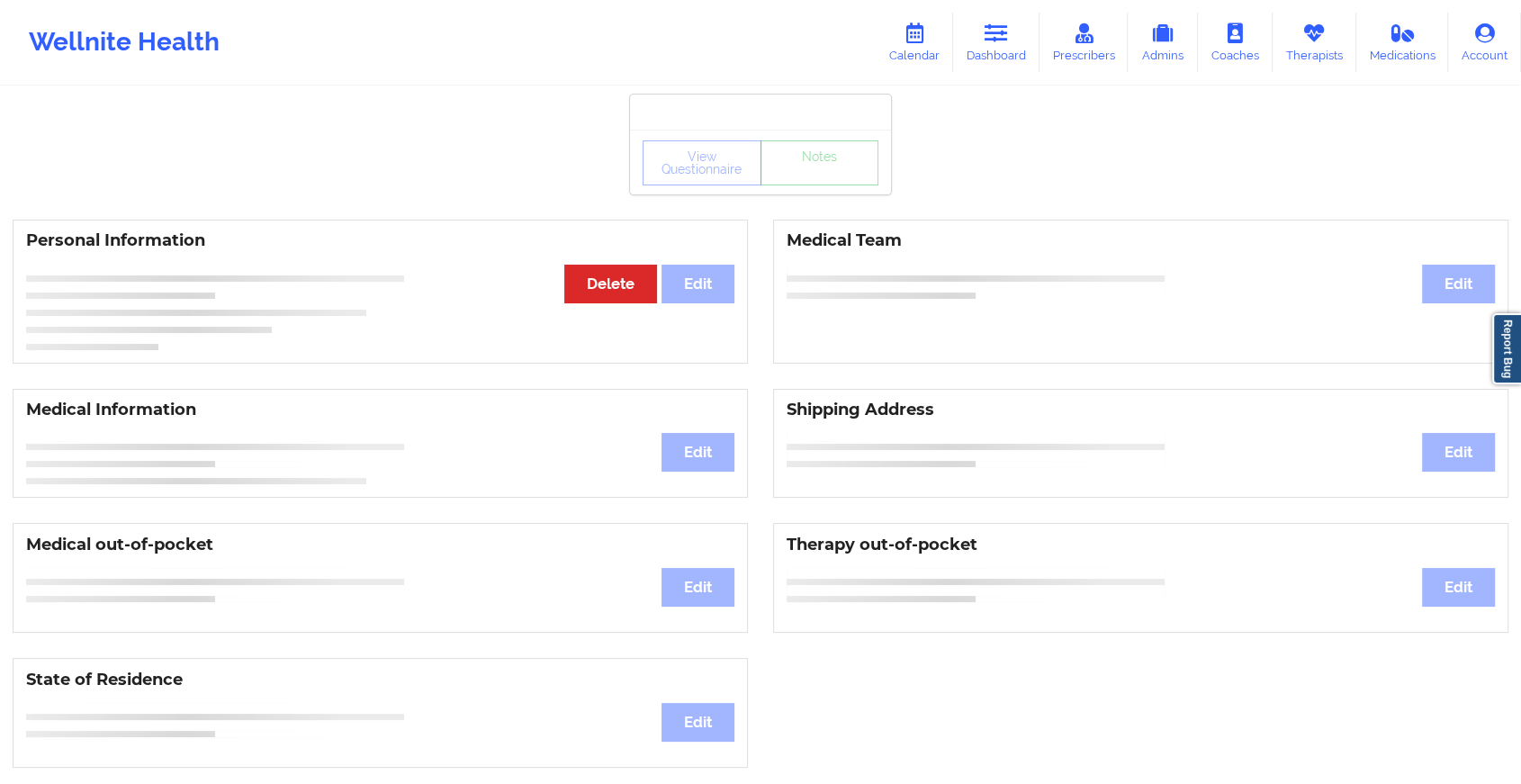
click at [821, 172] on div "View Questionnaire Notes" at bounding box center [761, 162] width 236 height 45
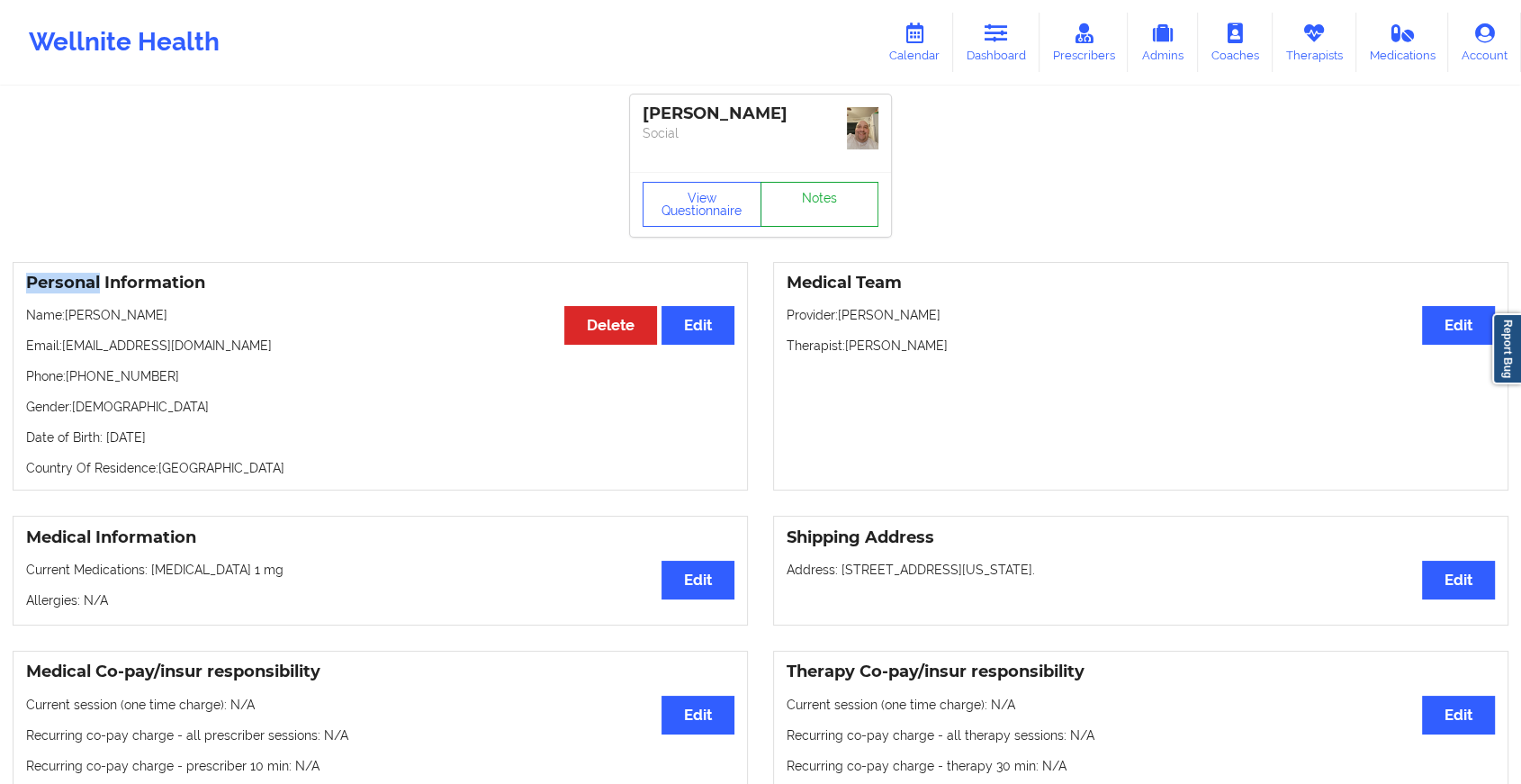
drag, startPoint x: 821, startPoint y: 172, endPoint x: 820, endPoint y: 191, distance: 19.0
click at [820, 191] on link "Notes" at bounding box center [819, 204] width 119 height 45
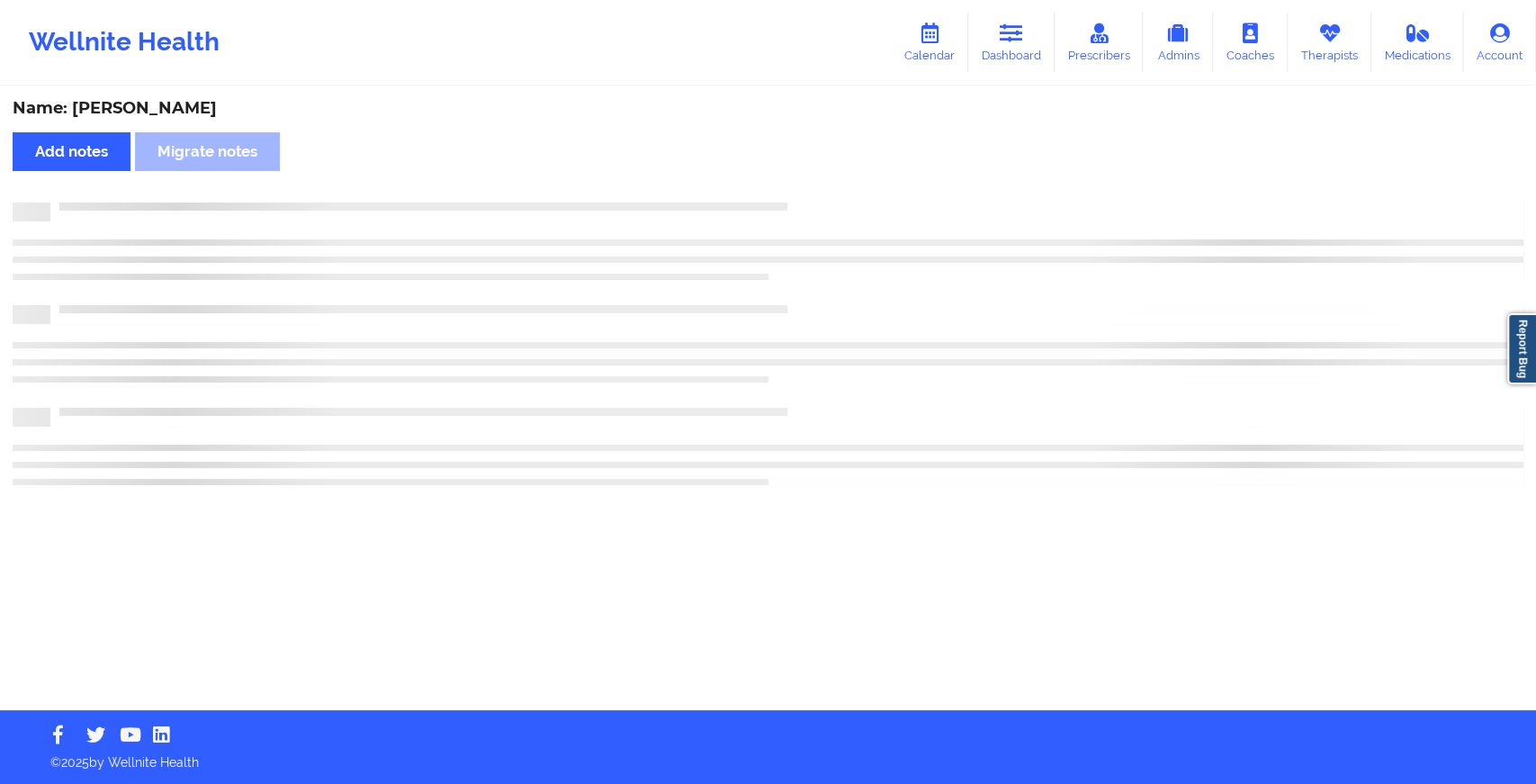
click at [820, 191] on div "Name: [PERSON_NAME] Add notes Migrate notes" at bounding box center [768, 399] width 1536 height 622
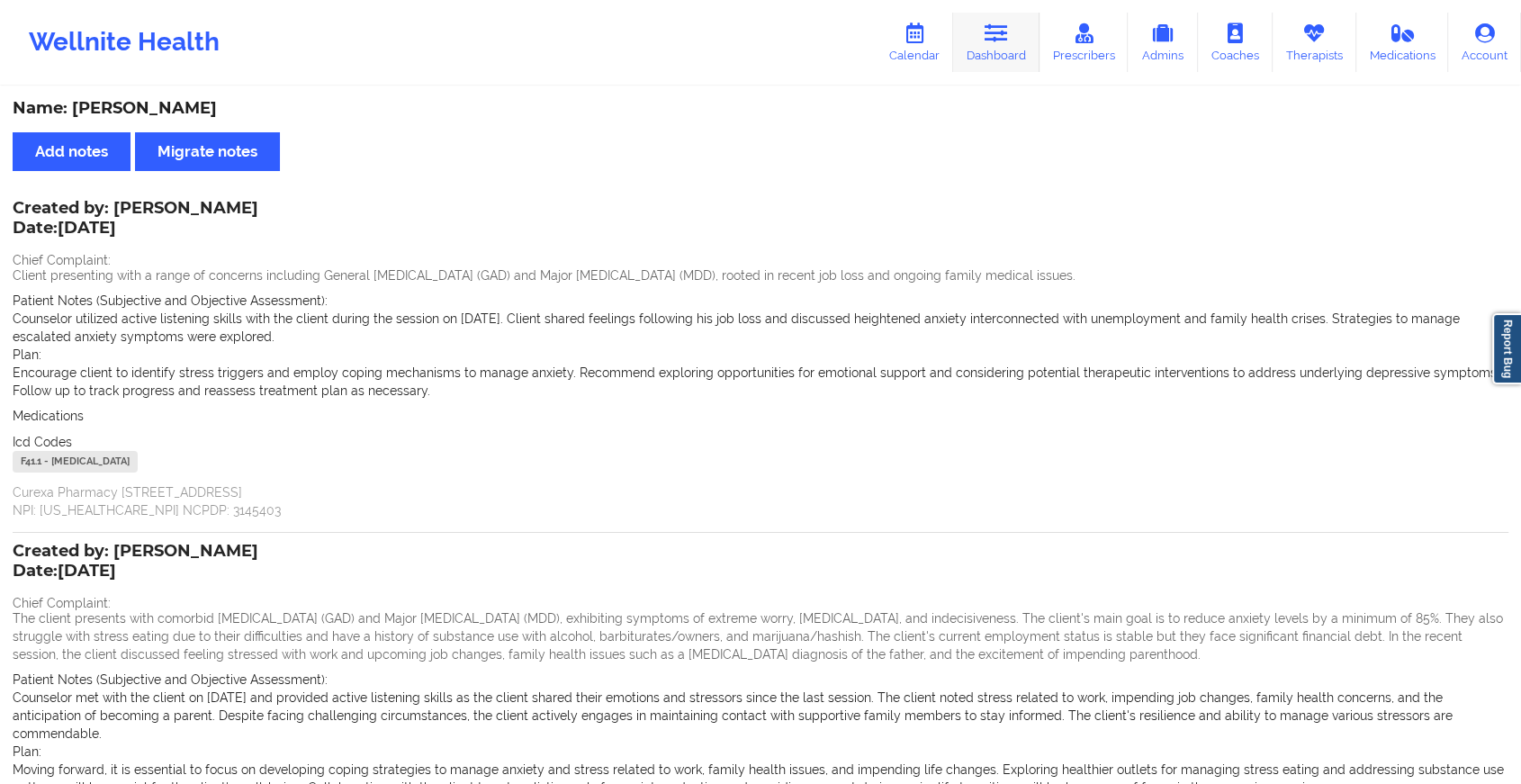
click at [986, 24] on icon at bounding box center [995, 32] width 23 height 19
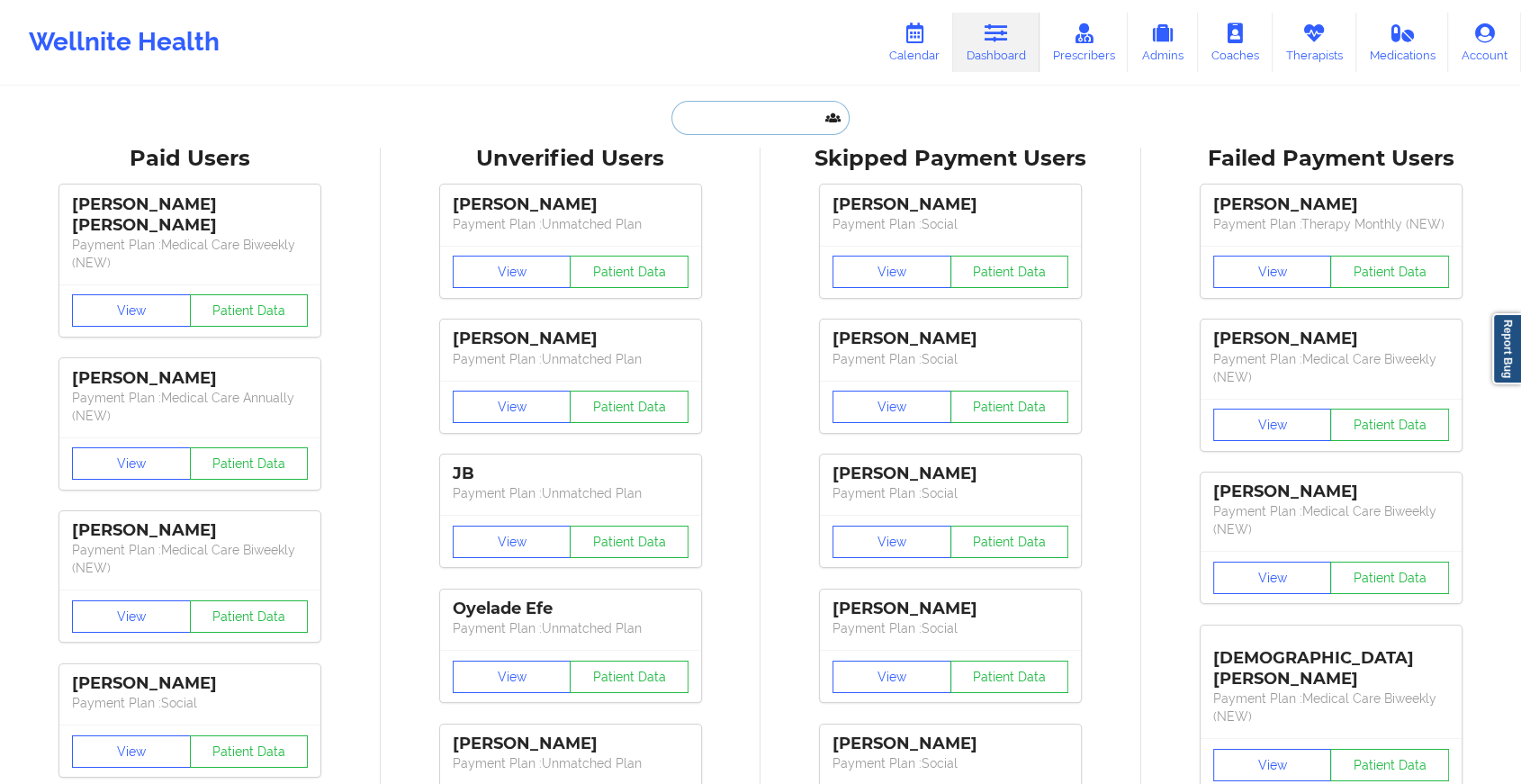
click at [707, 125] on input "text" at bounding box center [760, 117] width 178 height 34
paste input "[EMAIL_ADDRESS][DOMAIN_NAME]"
type input "[EMAIL_ADDRESS][DOMAIN_NAME]"
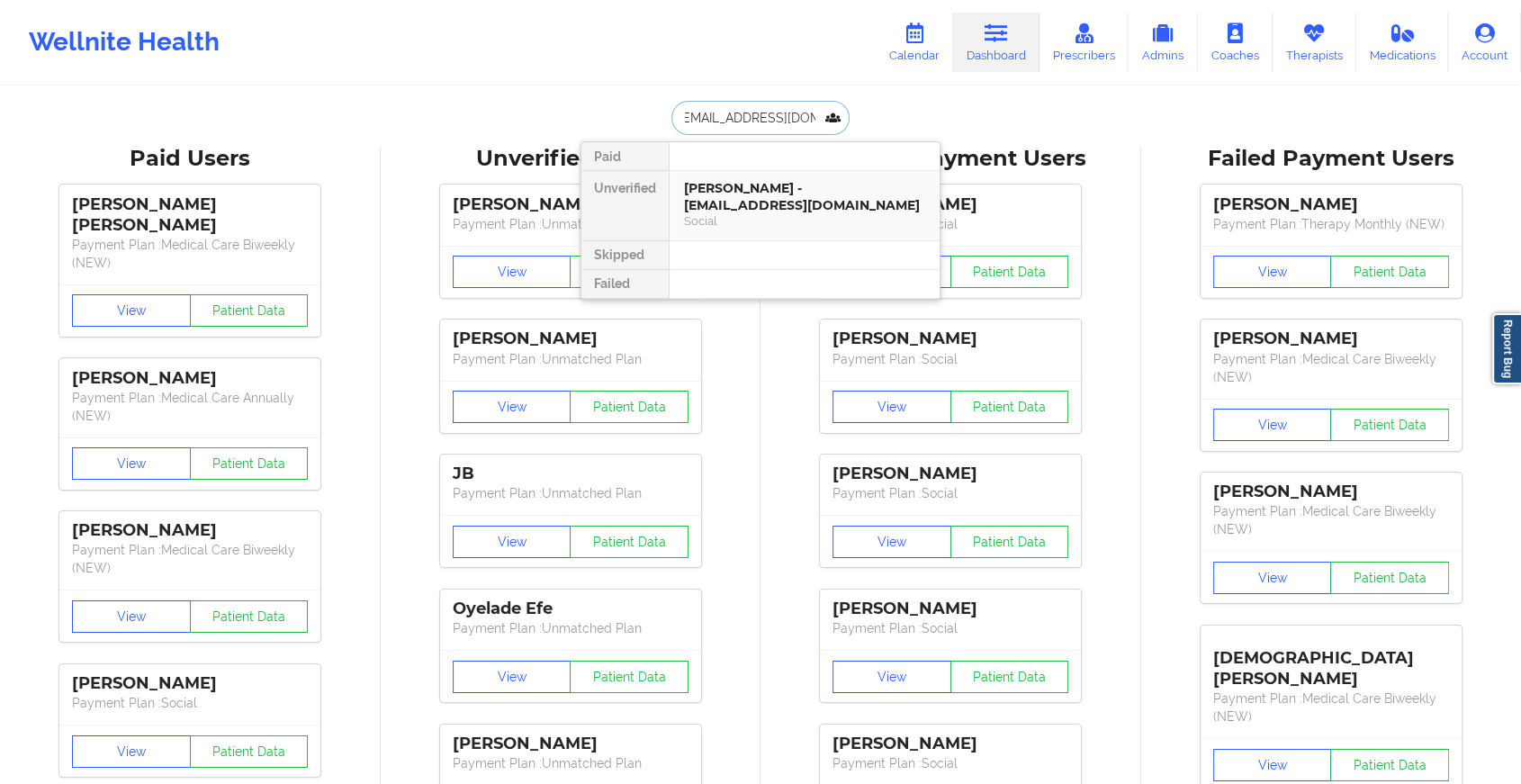
click at [772, 202] on div "[PERSON_NAME] - [EMAIL_ADDRESS][DOMAIN_NAME]" at bounding box center [803, 196] width 241 height 33
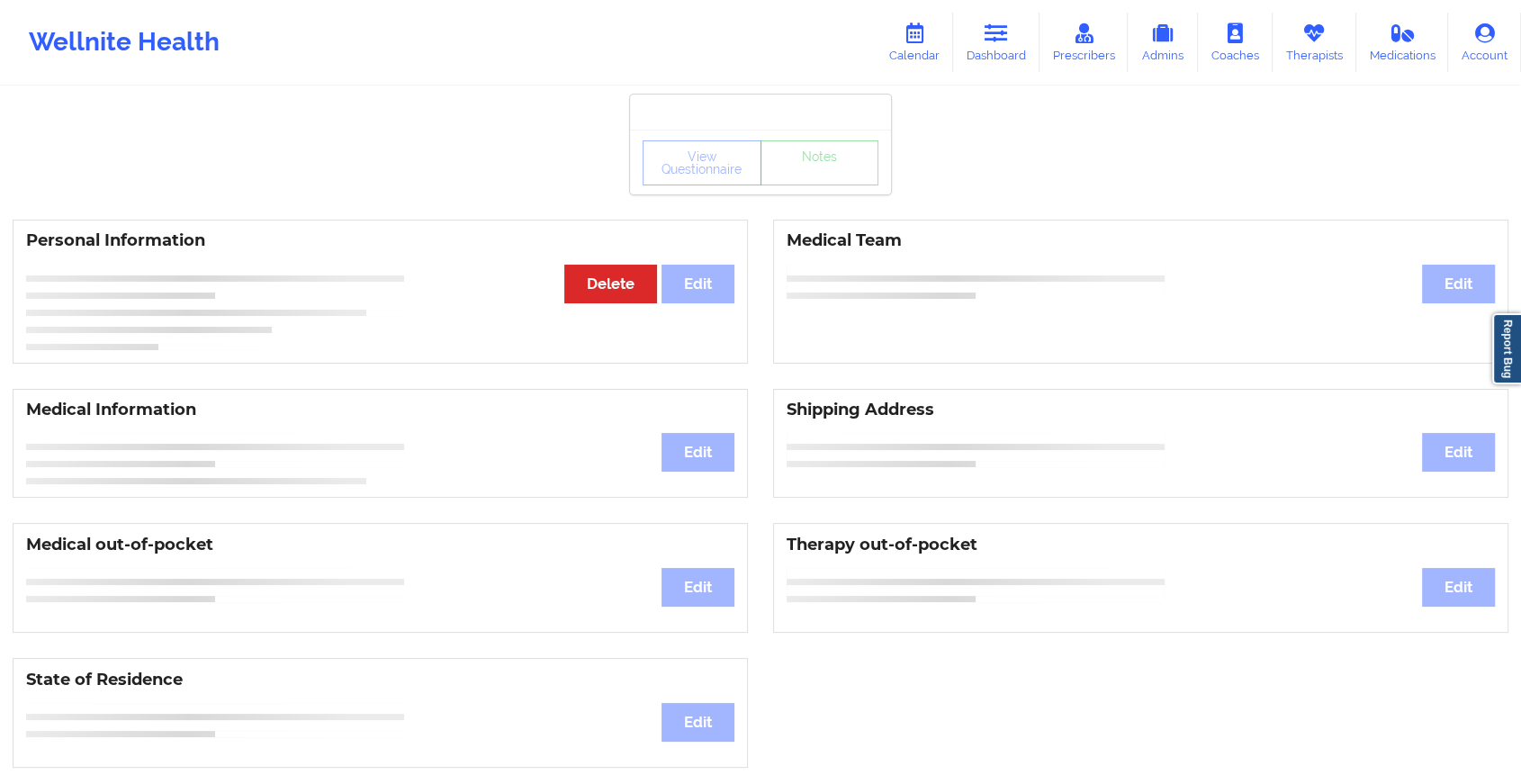
click at [837, 172] on div "View Questionnaire Notes" at bounding box center [761, 162] width 236 height 45
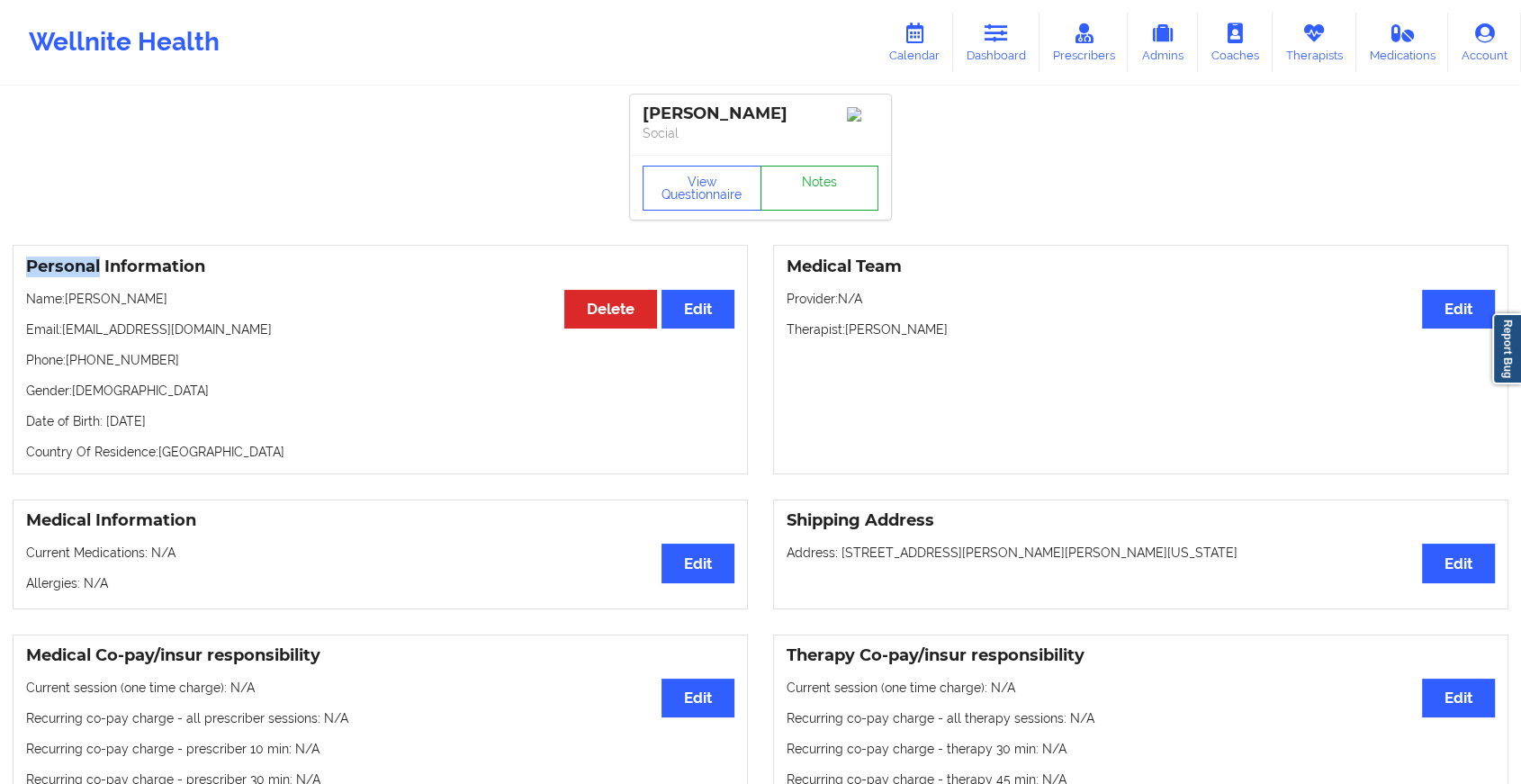
click at [837, 172] on link "Notes" at bounding box center [819, 188] width 119 height 45
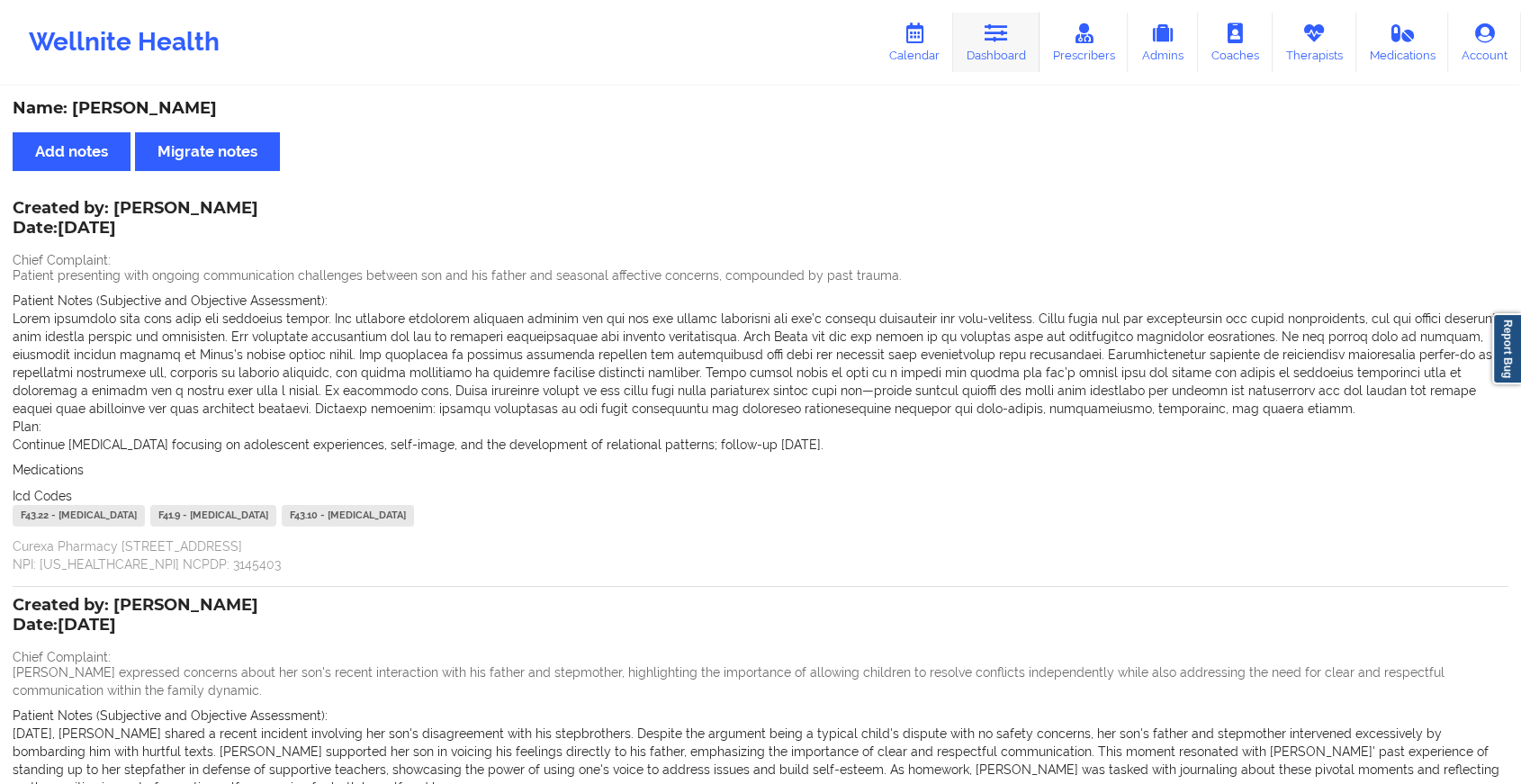
click at [978, 50] on link "Dashboard" at bounding box center [996, 42] width 87 height 59
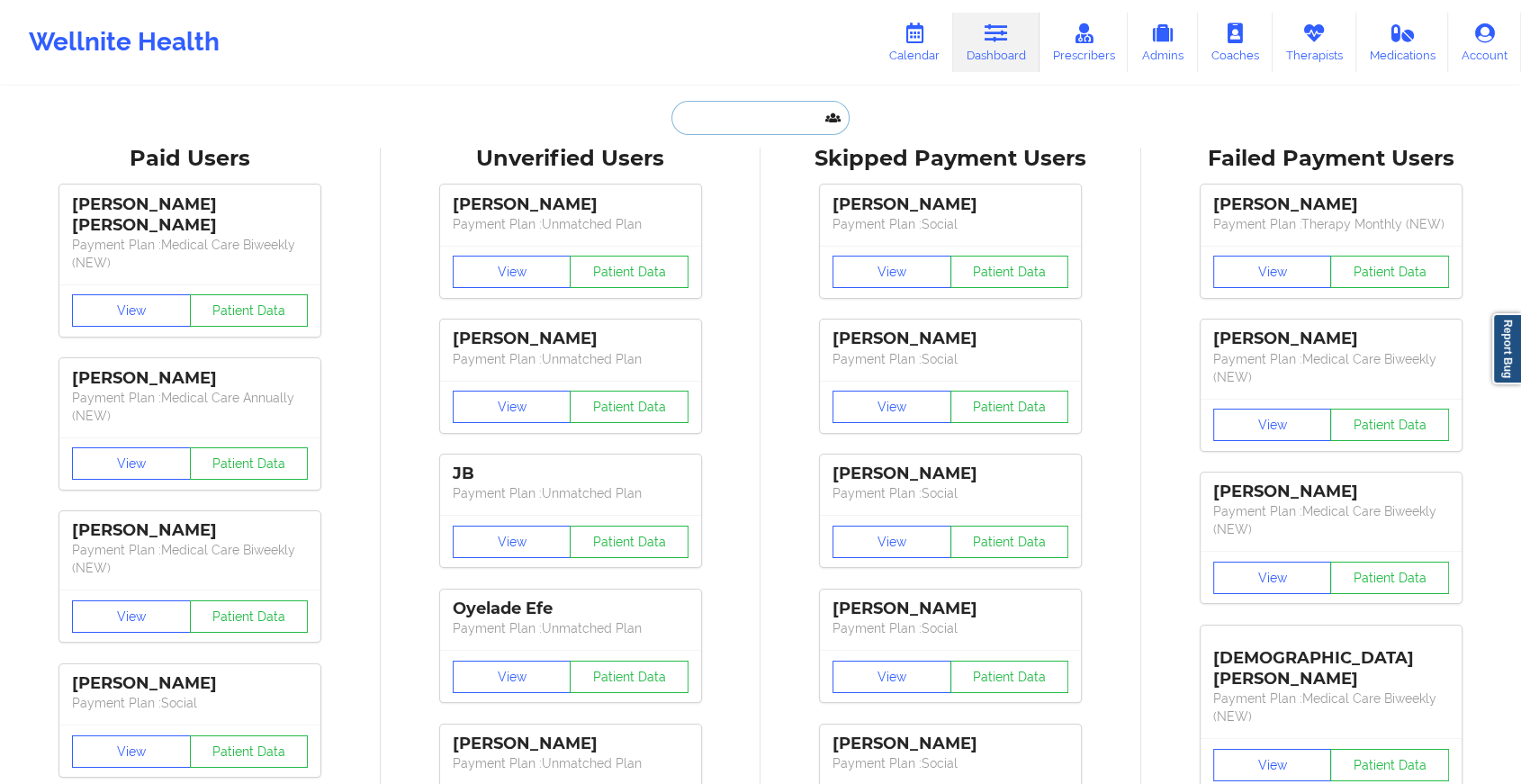
click at [756, 121] on input "text" at bounding box center [760, 117] width 178 height 34
paste input "[EMAIL_ADDRESS][DOMAIN_NAME]"
type input "[EMAIL_ADDRESS][DOMAIN_NAME]"
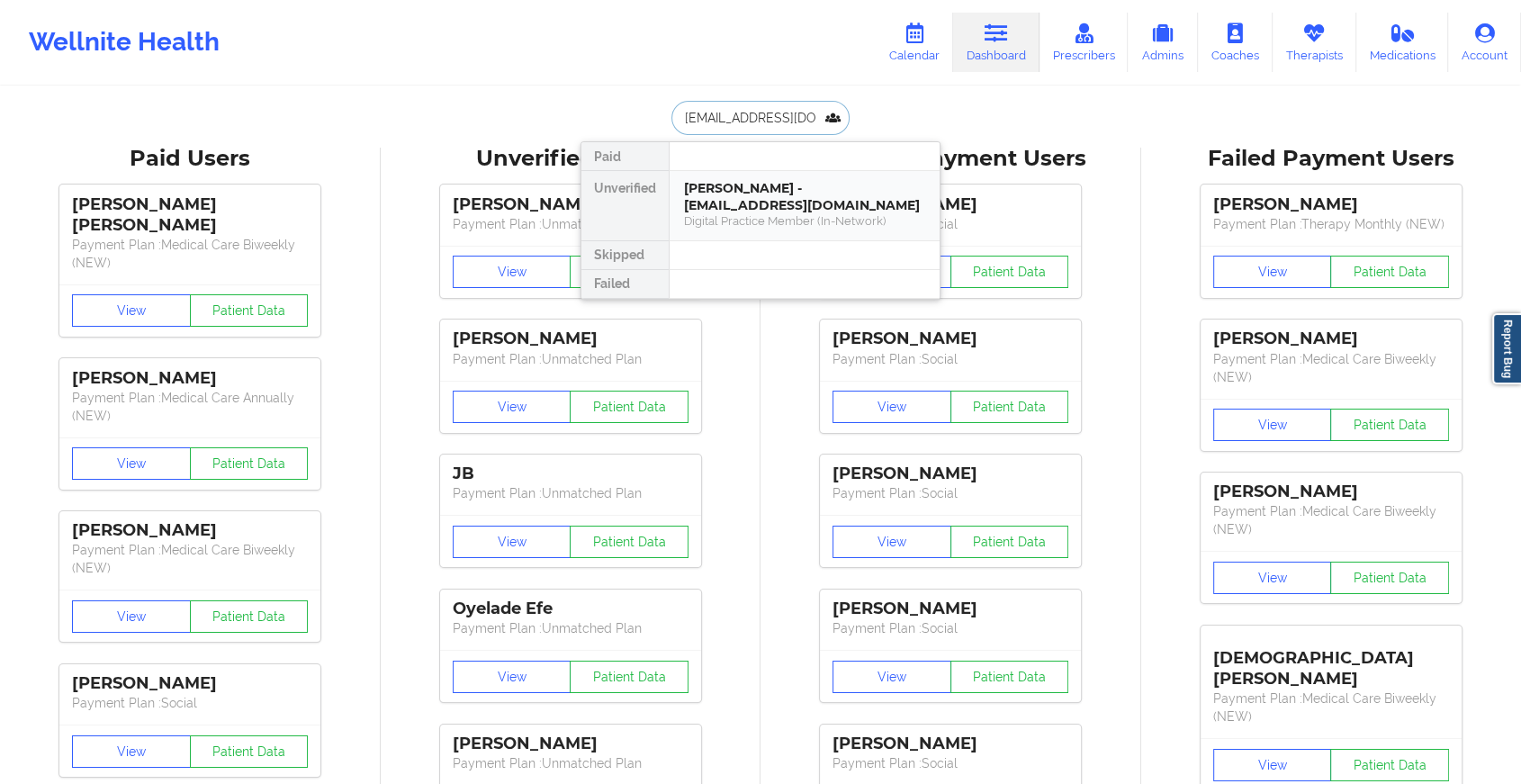
click at [776, 180] on div "[PERSON_NAME] - [EMAIL_ADDRESS][DOMAIN_NAME]" at bounding box center [803, 196] width 241 height 33
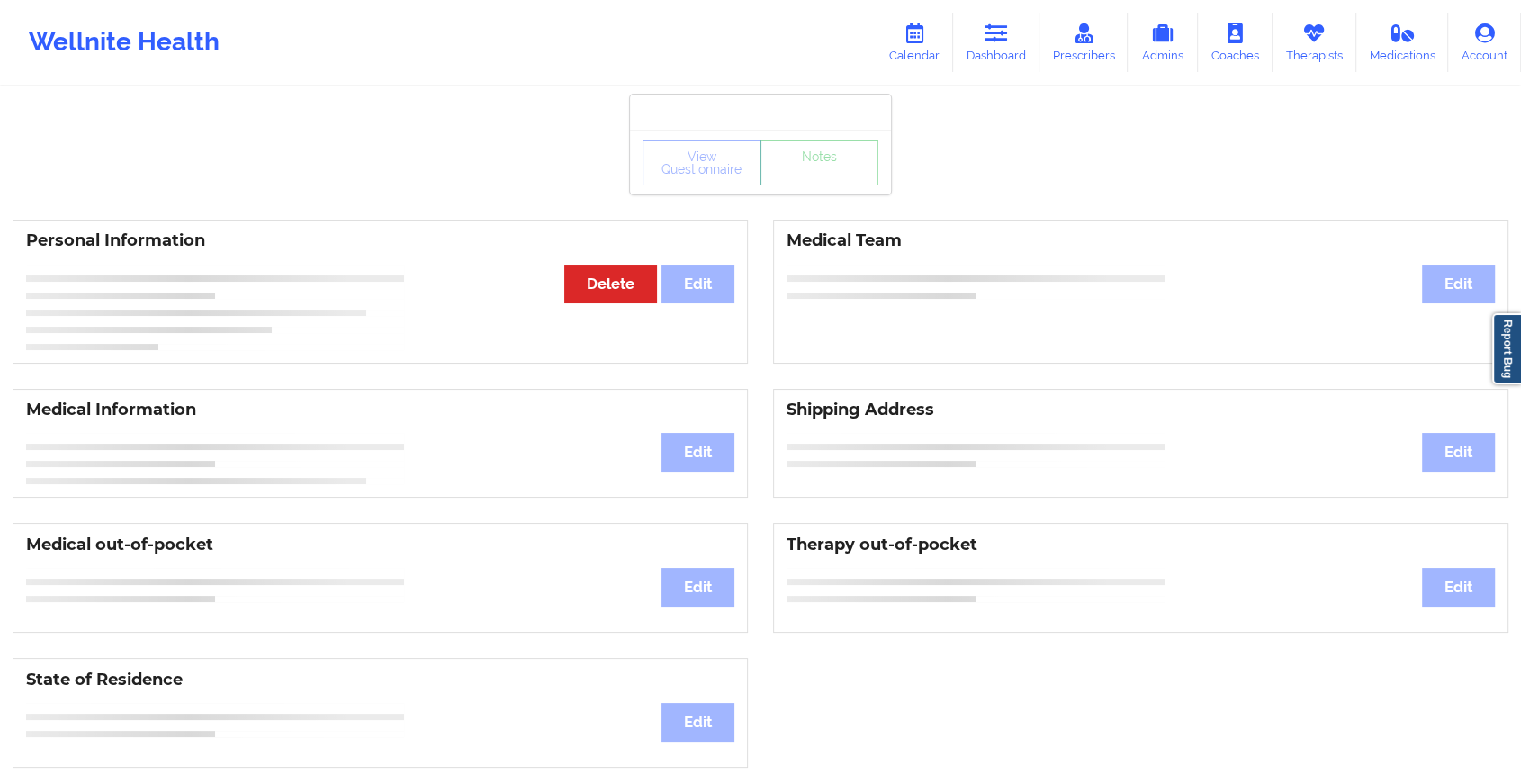
click at [862, 173] on div "View Questionnaire Notes" at bounding box center [761, 162] width 236 height 45
click at [865, 185] on div "View Questionnaire Notes" at bounding box center [760, 161] width 261 height 65
drag, startPoint x: 865, startPoint y: 185, endPoint x: 803, endPoint y: 192, distance: 62.4
click at [803, 192] on div "View Questionnaire Notes" at bounding box center [760, 161] width 261 height 65
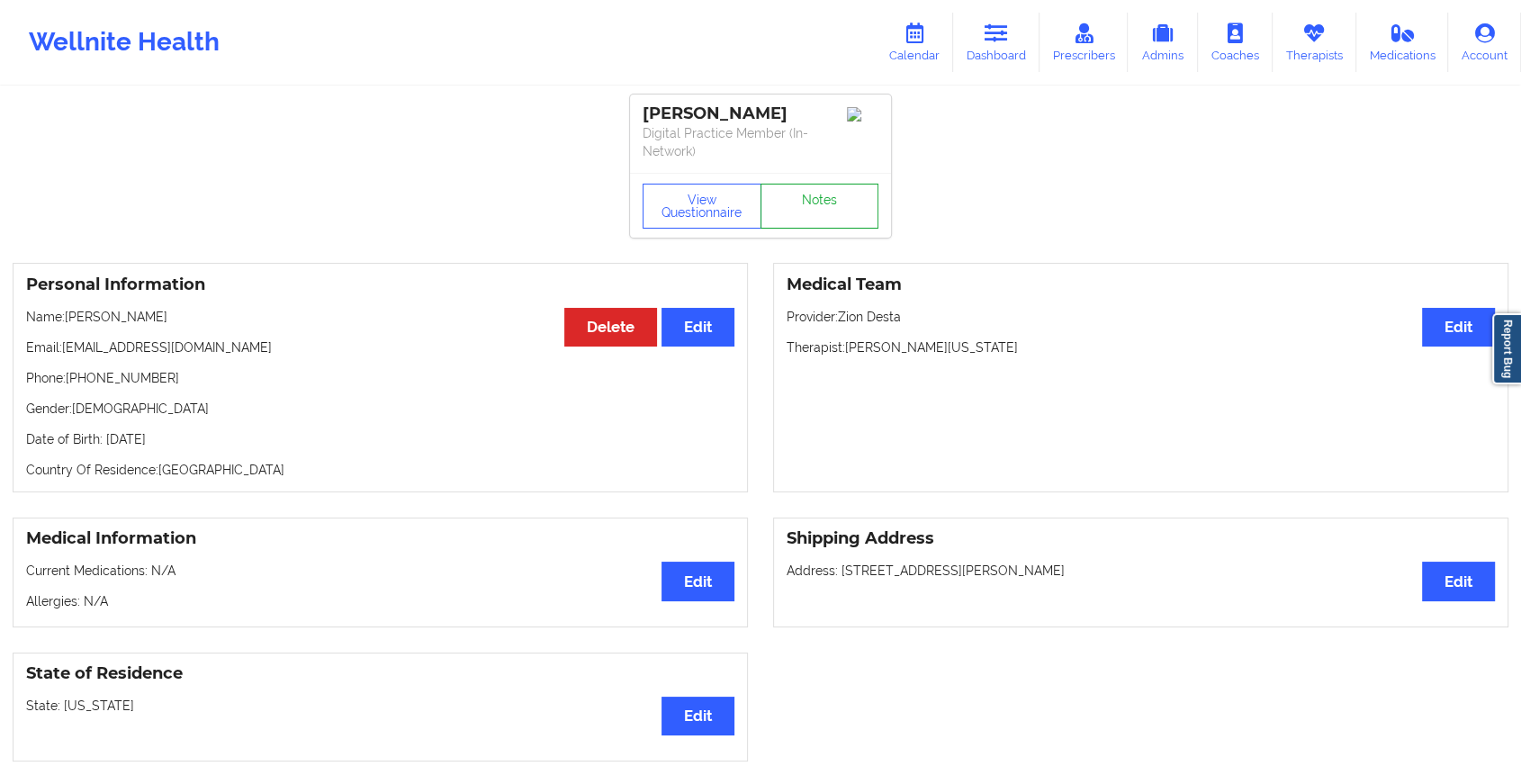
click at [811, 217] on link "Notes" at bounding box center [819, 206] width 119 height 45
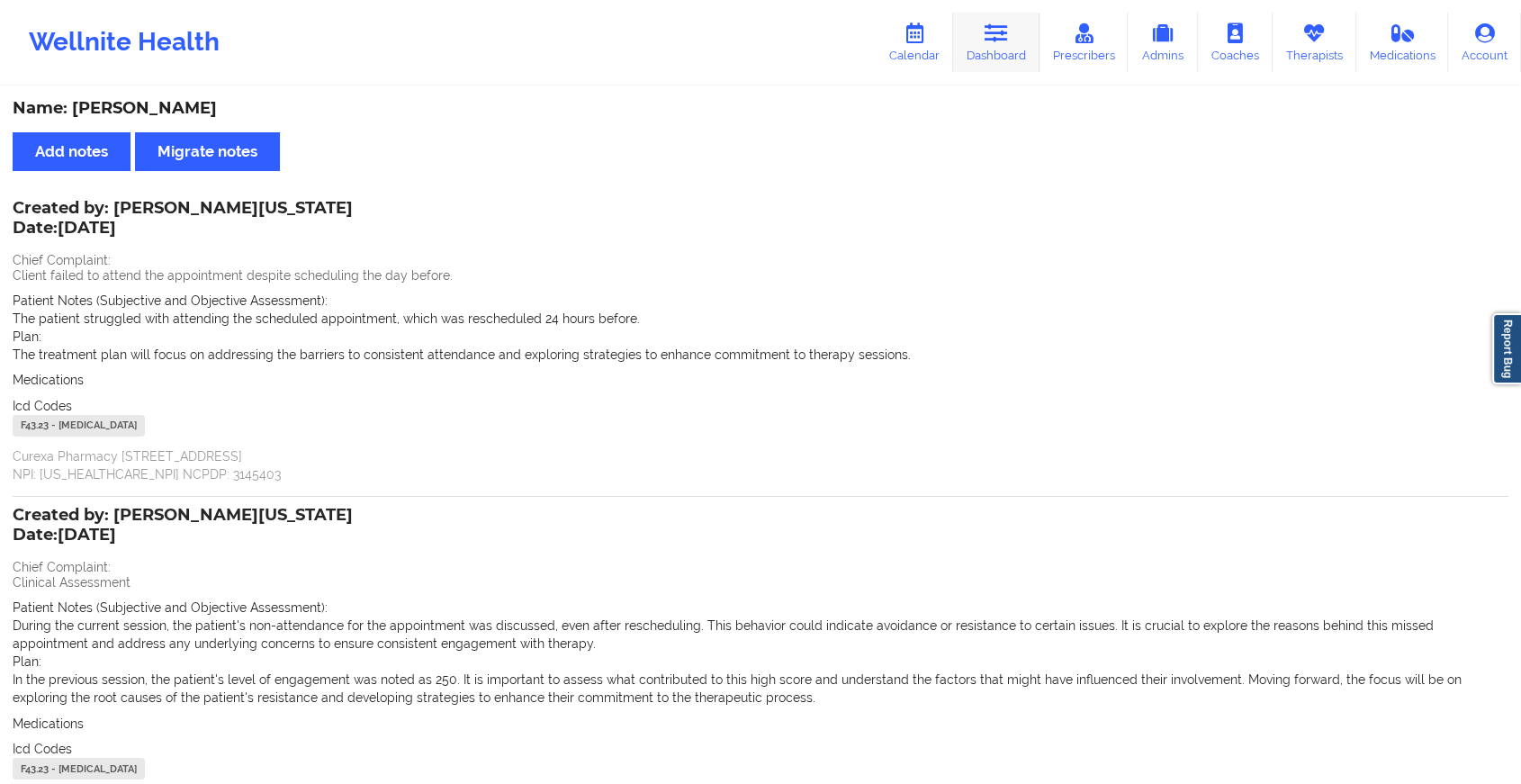
click at [1005, 30] on icon at bounding box center [995, 32] width 23 height 19
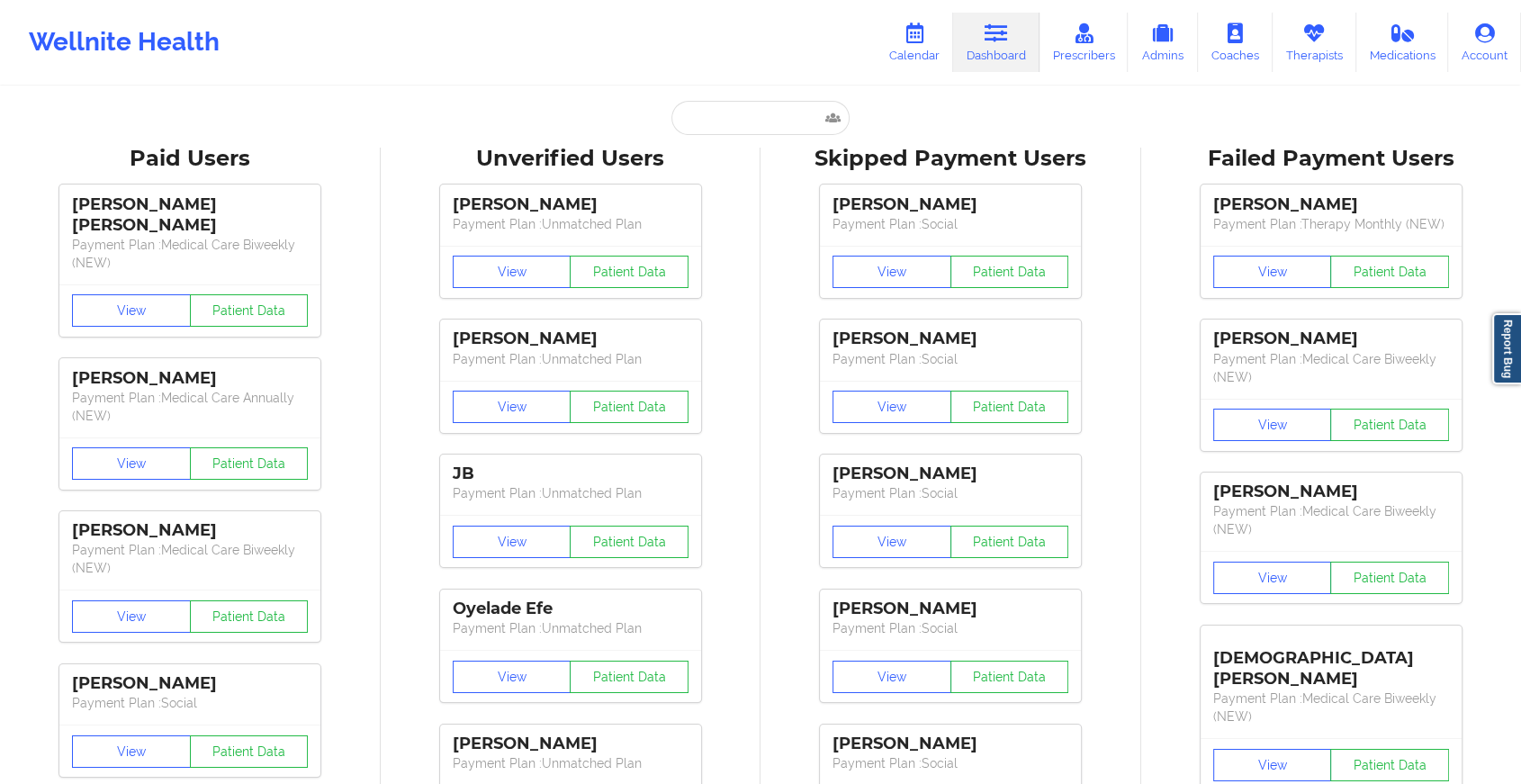
click at [746, 133] on input "text" at bounding box center [760, 117] width 178 height 34
paste input "[EMAIL_ADDRESS][DOMAIN_NAME]"
type input "[EMAIL_ADDRESS][DOMAIN_NAME]"
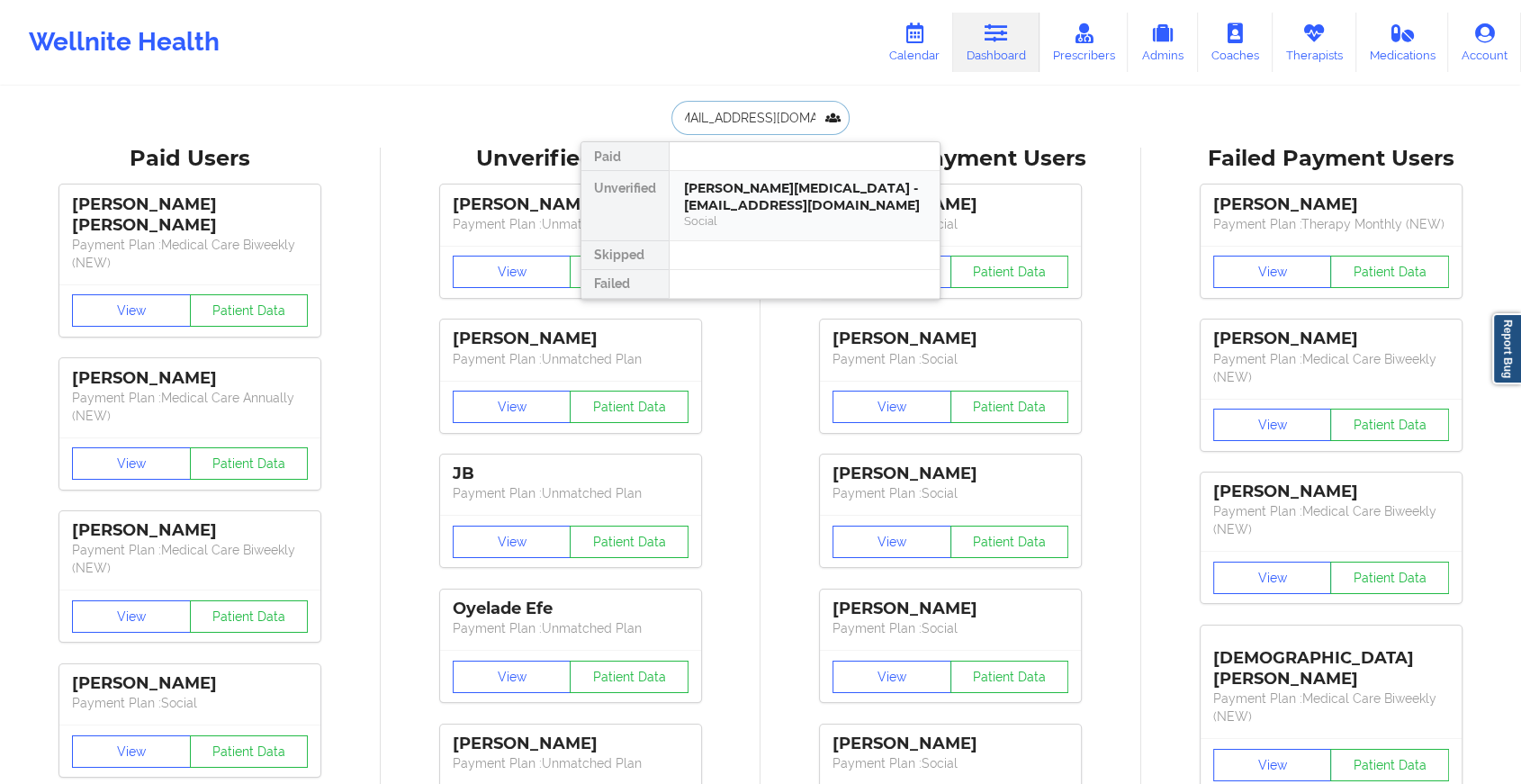
click at [796, 181] on div "[PERSON_NAME][MEDICAL_DATA] - [EMAIL_ADDRESS][DOMAIN_NAME]" at bounding box center [803, 196] width 241 height 33
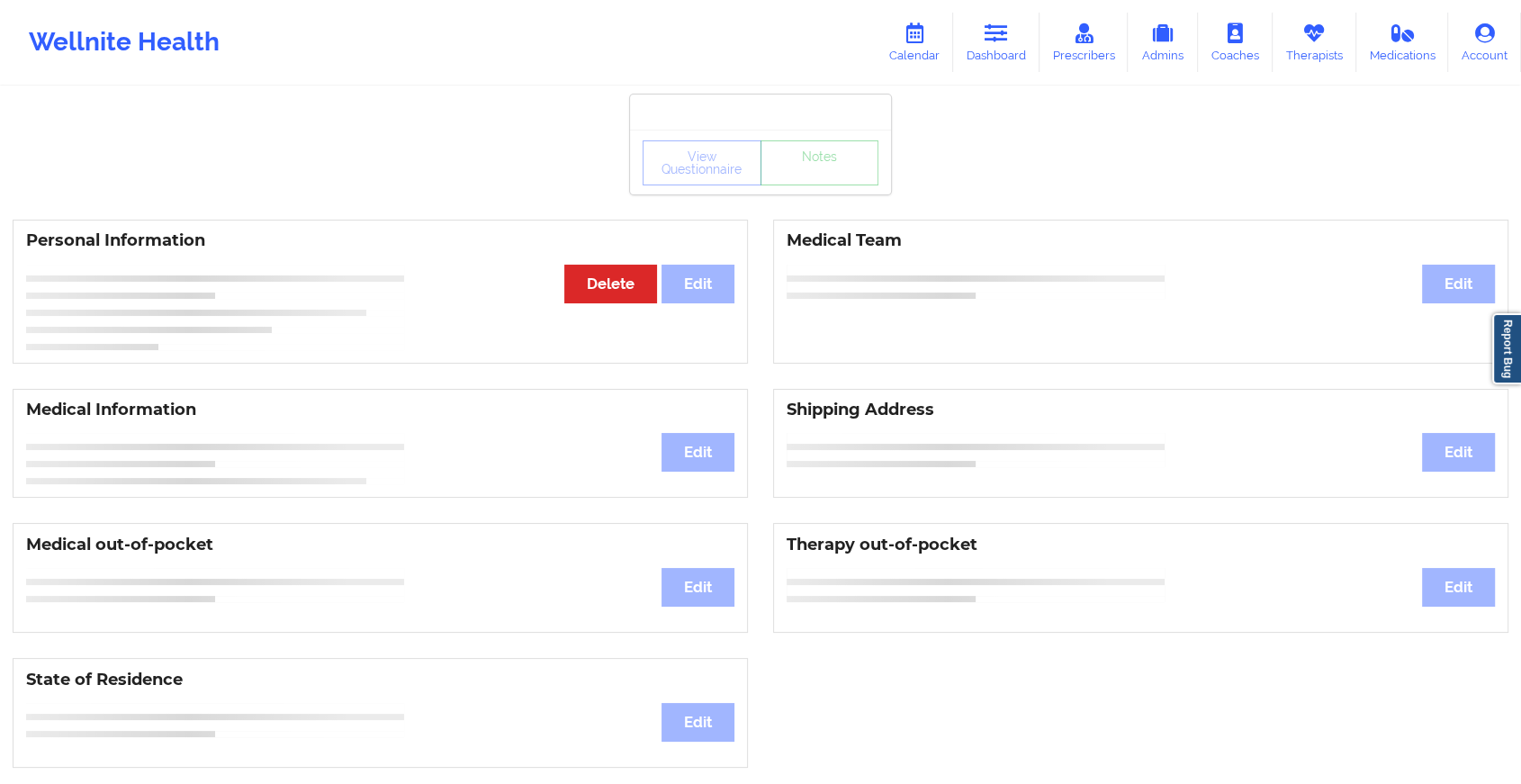
click at [818, 209] on div "View Questionnaire Notes Personal Information Edit Delete Medical Team Edit Med…" at bounding box center [760, 759] width 1521 height 1519
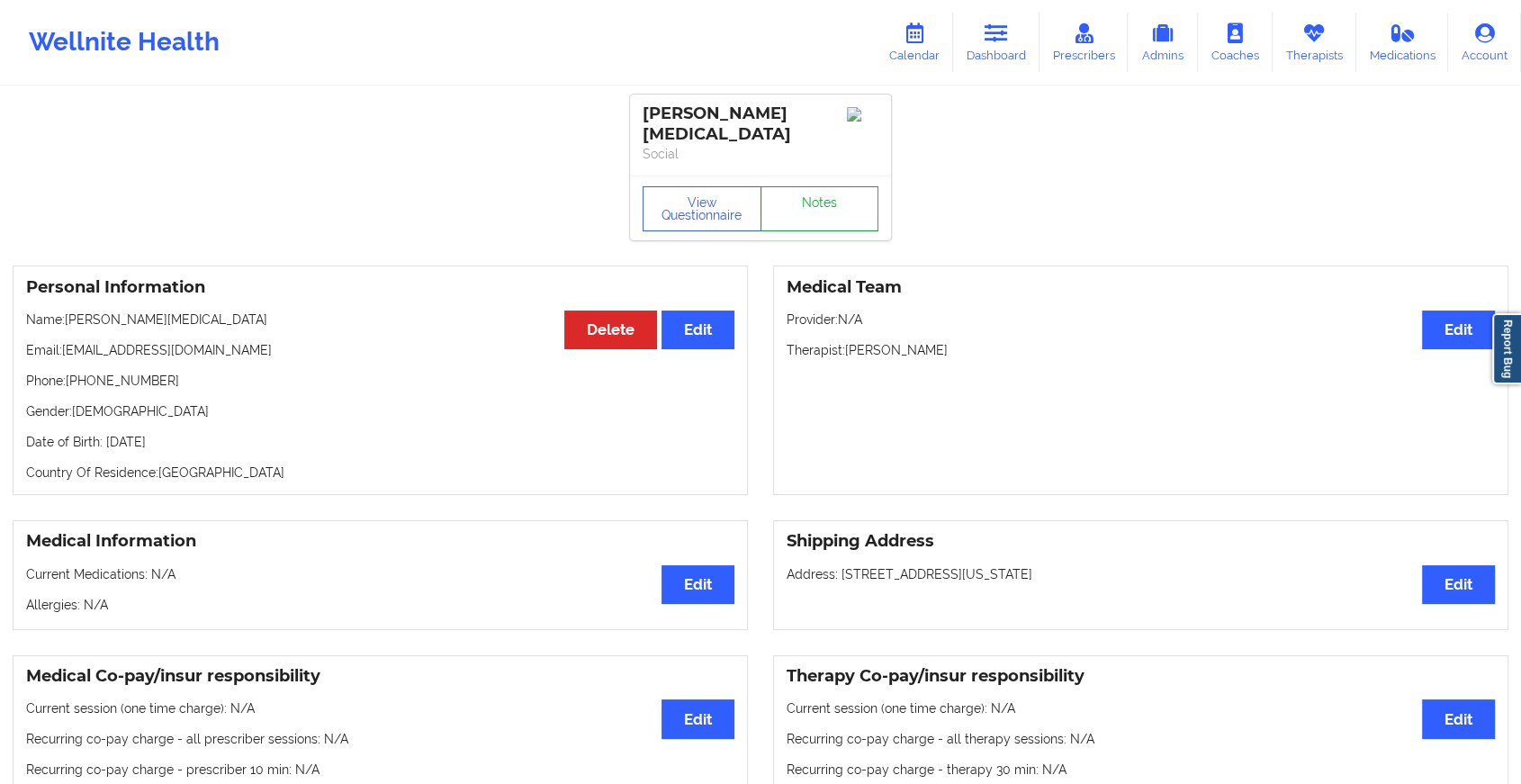
click at [818, 209] on link "Notes" at bounding box center [819, 208] width 119 height 45
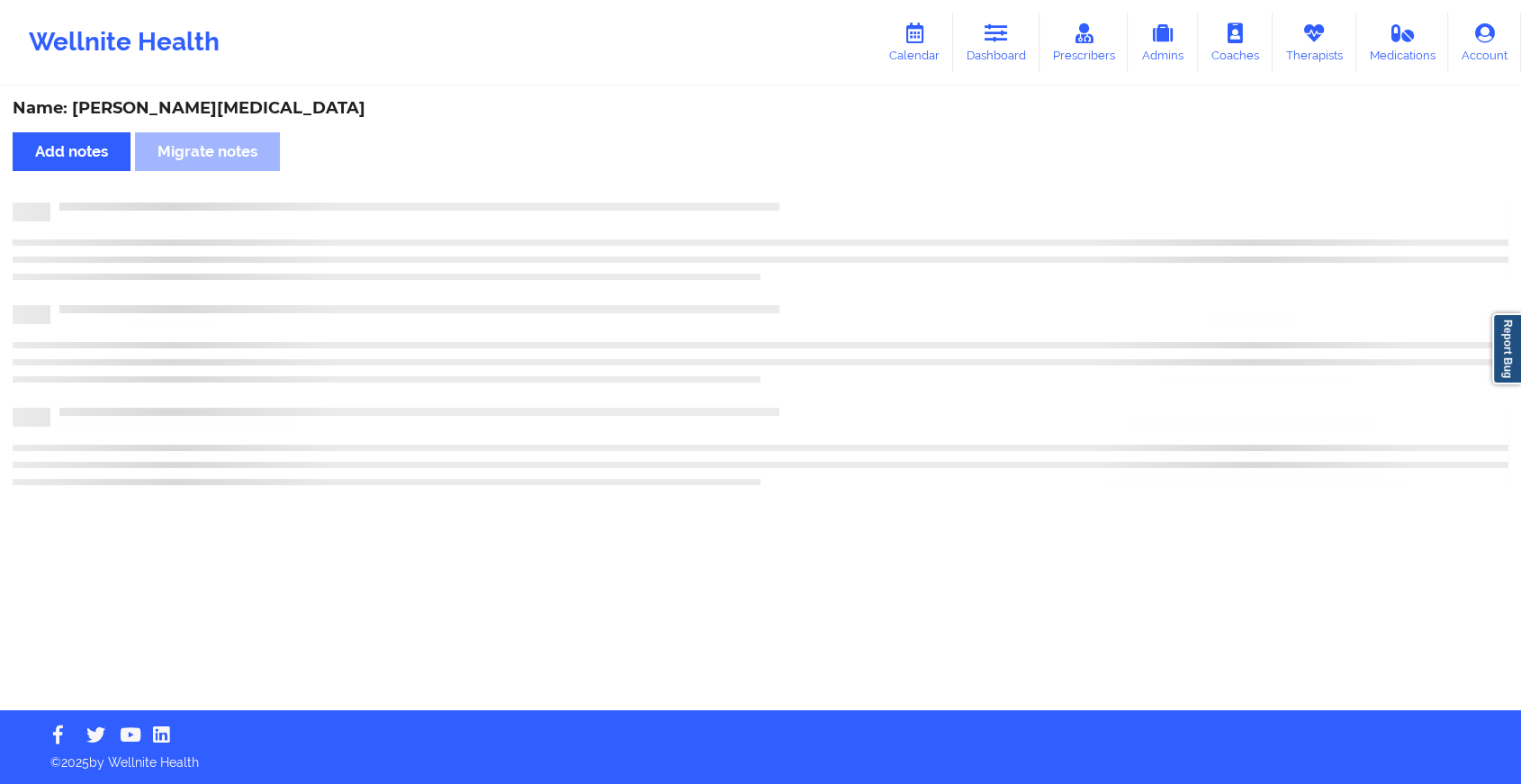
click at [818, 209] on div at bounding box center [760, 212] width 1495 height 18
click at [818, 209] on div at bounding box center [768, 212] width 1511 height 18
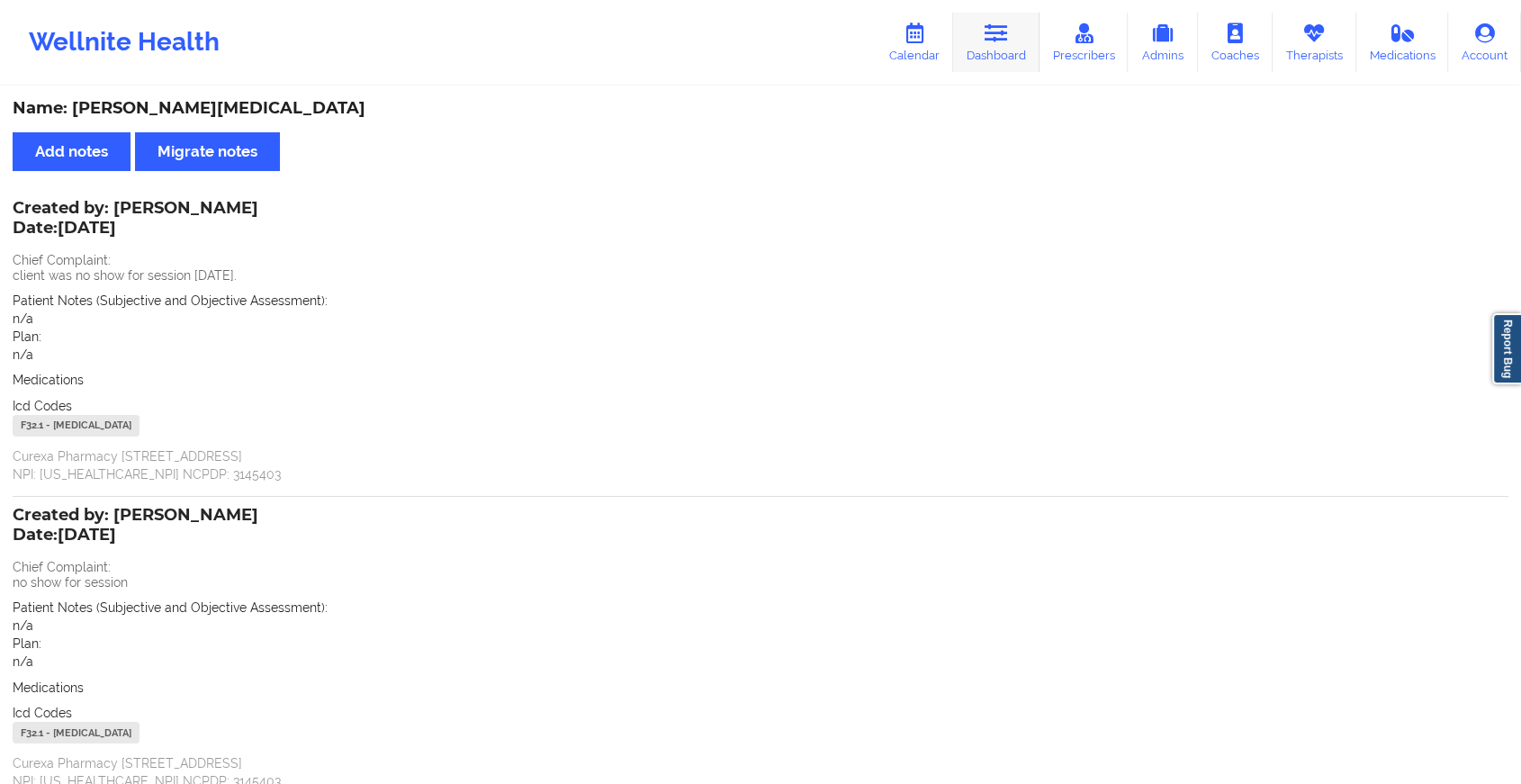
click at [987, 37] on icon at bounding box center [995, 32] width 23 height 19
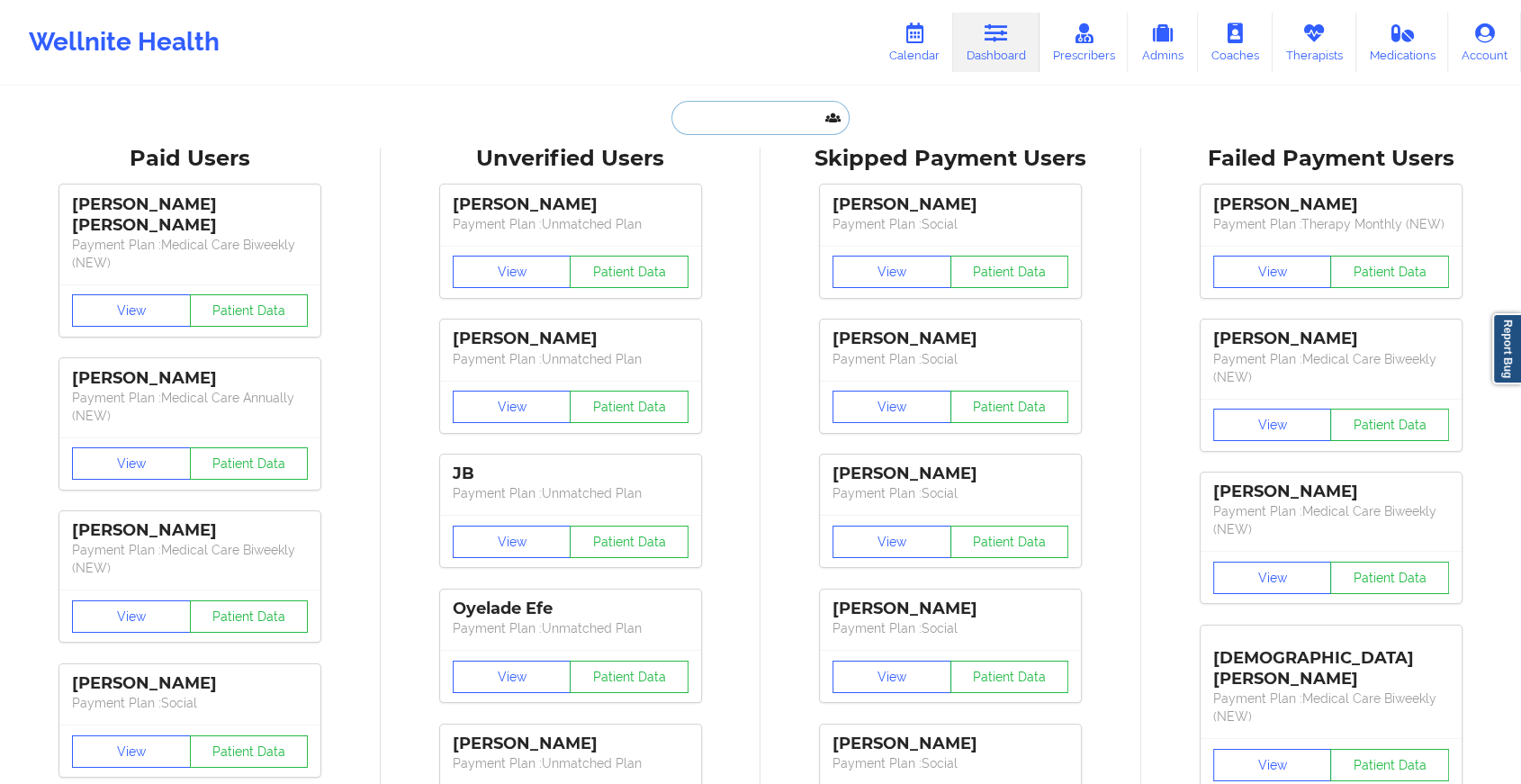
click at [701, 113] on input "text" at bounding box center [760, 117] width 178 height 34
paste input "[EMAIL_ADDRESS][DOMAIN_NAME]"
type input "[EMAIL_ADDRESS][DOMAIN_NAME]"
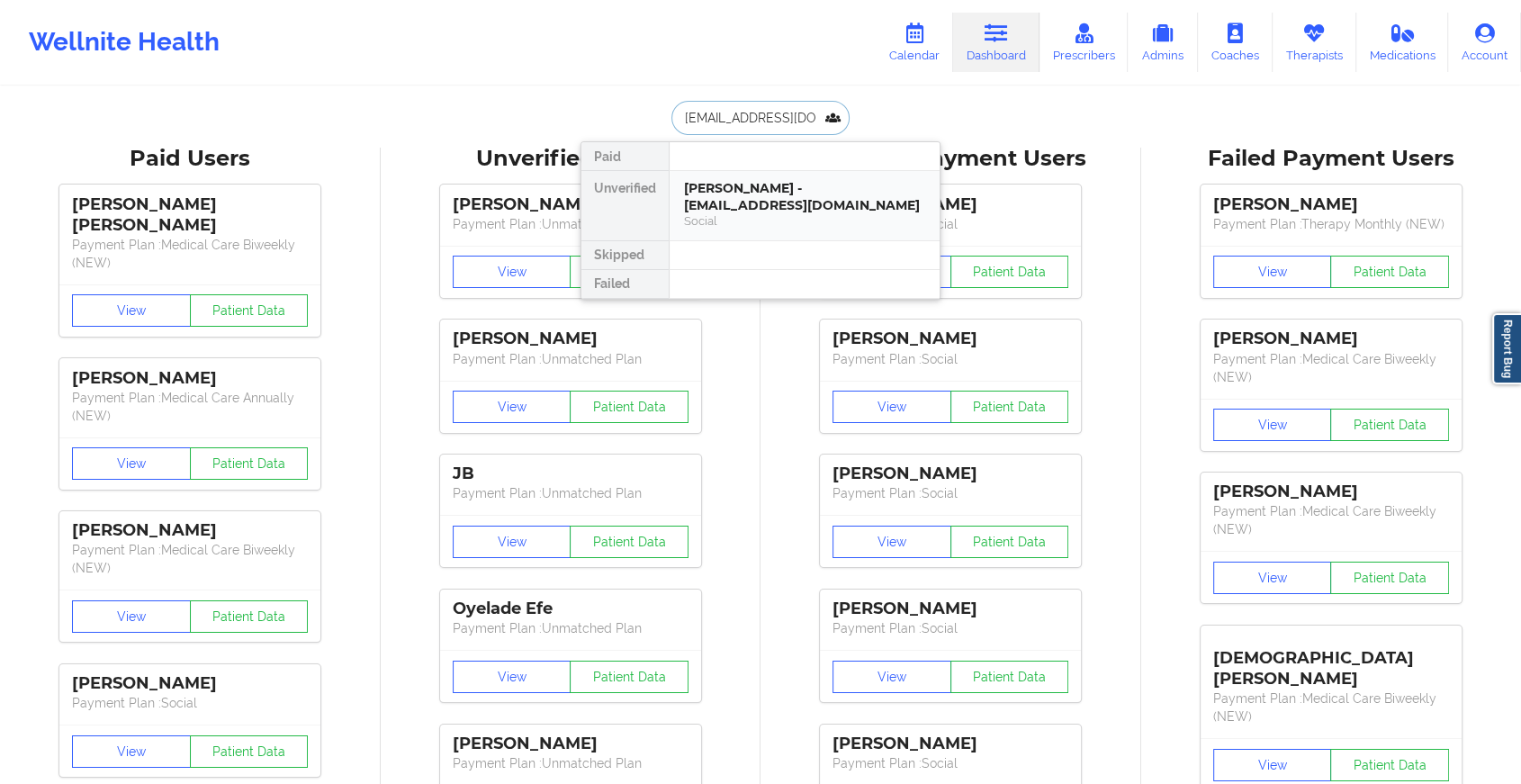
click at [759, 193] on div "[PERSON_NAME] - [EMAIL_ADDRESS][DOMAIN_NAME]" at bounding box center [803, 196] width 241 height 33
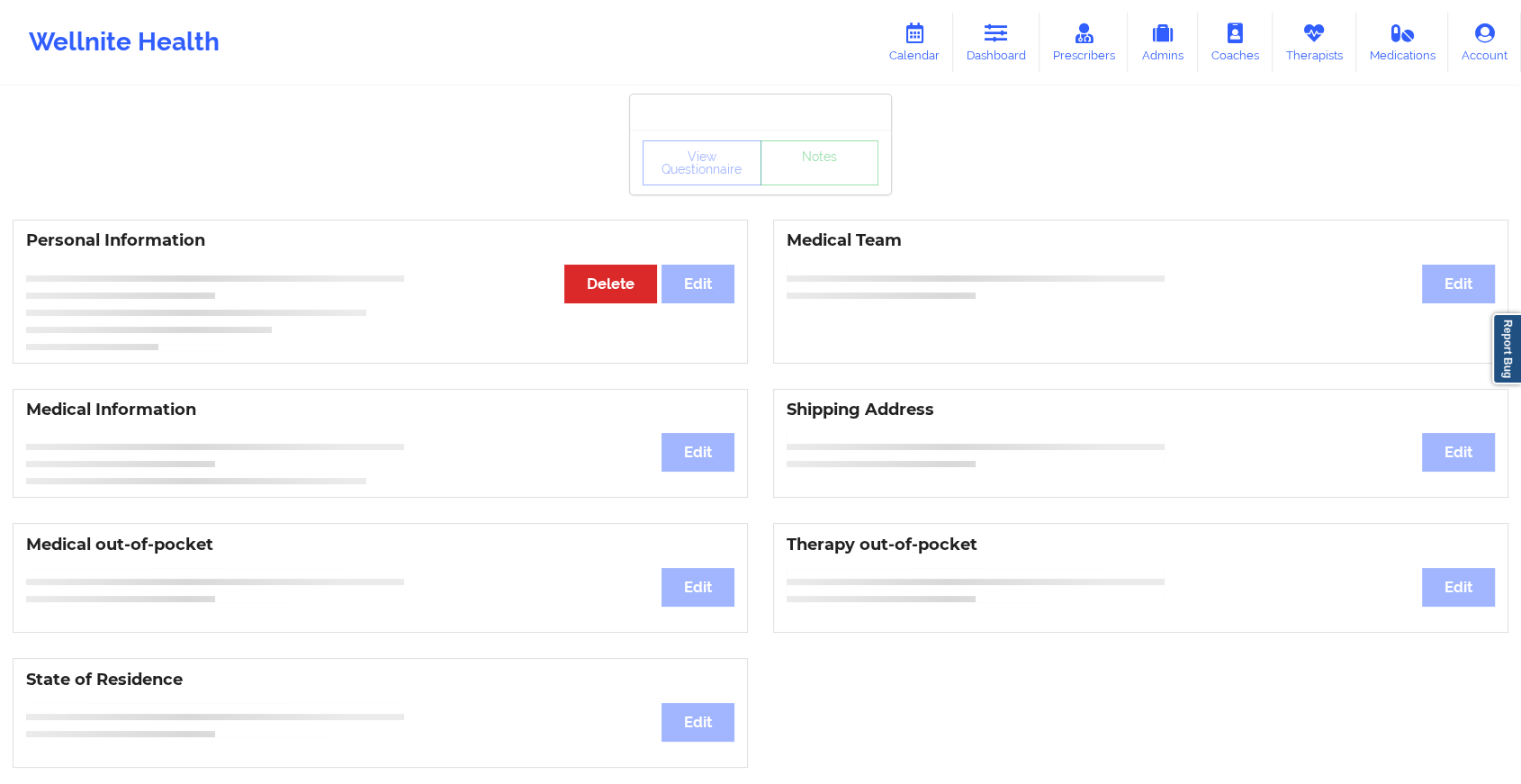
click at [814, 172] on div "View Questionnaire Notes" at bounding box center [761, 162] width 236 height 45
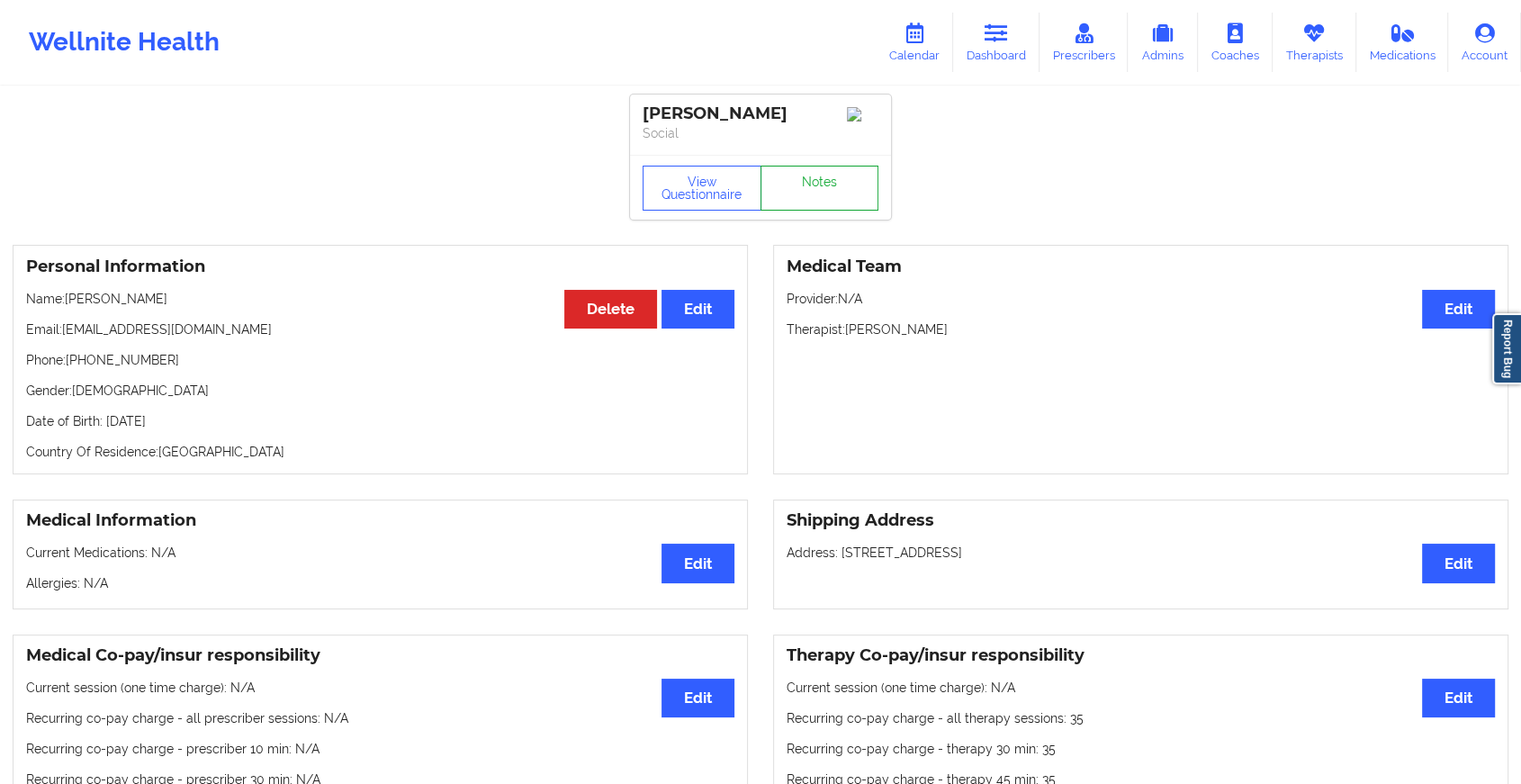
click at [814, 172] on link "Notes" at bounding box center [819, 188] width 119 height 45
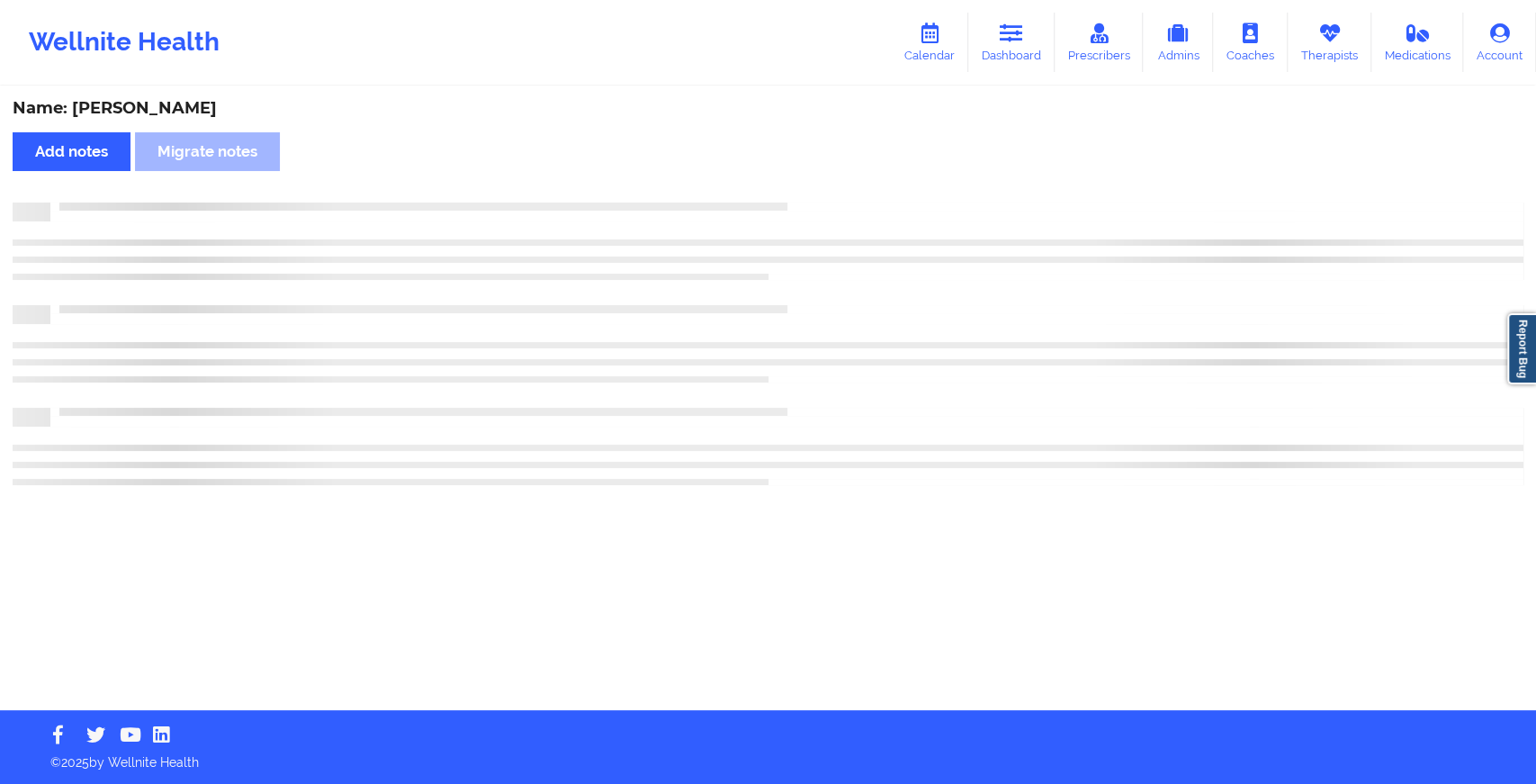
click at [814, 172] on div "Name: [PERSON_NAME] Add notes Migrate notes" at bounding box center [768, 399] width 1536 height 622
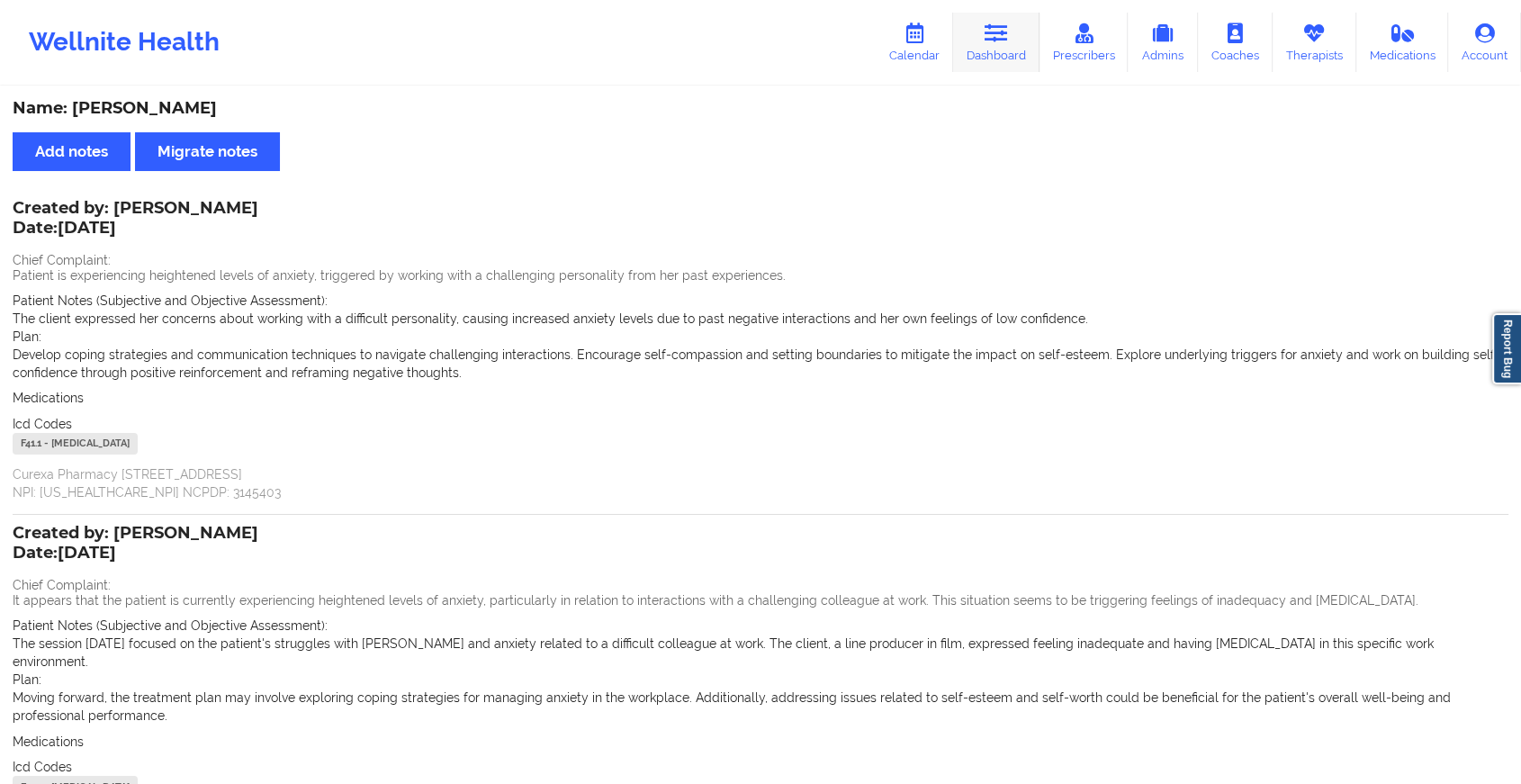
click at [994, 36] on icon at bounding box center [995, 32] width 23 height 19
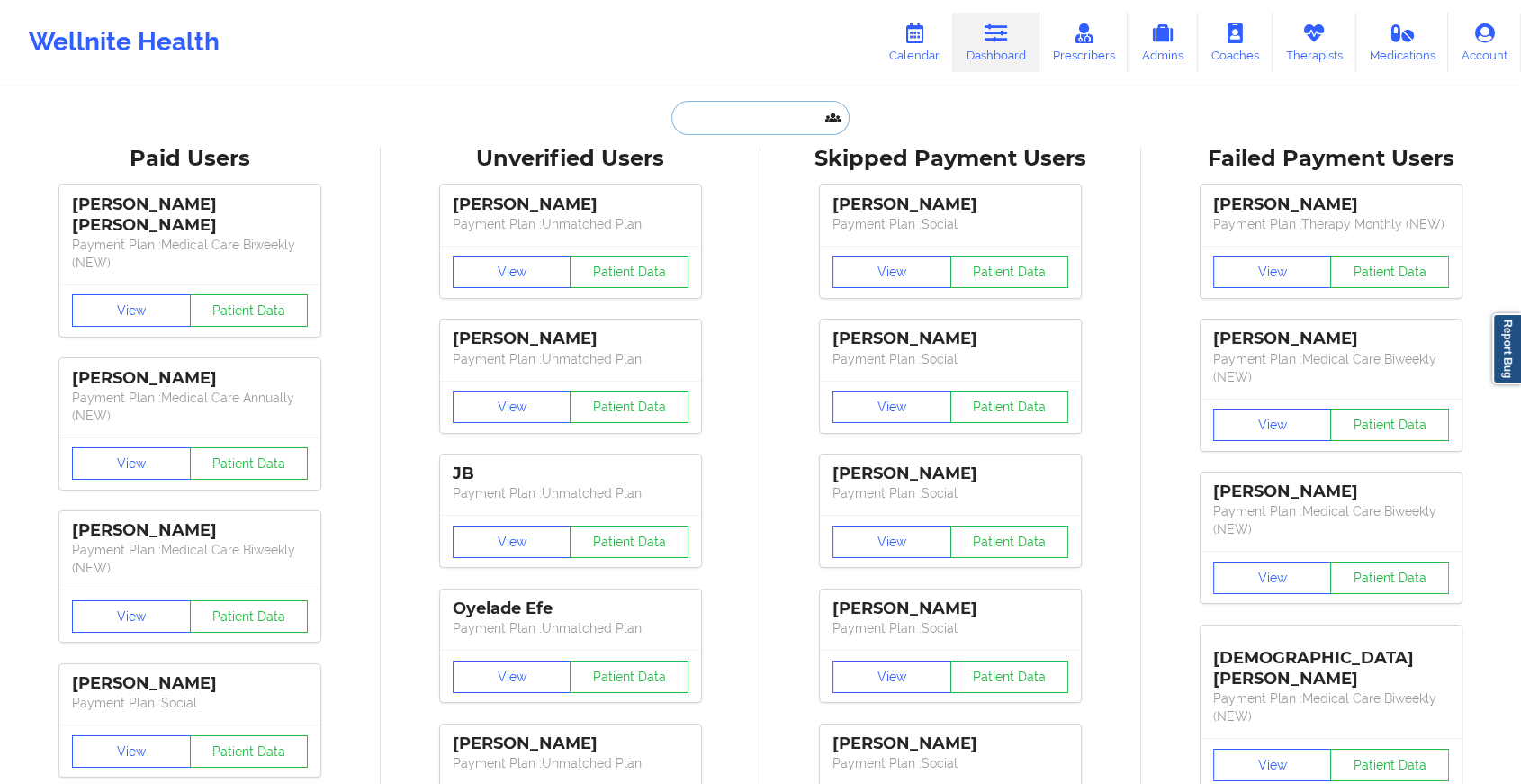
click at [742, 122] on input "text" at bounding box center [760, 117] width 178 height 34
paste input "[EMAIL_ADDRESS][DOMAIN_NAME]"
type input "[EMAIL_ADDRESS][DOMAIN_NAME]"
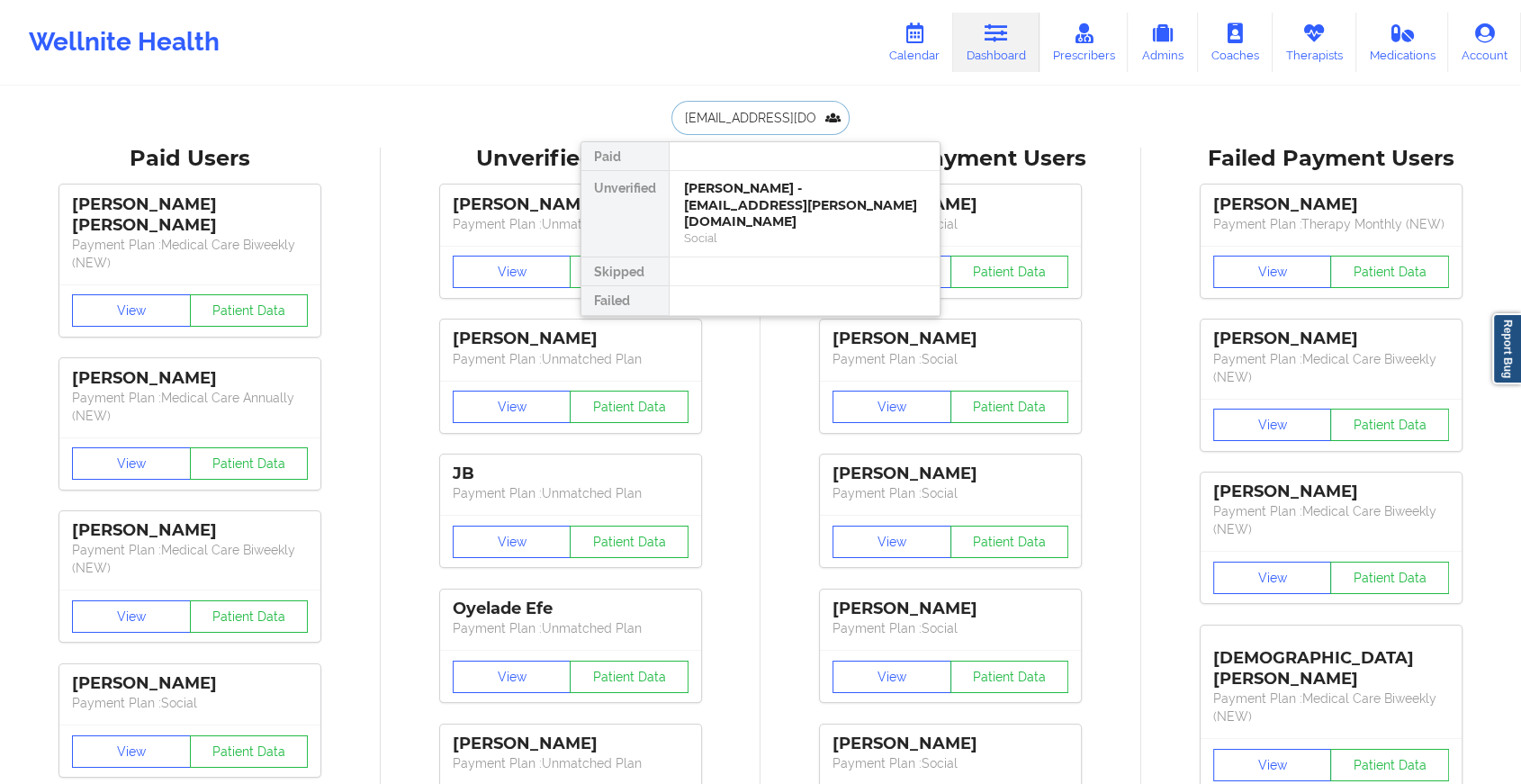
click at [795, 231] on div "Social" at bounding box center [803, 238] width 241 height 16
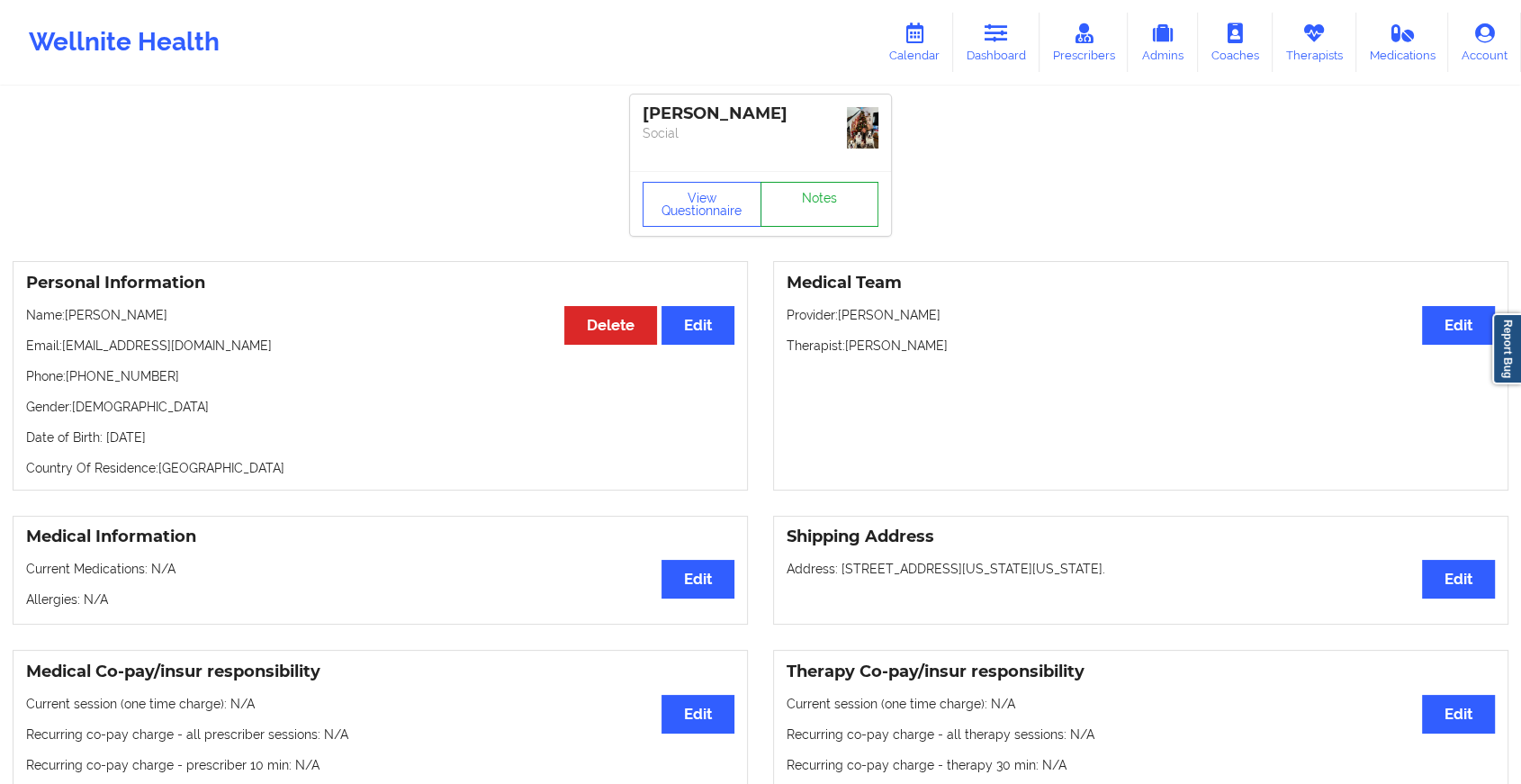
click at [833, 207] on link "Notes" at bounding box center [819, 204] width 119 height 45
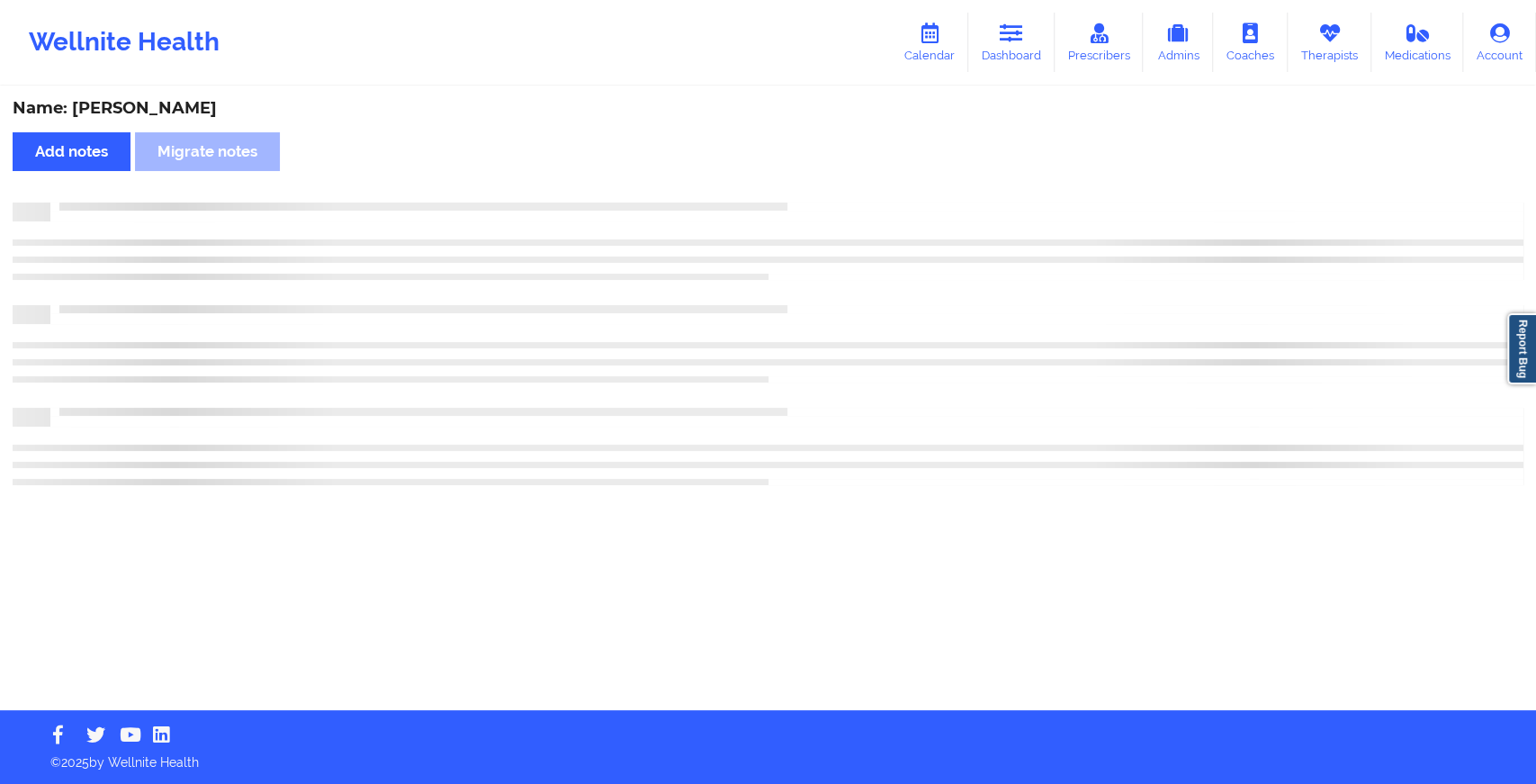
click at [833, 203] on div at bounding box center [787, 203] width 1473 height 0
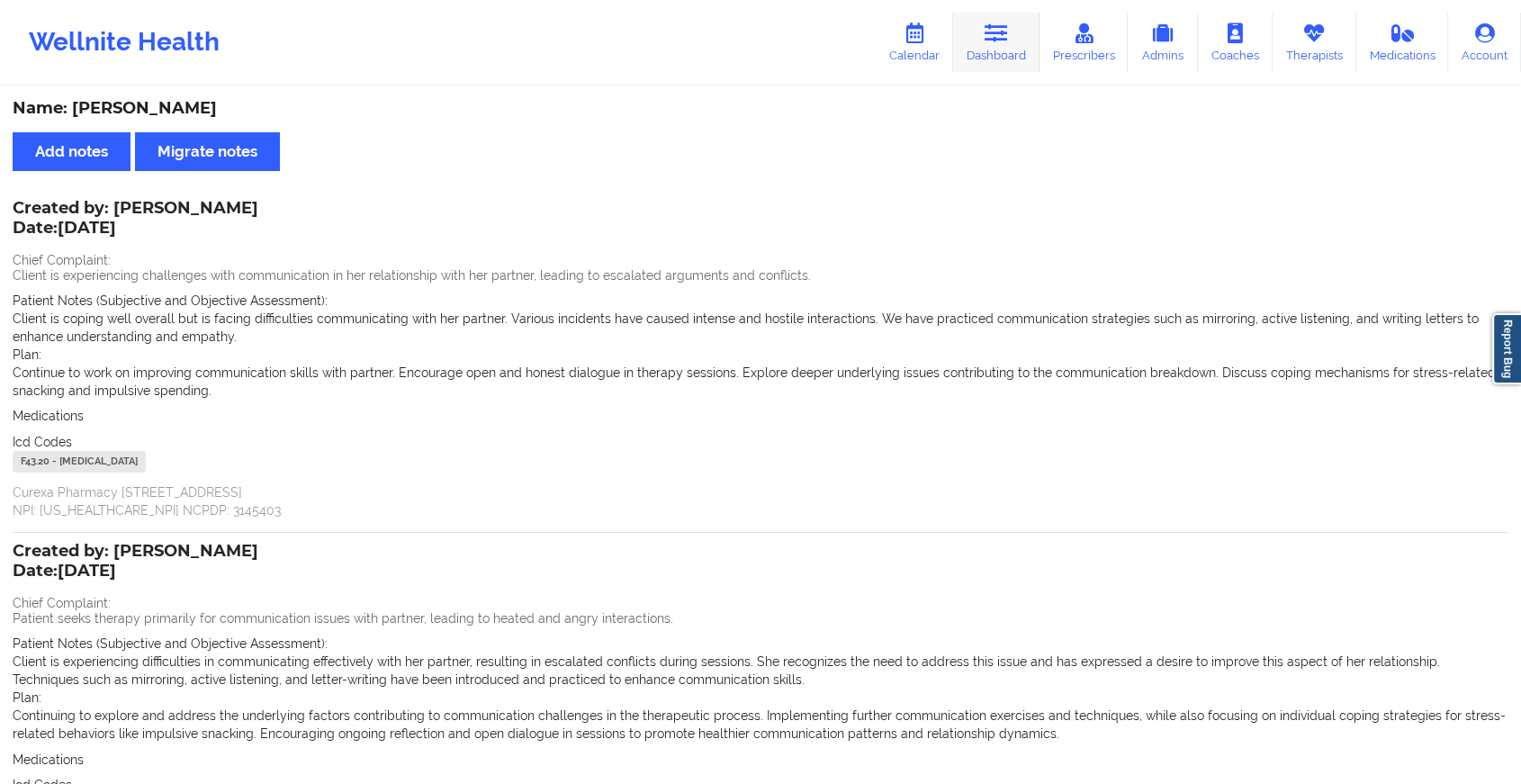
click at [987, 65] on link "Dashboard" at bounding box center [996, 42] width 87 height 59
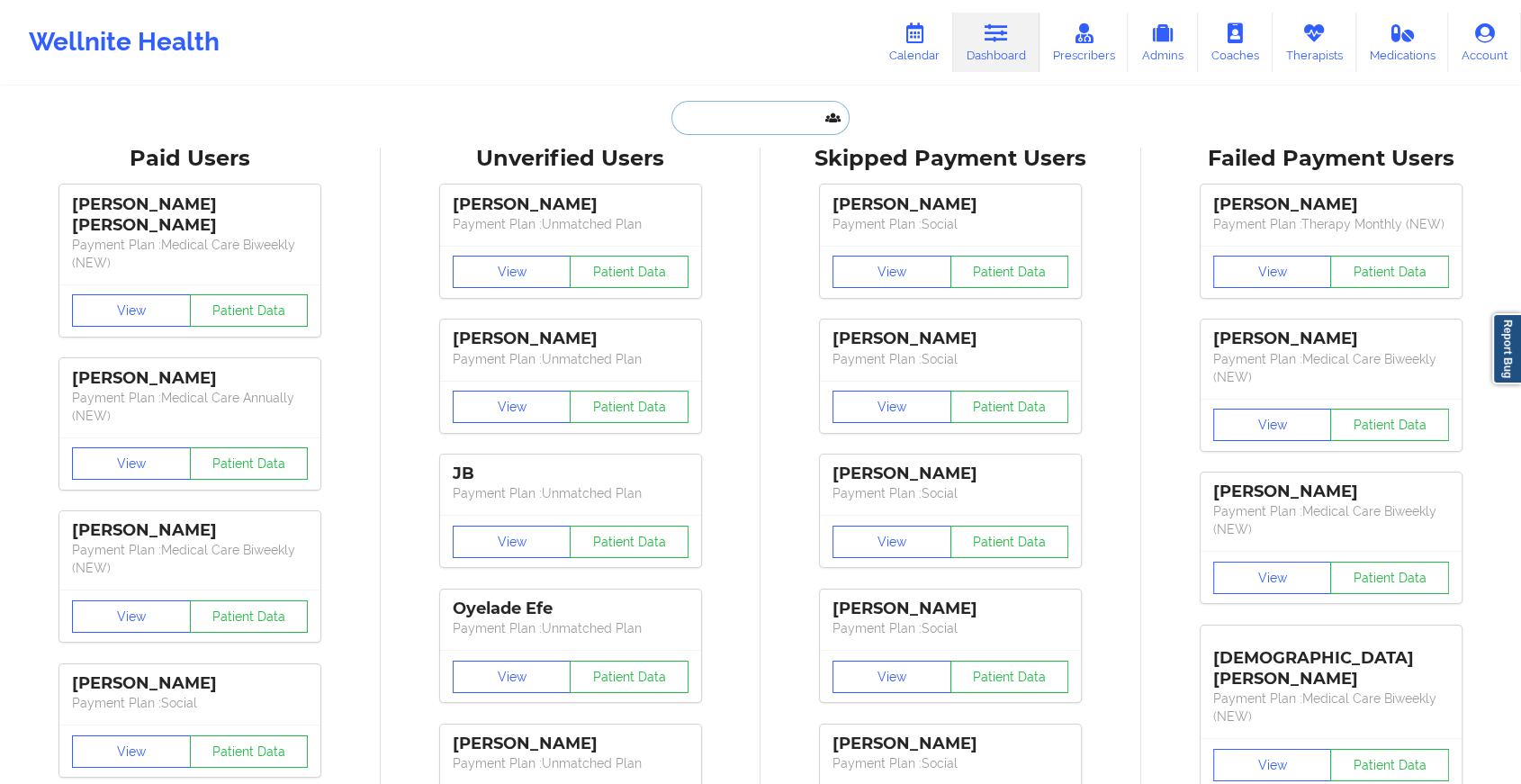
click at [742, 118] on input "text" at bounding box center [760, 117] width 178 height 34
paste input "[EMAIL_ADDRESS][DOMAIN_NAME]"
type input "[EMAIL_ADDRESS][DOMAIN_NAME]"
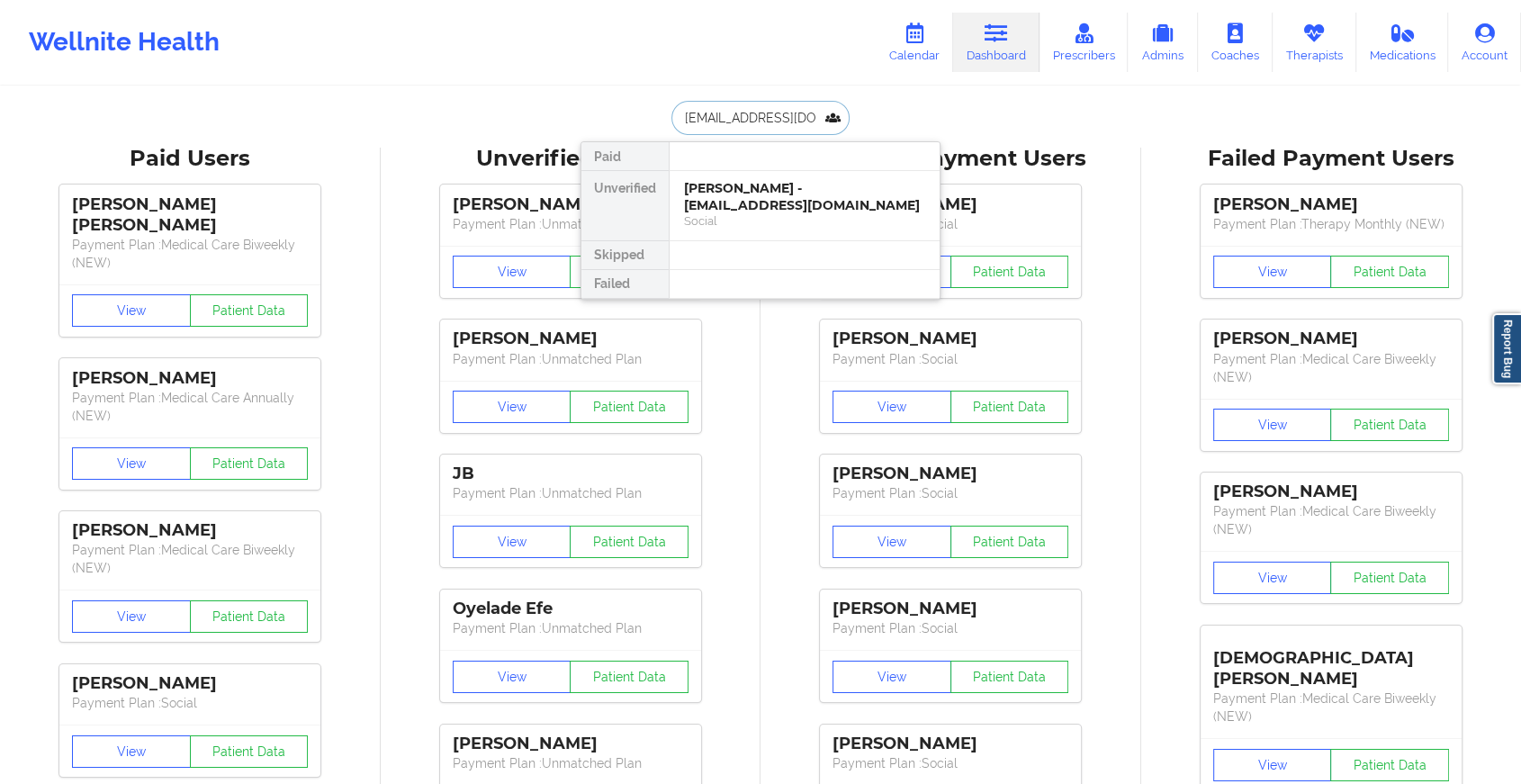
click at [806, 216] on div "[PERSON_NAME] - [EMAIL_ADDRESS][DOMAIN_NAME] Social" at bounding box center [804, 205] width 270 height 69
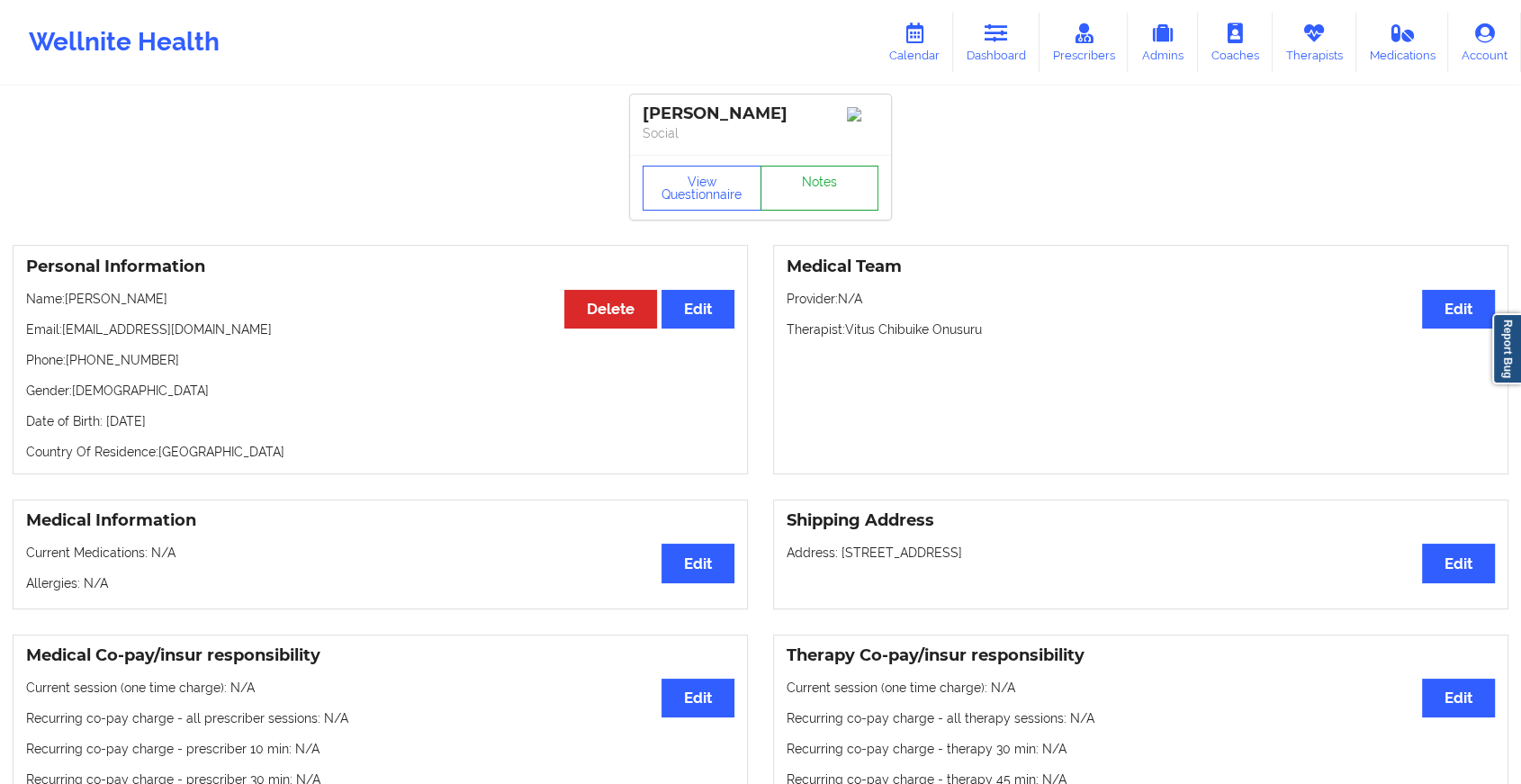
click at [828, 182] on link "Notes" at bounding box center [819, 188] width 119 height 45
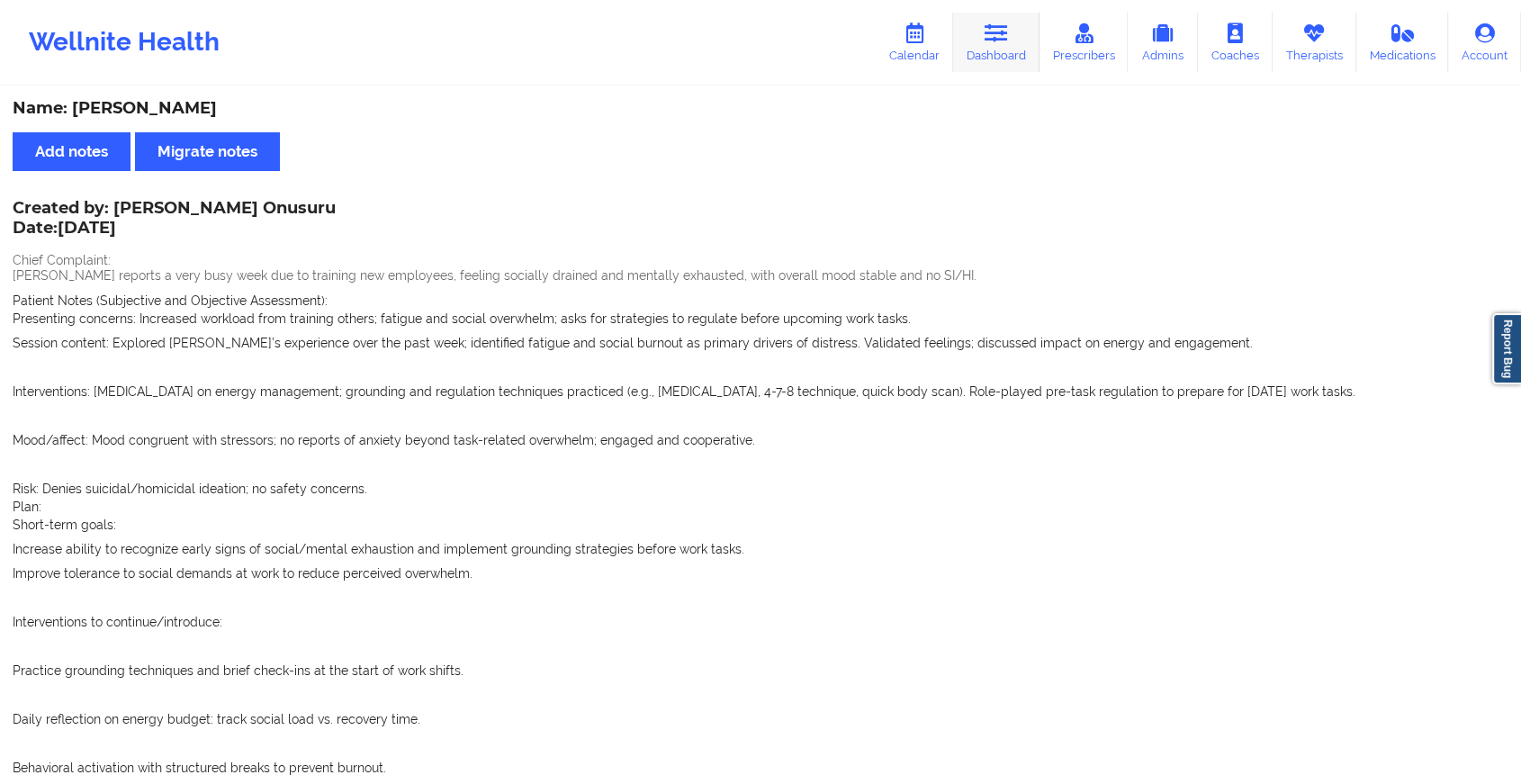
click at [1004, 36] on icon at bounding box center [995, 32] width 23 height 19
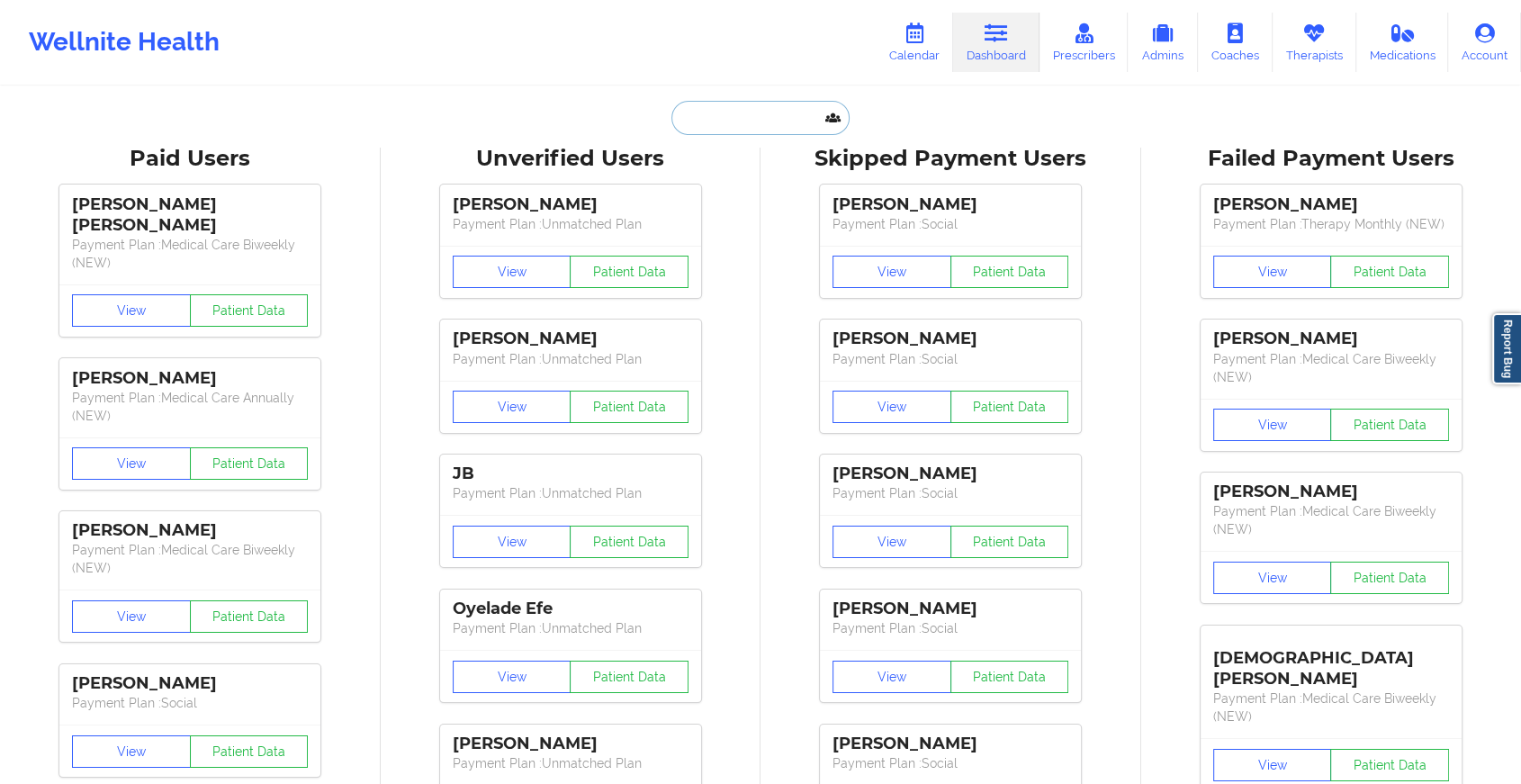
click at [731, 120] on input "text" at bounding box center [760, 117] width 178 height 34
paste input "[PERSON_NAME][EMAIL_ADDRESS][DOMAIN_NAME]"
type input "[PERSON_NAME][EMAIL_ADDRESS][DOMAIN_NAME]"
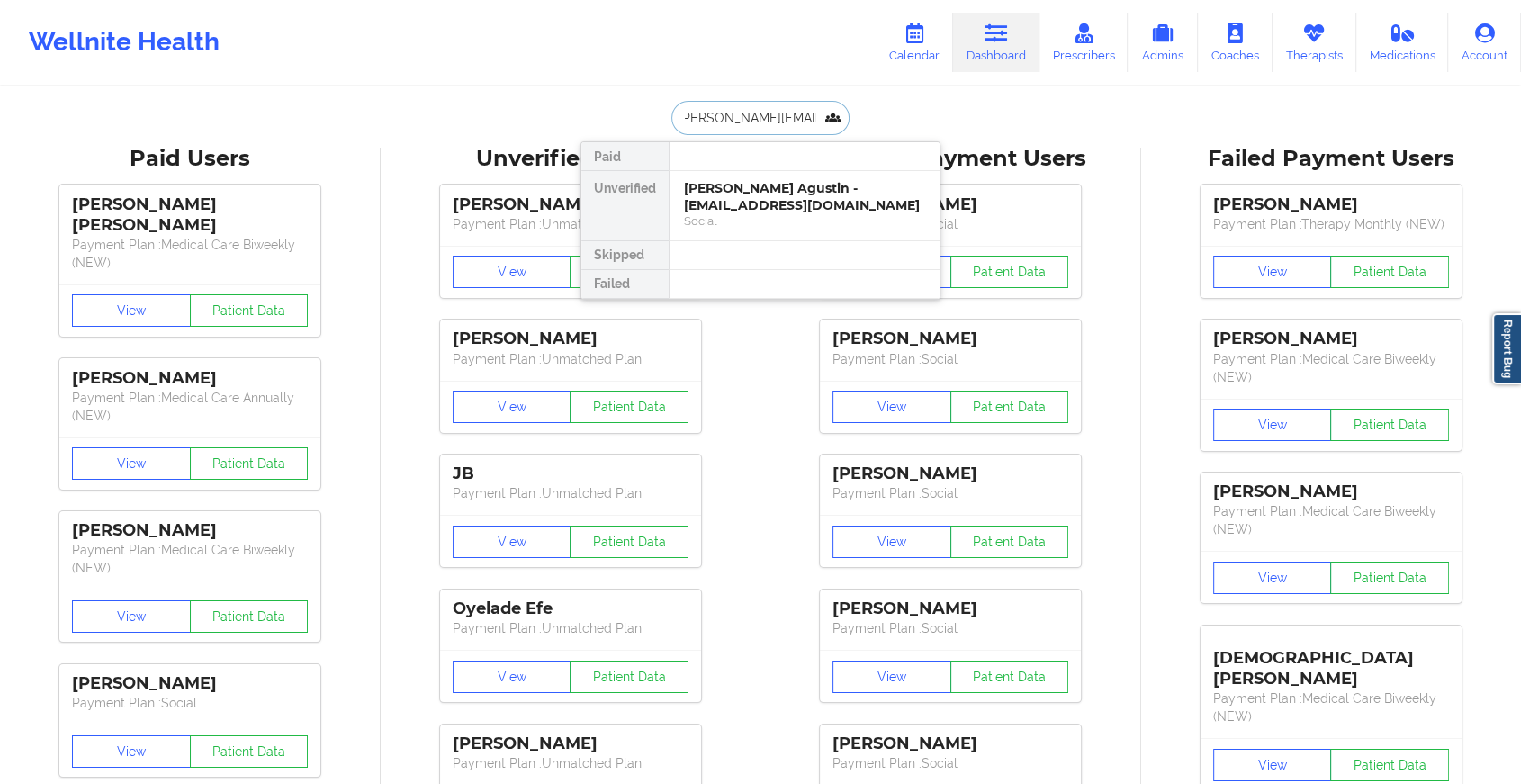
click at [773, 185] on div "[PERSON_NAME] Agustin - [EMAIL_ADDRESS][DOMAIN_NAME]" at bounding box center [803, 196] width 241 height 33
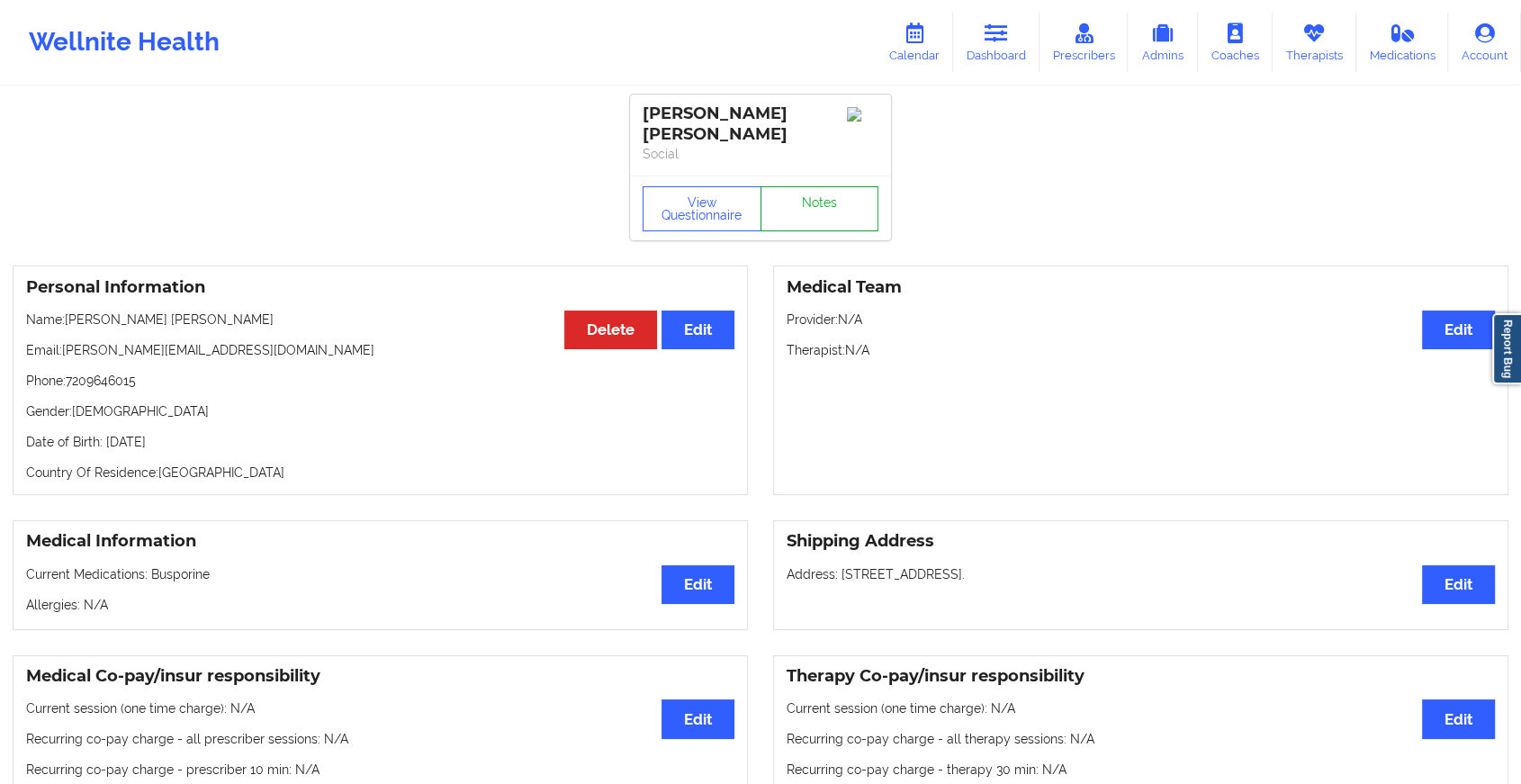
click at [794, 186] on link "Notes" at bounding box center [819, 208] width 119 height 45
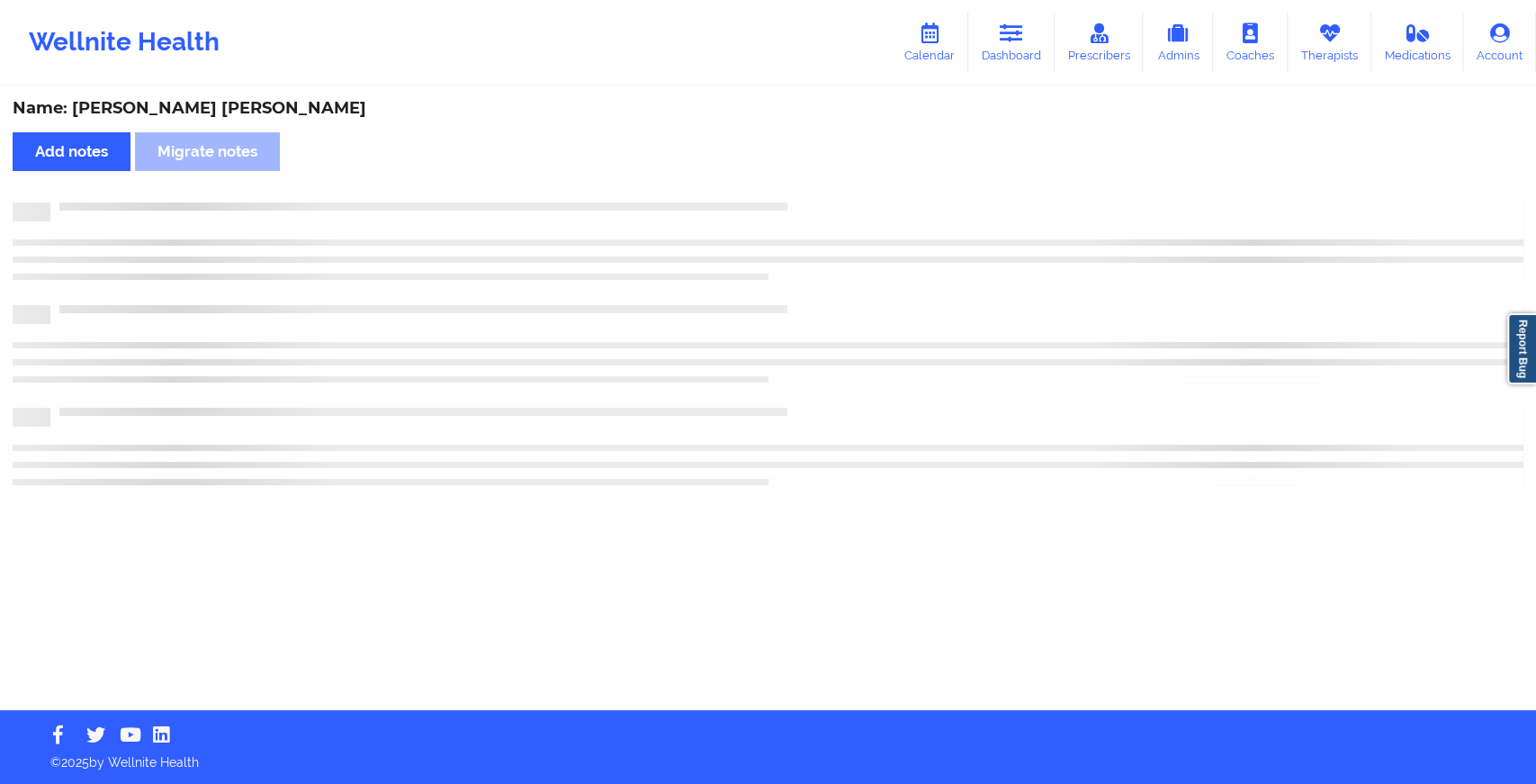
click at [794, 179] on div "Name: [PERSON_NAME] [PERSON_NAME] Add notes [PERSON_NAME] notes" at bounding box center [768, 399] width 1536 height 622
